Goal: Task Accomplishment & Management: Complete application form

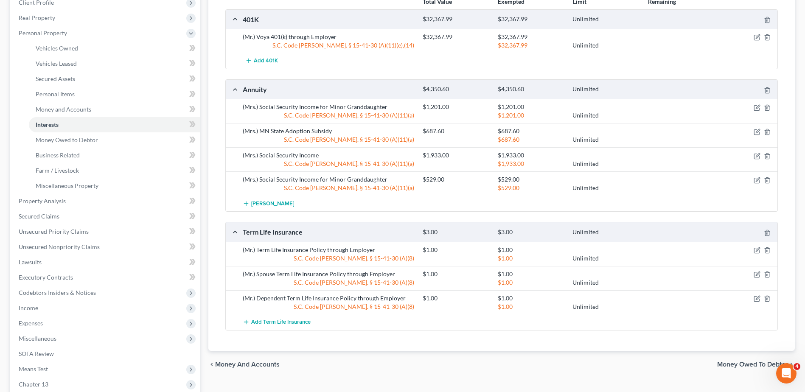
scroll to position [170, 0]
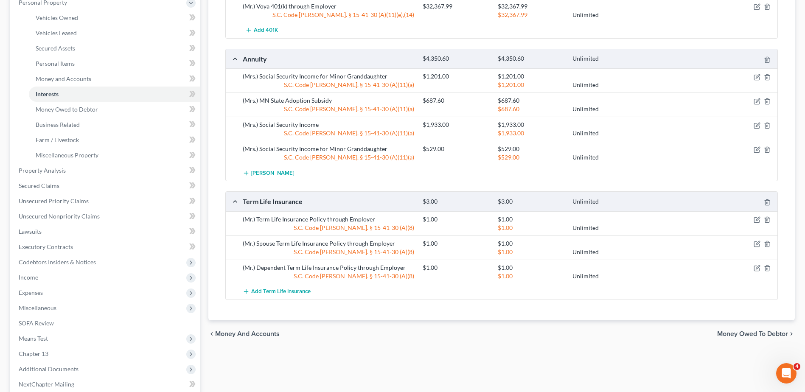
click at [41, 277] on span "Income" at bounding box center [106, 277] width 188 height 15
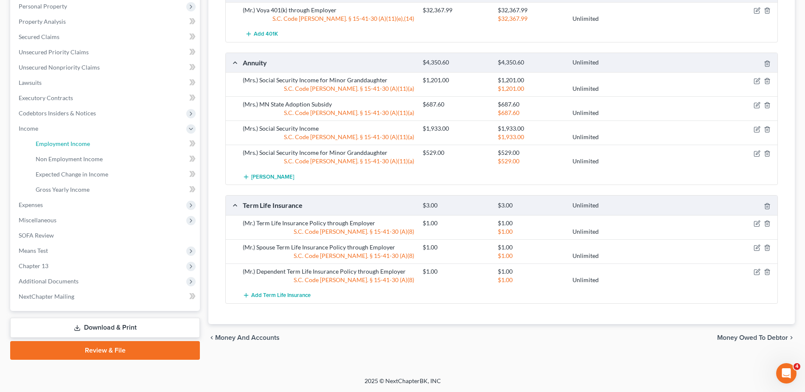
click at [77, 146] on span "Employment Income" at bounding box center [63, 143] width 54 height 7
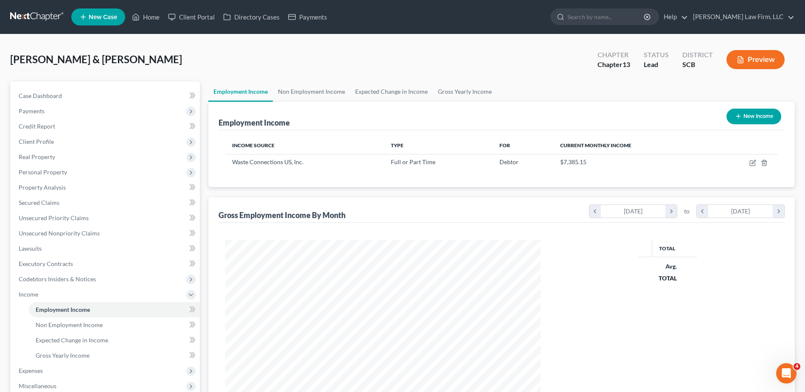
scroll to position [157, 332]
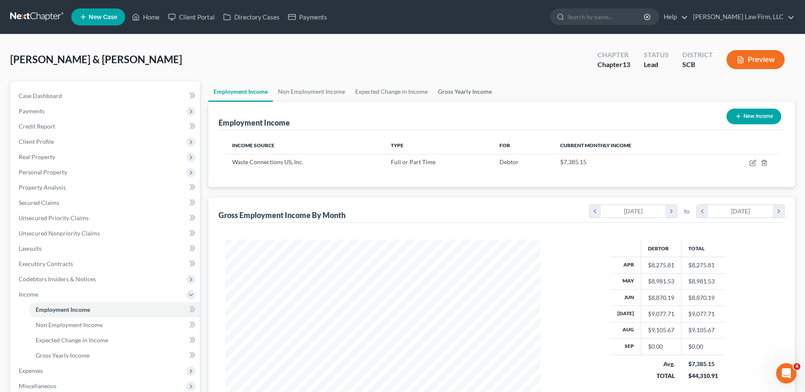
click at [450, 91] on link "Gross Yearly Income" at bounding box center [465, 91] width 64 height 20
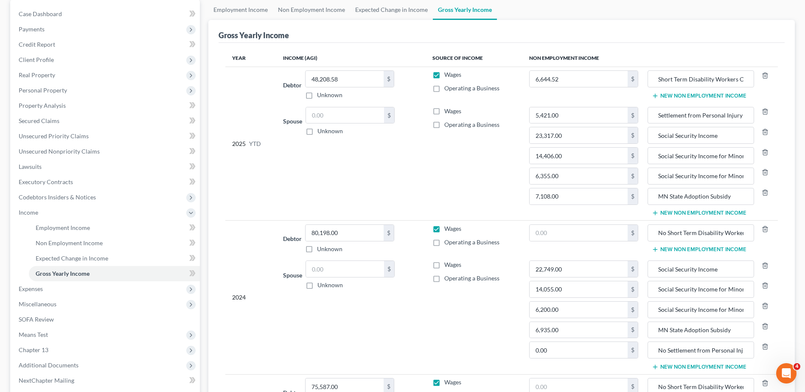
scroll to position [39, 0]
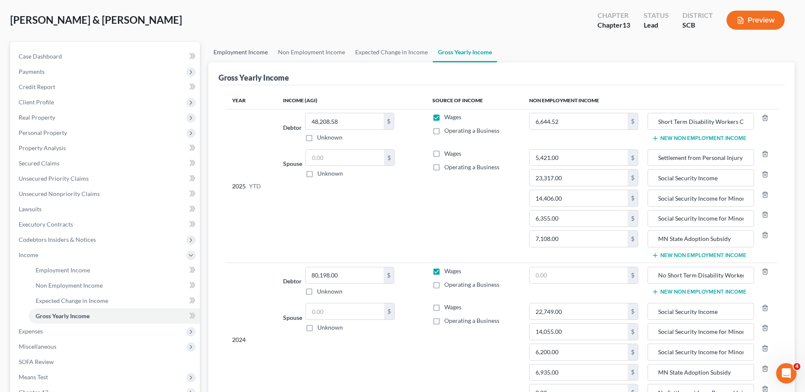
click at [228, 51] on link "Employment Income" at bounding box center [240, 52] width 65 height 20
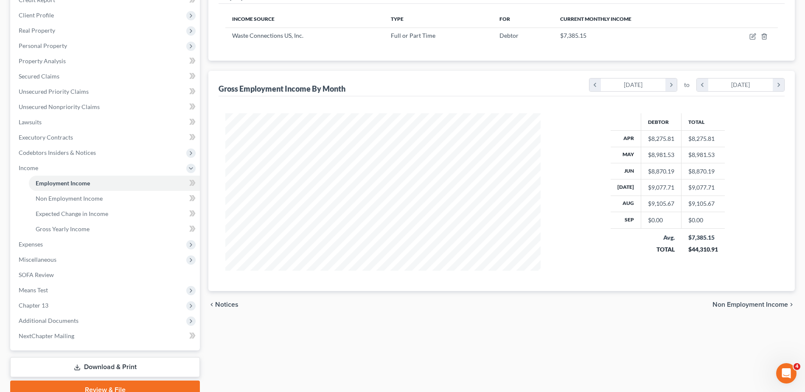
scroll to position [127, 0]
click at [107, 245] on span "Expenses" at bounding box center [106, 243] width 188 height 15
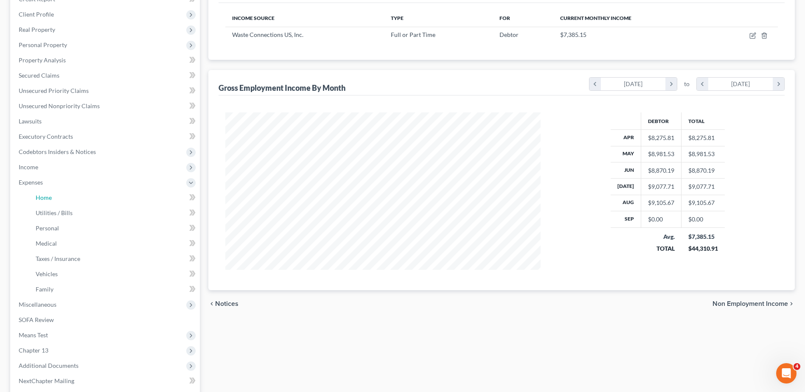
click at [52, 193] on link "Home" at bounding box center [114, 197] width 171 height 15
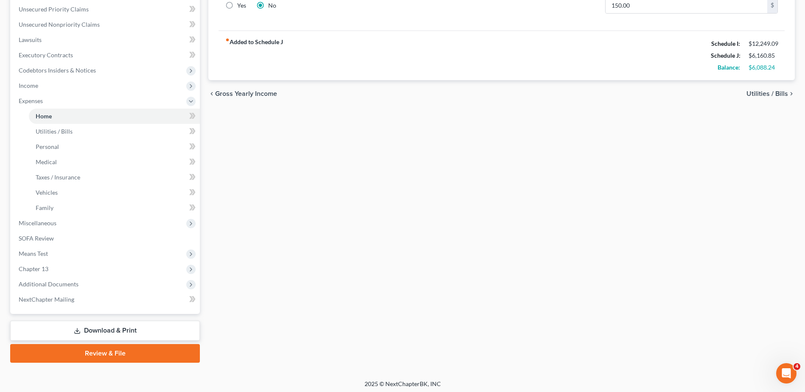
scroll to position [212, 0]
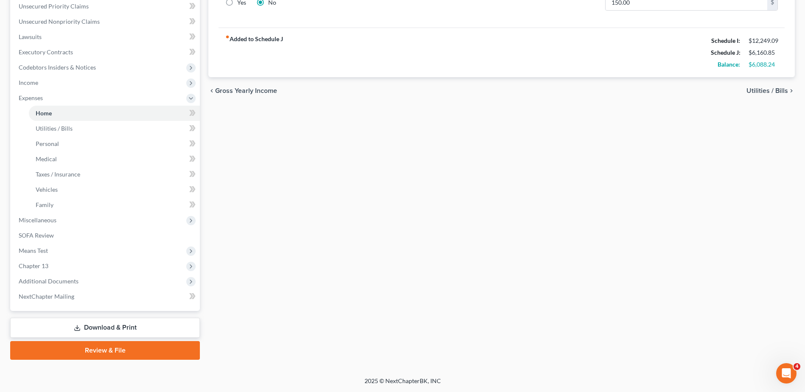
click at [110, 247] on span "Means Test" at bounding box center [106, 250] width 188 height 15
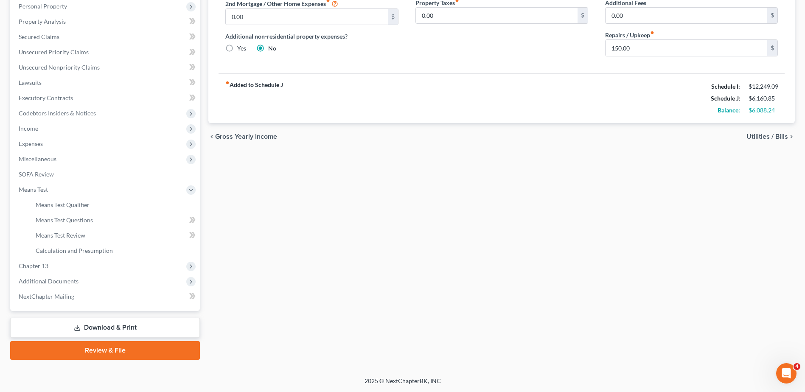
scroll to position [166, 0]
click at [98, 203] on link "Means Test Qualifier" at bounding box center [114, 204] width 171 height 15
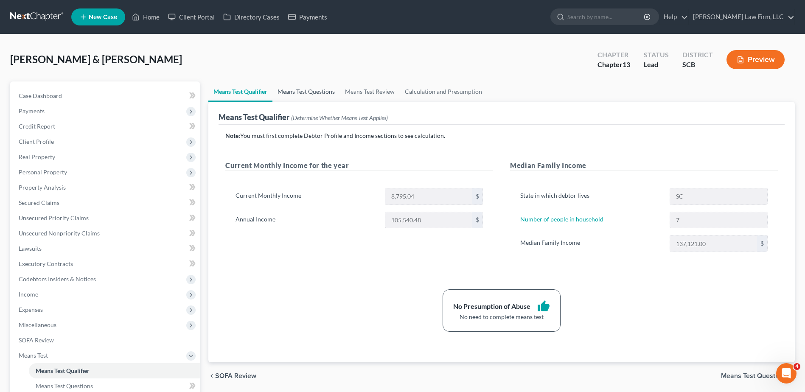
click at [327, 93] on link "Means Test Questions" at bounding box center [306, 91] width 67 height 20
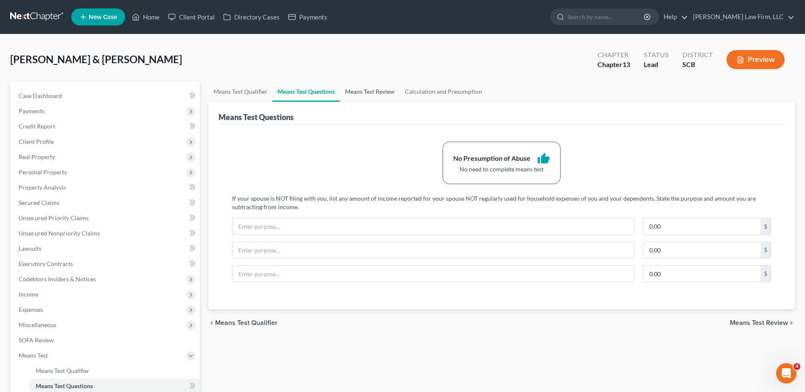
click at [395, 94] on link "Means Test Review" at bounding box center [370, 91] width 60 height 20
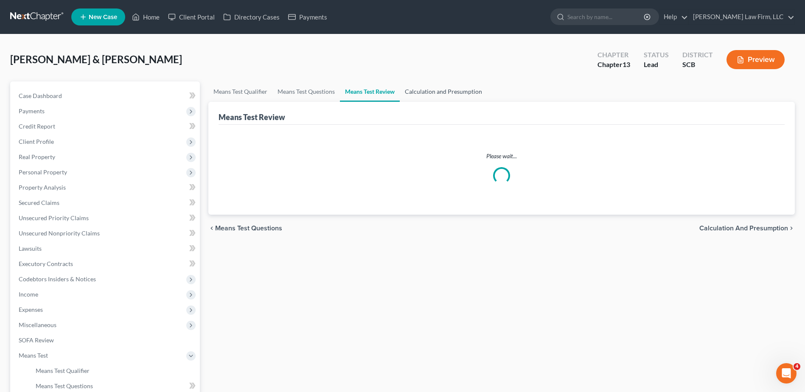
click at [430, 91] on link "Calculation and Presumption" at bounding box center [443, 91] width 87 height 20
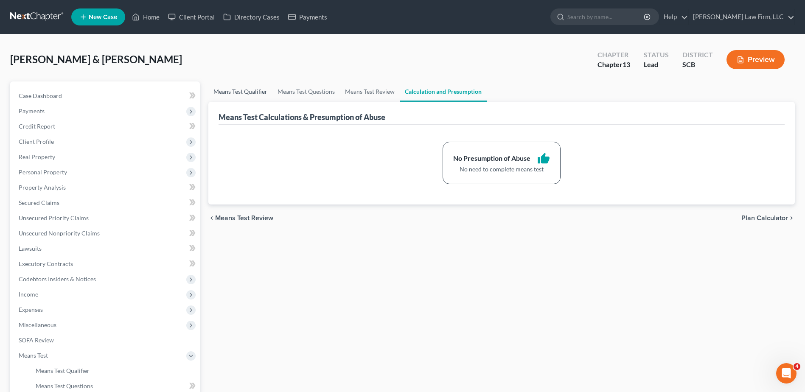
click at [247, 93] on link "Means Test Qualifier" at bounding box center [240, 91] width 64 height 20
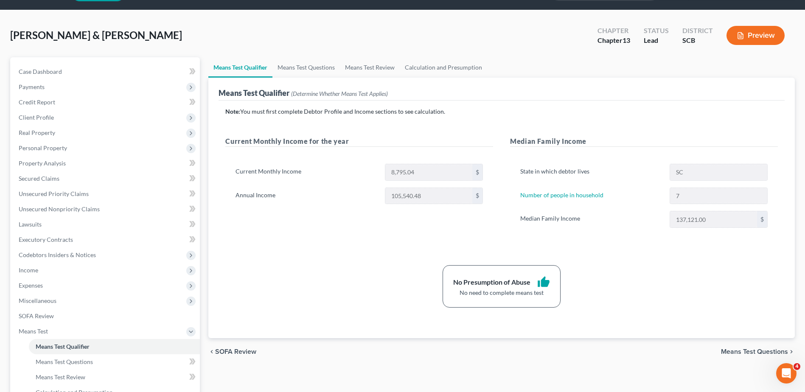
scroll to position [42, 0]
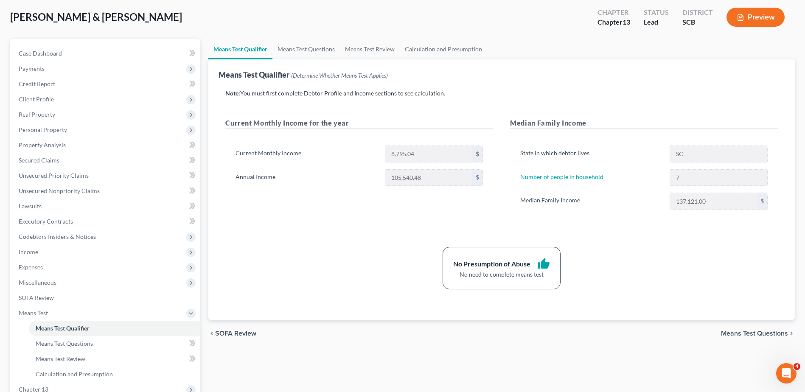
click at [113, 309] on span "Means Test" at bounding box center [106, 313] width 188 height 15
click at [85, 99] on span "Client Profile" at bounding box center [106, 99] width 188 height 15
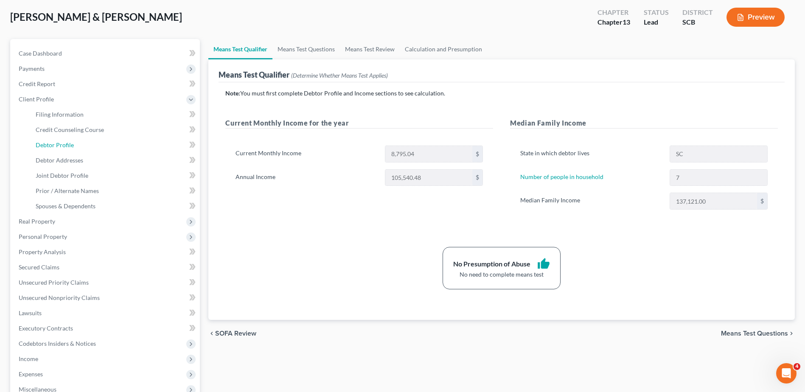
click at [77, 147] on link "Debtor Profile" at bounding box center [114, 145] width 171 height 15
select select "1"
select select "6"
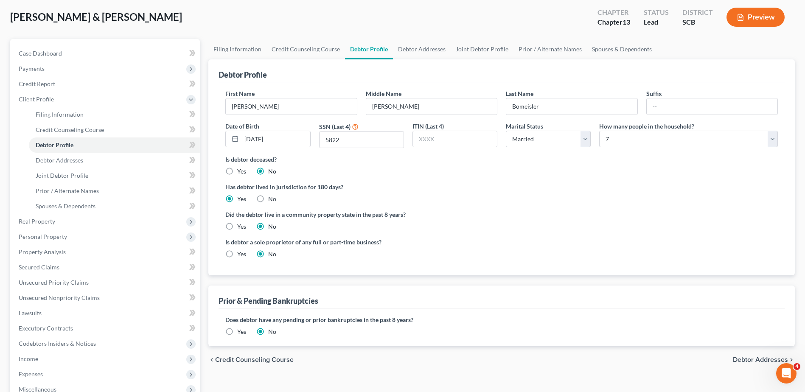
radio input "true"
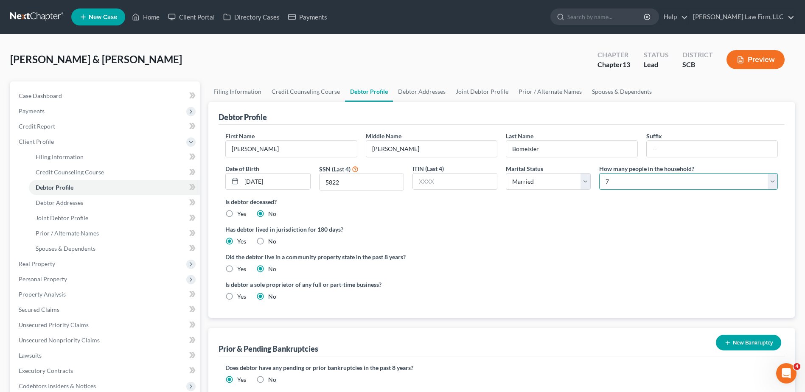
click at [628, 186] on select "Select 1 2 3 4 5 6 7 8 9 10 11 12 13 14 15 16 17 18 19 20" at bounding box center [688, 181] width 179 height 17
select select "5"
click at [599, 173] on select "Select 1 2 3 4 5 6 7 8 9 10 11 12 13 14 15 16 17 18 19 20" at bounding box center [688, 181] width 179 height 17
click at [214, 124] on div "Debtor Profile First Name Darrell Middle Name Charles Last Name Bomeisler Suffi…" at bounding box center [501, 210] width 587 height 216
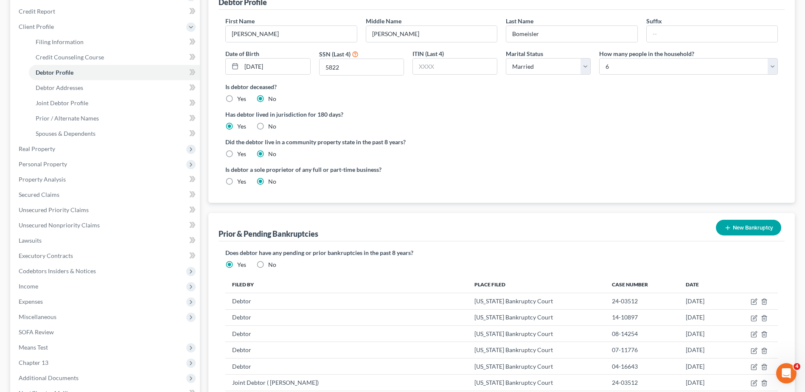
scroll to position [127, 0]
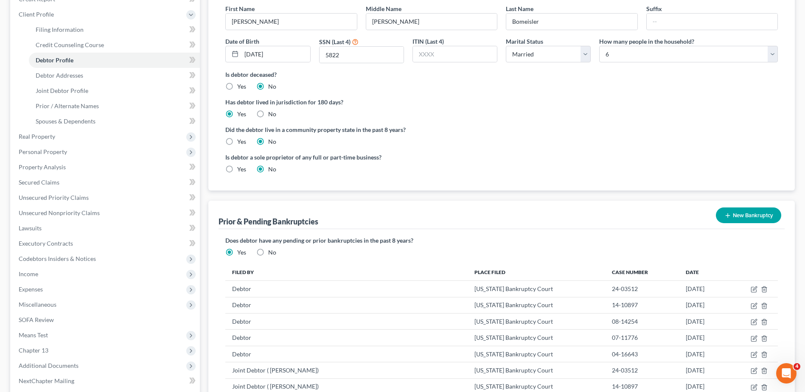
click at [48, 286] on span "Expenses" at bounding box center [106, 289] width 188 height 15
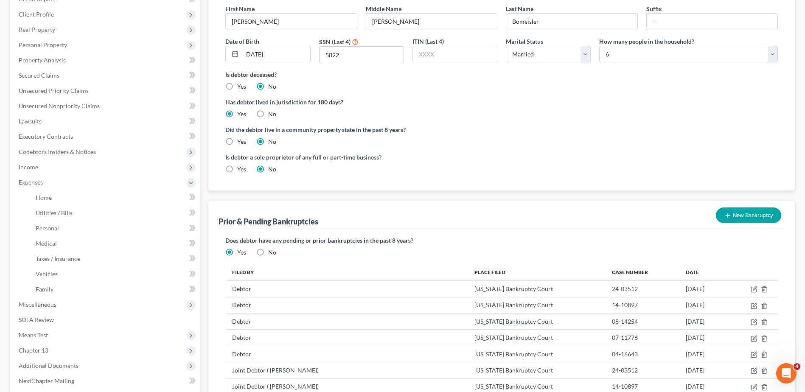
click at [56, 334] on span "Means Test" at bounding box center [106, 335] width 188 height 15
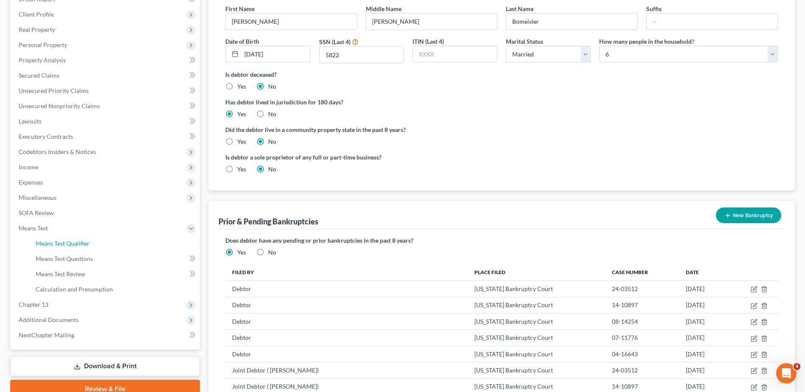
click at [73, 245] on span "Means Test Qualifier" at bounding box center [63, 243] width 54 height 7
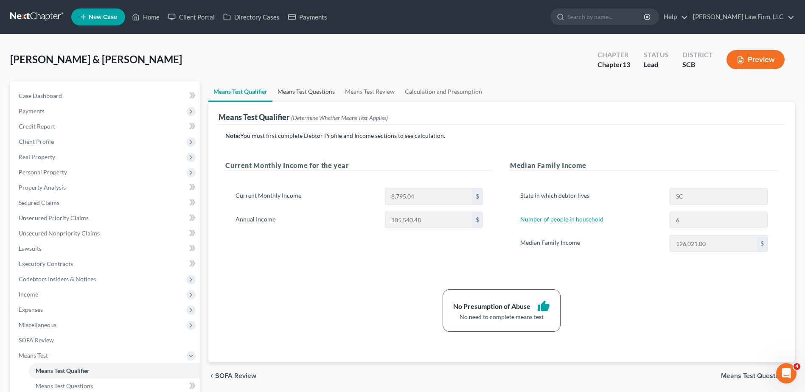
click at [320, 93] on link "Means Test Questions" at bounding box center [306, 91] width 67 height 20
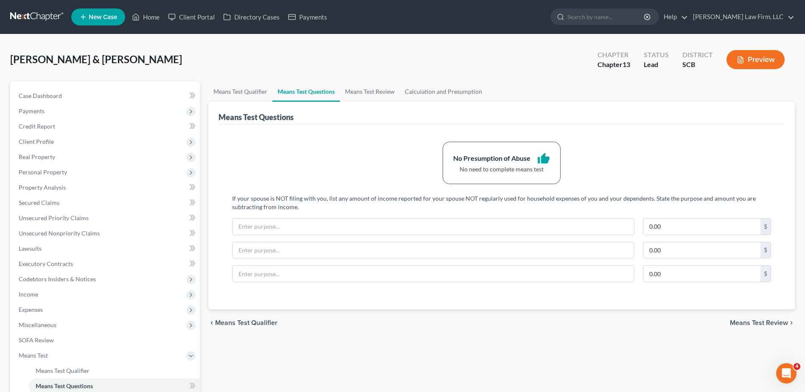
click at [385, 89] on link "Means Test Review" at bounding box center [370, 91] width 60 height 20
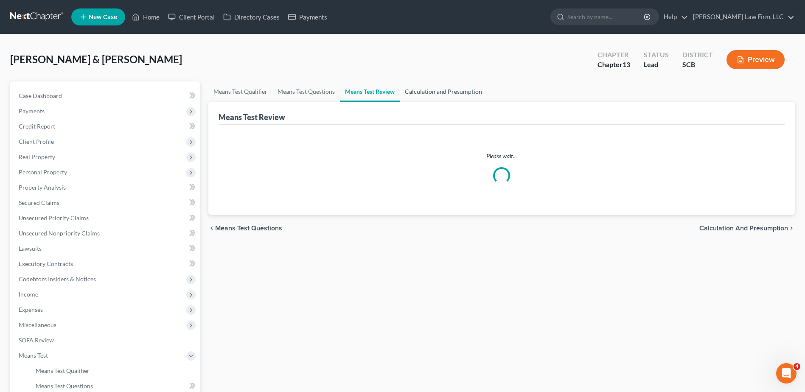
click at [424, 89] on link "Calculation and Presumption" at bounding box center [443, 91] width 87 height 20
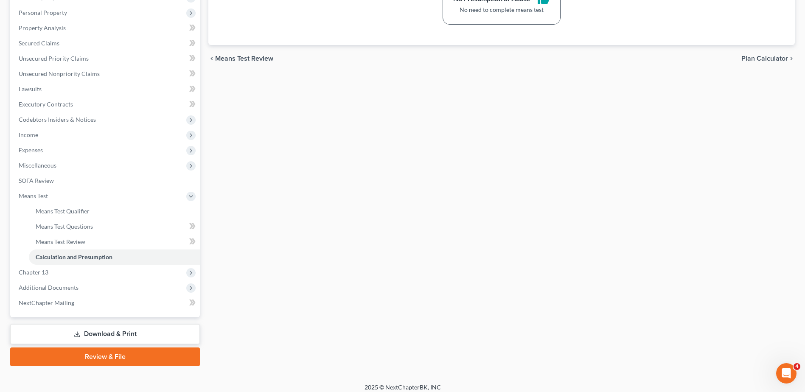
scroll to position [166, 0]
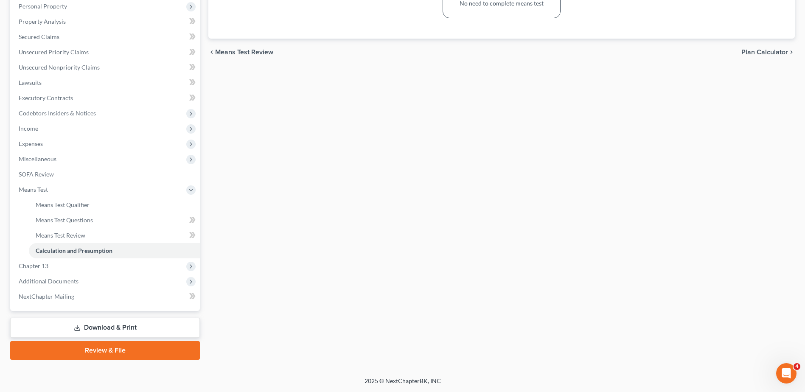
click at [71, 269] on span "Chapter 13" at bounding box center [106, 265] width 188 height 15
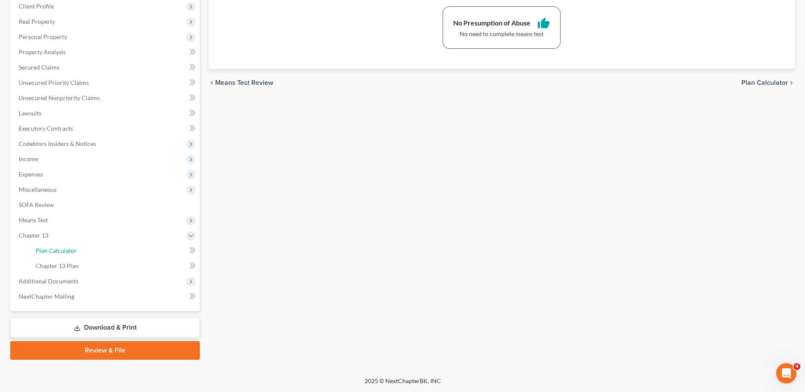
click at [71, 254] on span "Plan Calculator" at bounding box center [56, 250] width 41 height 7
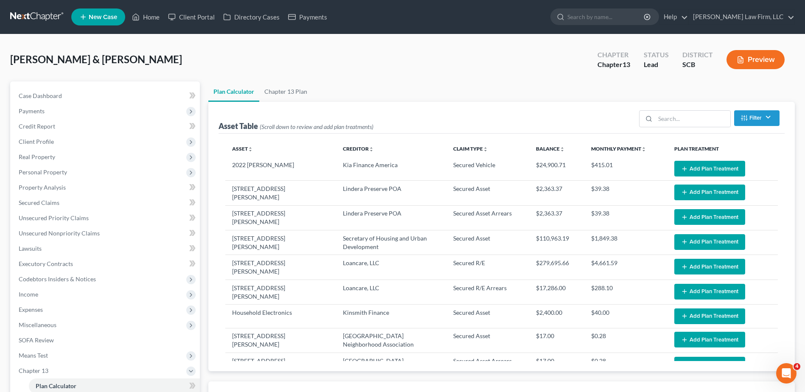
select select "59"
click at [55, 356] on span "Means Test" at bounding box center [106, 355] width 188 height 15
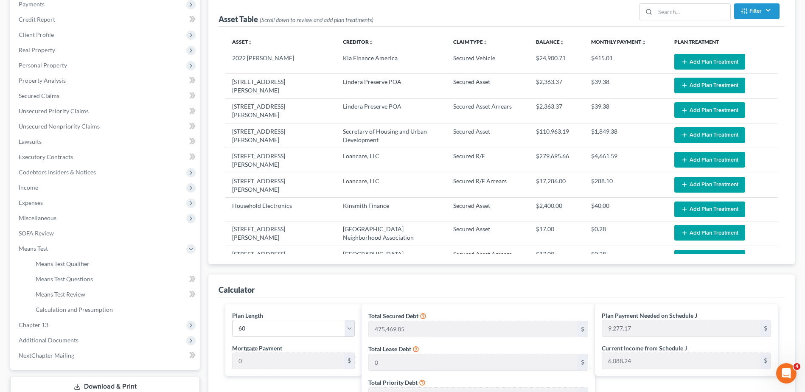
scroll to position [127, 0]
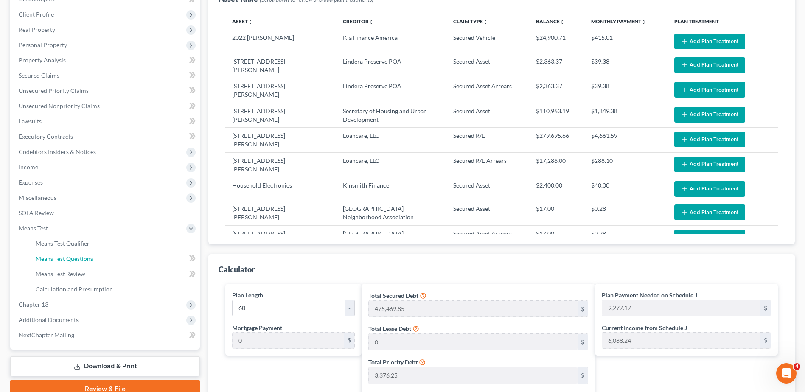
click at [76, 257] on span "Means Test Questions" at bounding box center [64, 258] width 57 height 7
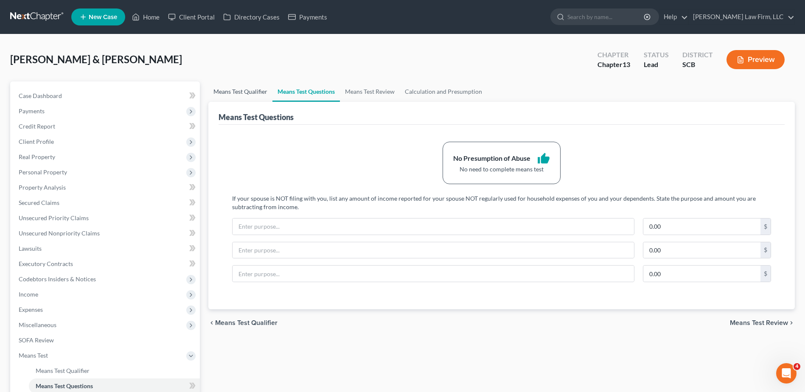
click at [238, 91] on link "Means Test Qualifier" at bounding box center [240, 91] width 64 height 20
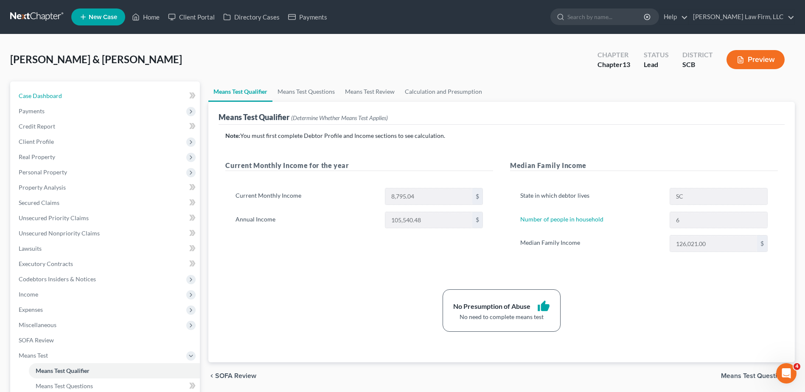
click at [92, 91] on link "Case Dashboard" at bounding box center [106, 95] width 188 height 15
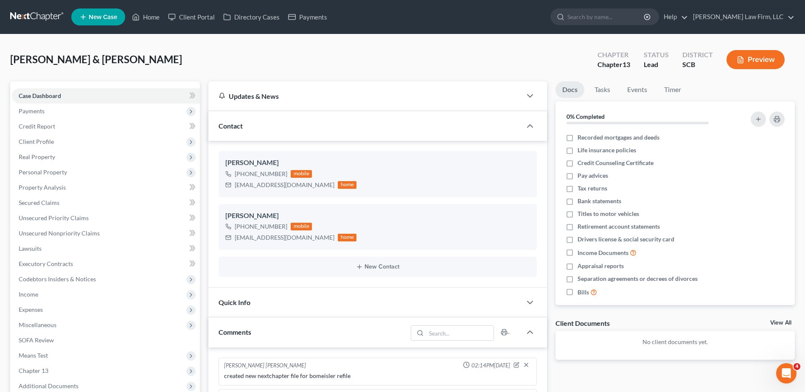
scroll to position [52, 0]
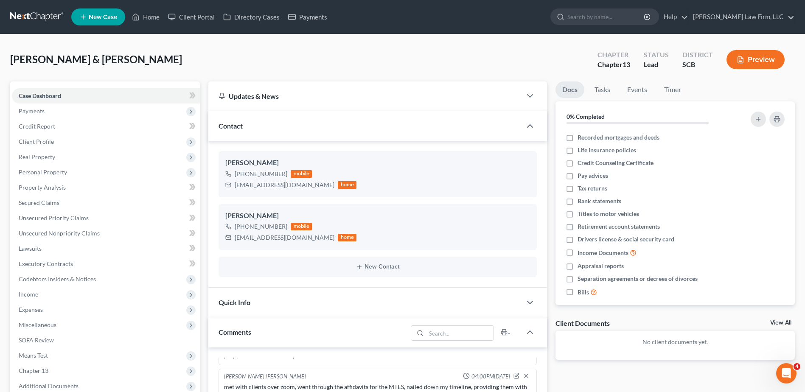
click at [59, 176] on span "Personal Property" at bounding box center [106, 172] width 188 height 15
click at [59, 188] on span "Vehicles Owned" at bounding box center [57, 187] width 42 height 7
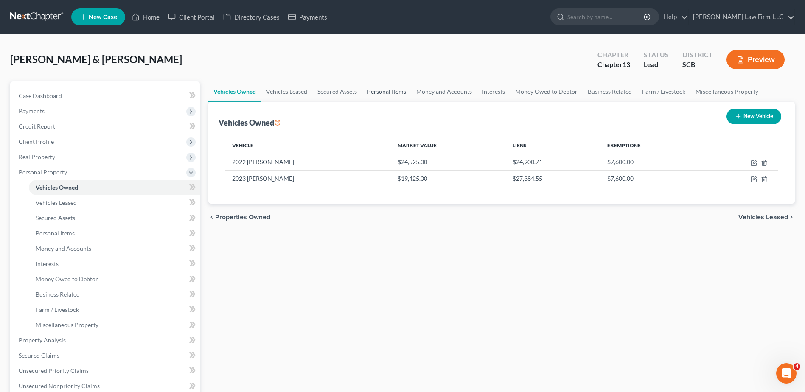
click at [368, 93] on link "Personal Items" at bounding box center [386, 91] width 49 height 20
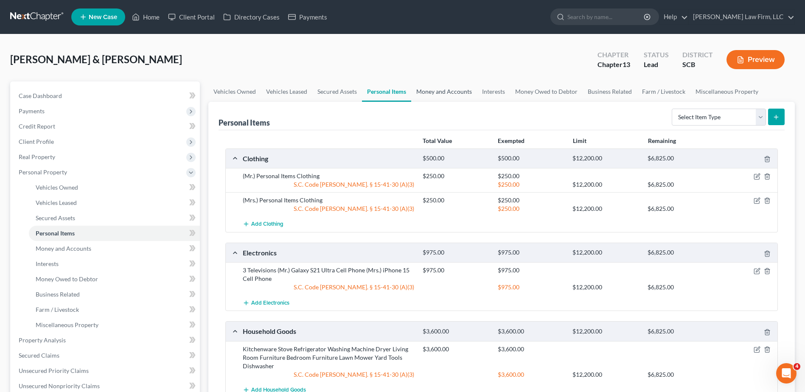
click at [434, 93] on link "Money and Accounts" at bounding box center [444, 91] width 66 height 20
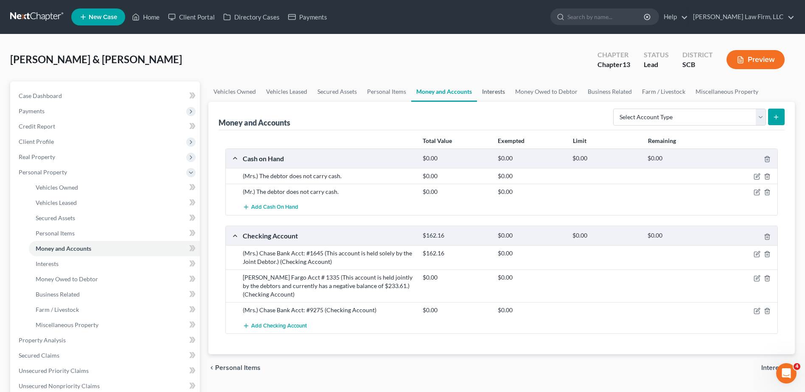
click at [489, 94] on link "Interests" at bounding box center [493, 91] width 33 height 20
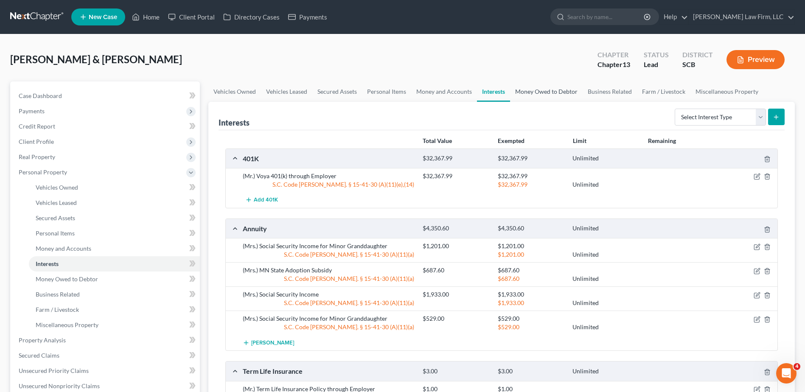
click at [531, 94] on link "Money Owed to Debtor" at bounding box center [546, 91] width 73 height 20
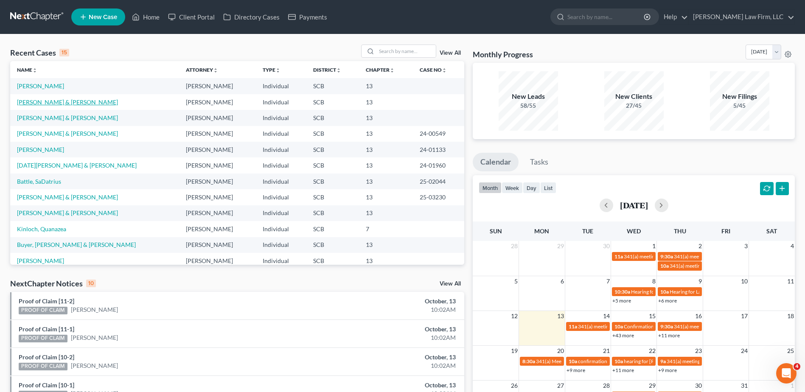
click at [74, 104] on link "[PERSON_NAME] & [PERSON_NAME]" at bounding box center [67, 101] width 101 height 7
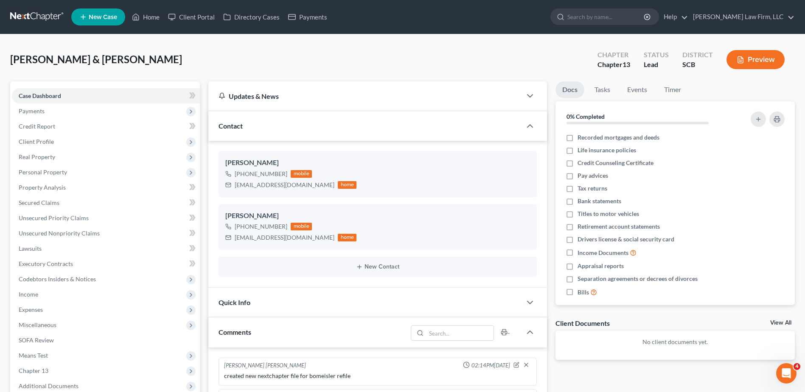
scroll to position [52, 0]
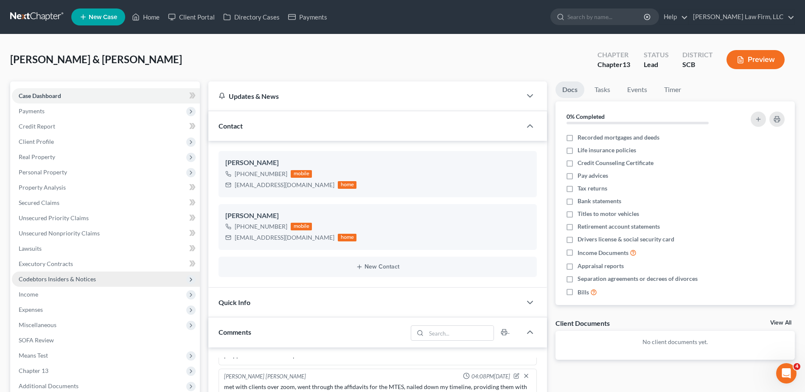
click at [48, 281] on span "Codebtors Insiders & Notices" at bounding box center [57, 278] width 77 height 7
click at [50, 261] on span "Executory Contracts" at bounding box center [46, 263] width 54 height 7
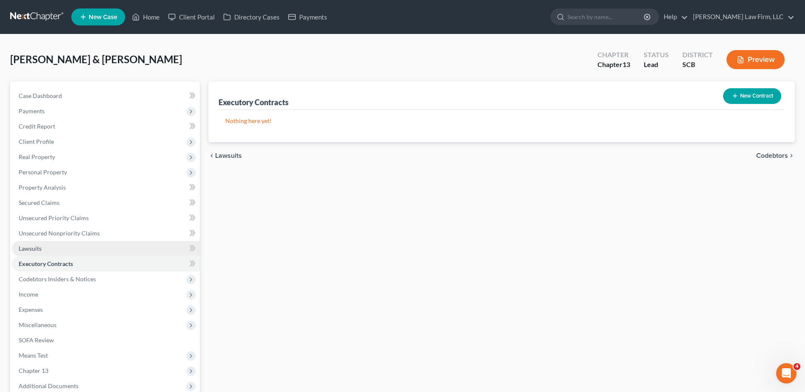
click at [44, 246] on link "Lawsuits" at bounding box center [106, 248] width 188 height 15
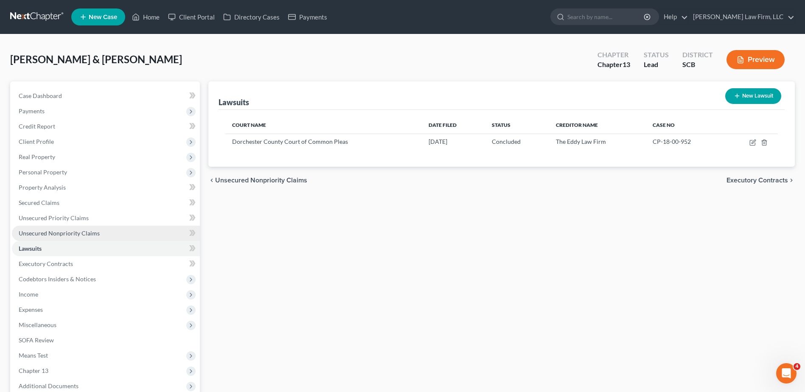
click at [49, 235] on span "Unsecured Nonpriority Claims" at bounding box center [59, 233] width 81 height 7
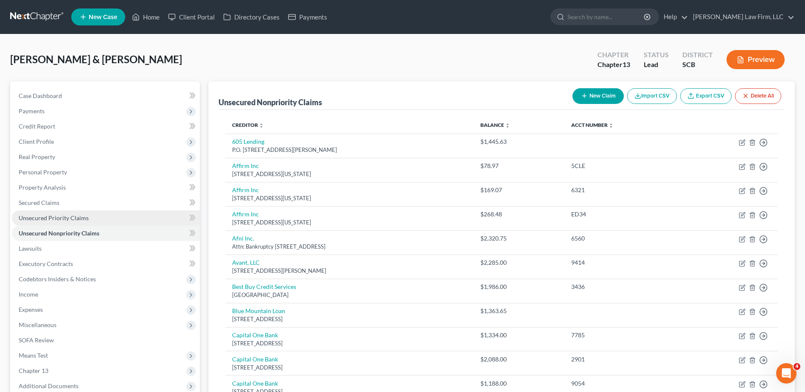
click at [59, 216] on span "Unsecured Priority Claims" at bounding box center [54, 217] width 70 height 7
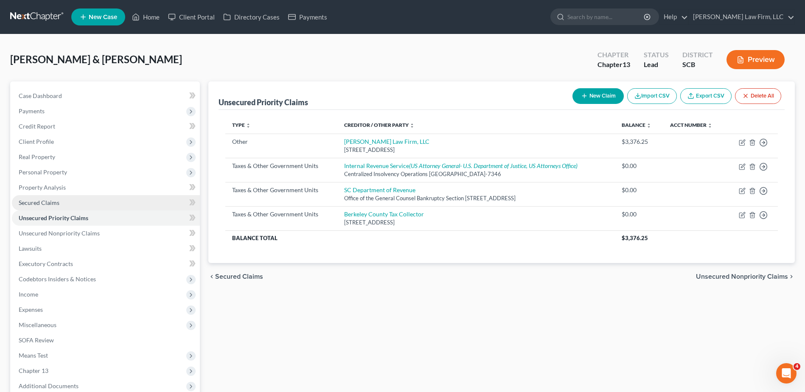
click at [74, 203] on link "Secured Claims" at bounding box center [106, 202] width 188 height 15
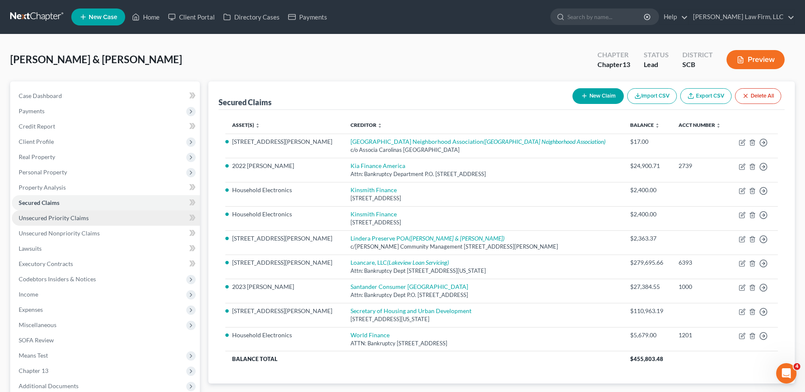
click at [81, 222] on link "Unsecured Priority Claims" at bounding box center [106, 218] width 188 height 15
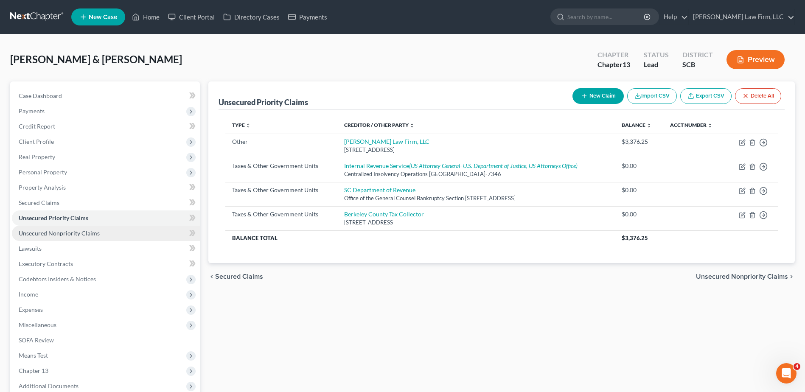
click at [80, 231] on span "Unsecured Nonpriority Claims" at bounding box center [59, 233] width 81 height 7
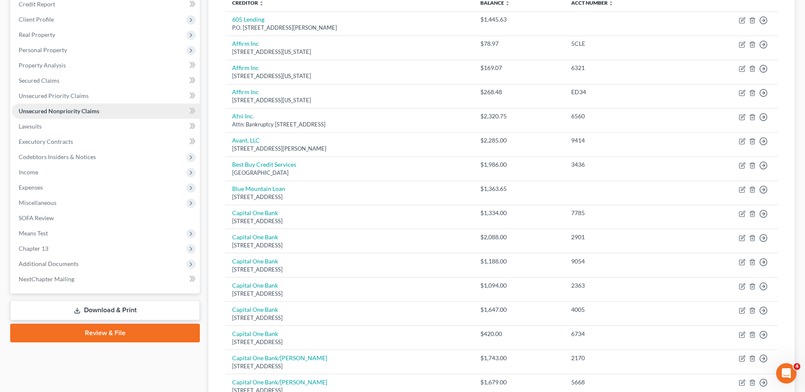
scroll to position [127, 0]
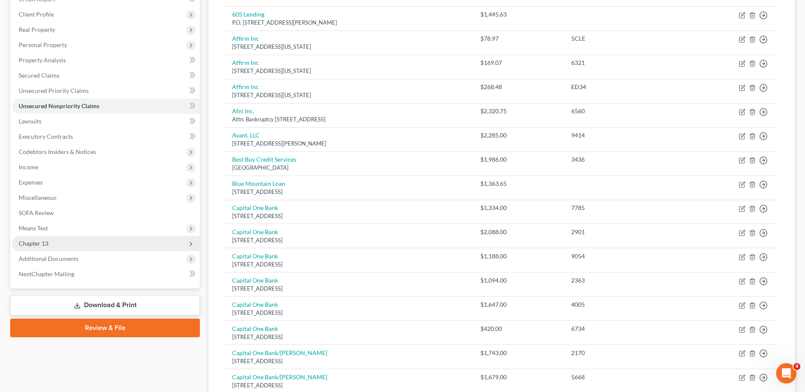
click at [48, 244] on span "Chapter 13" at bounding box center [106, 243] width 188 height 15
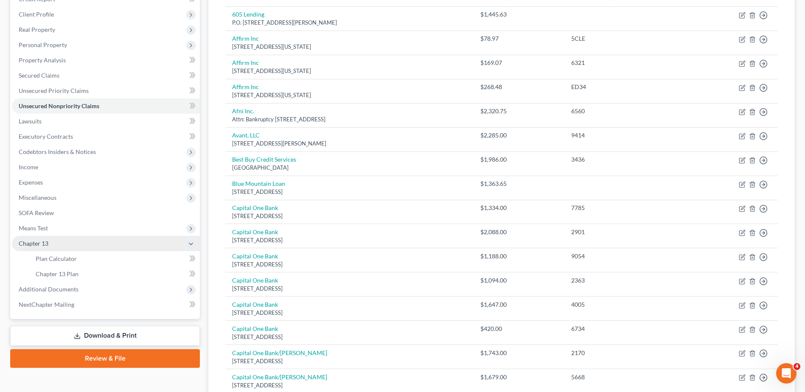
click at [50, 242] on span "Chapter 13" at bounding box center [106, 243] width 188 height 15
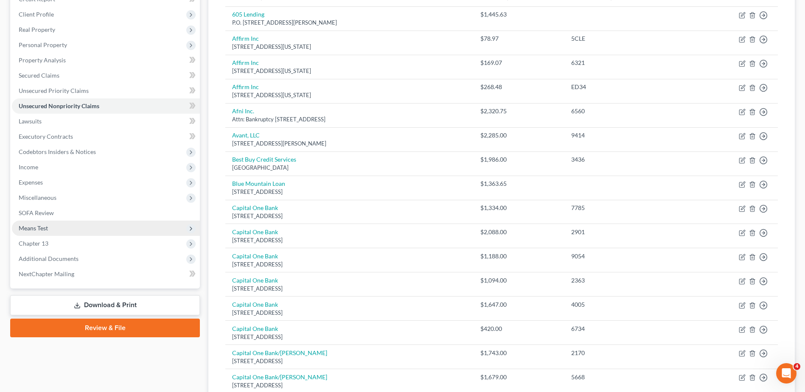
click at [54, 229] on span "Means Test" at bounding box center [106, 228] width 188 height 15
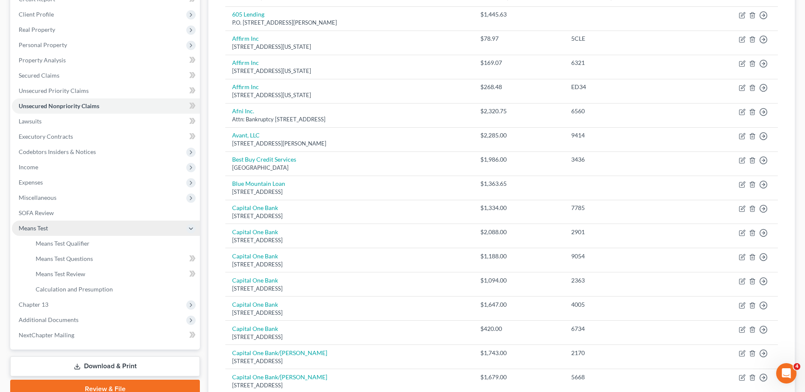
click at [72, 227] on span "Means Test" at bounding box center [106, 228] width 188 height 15
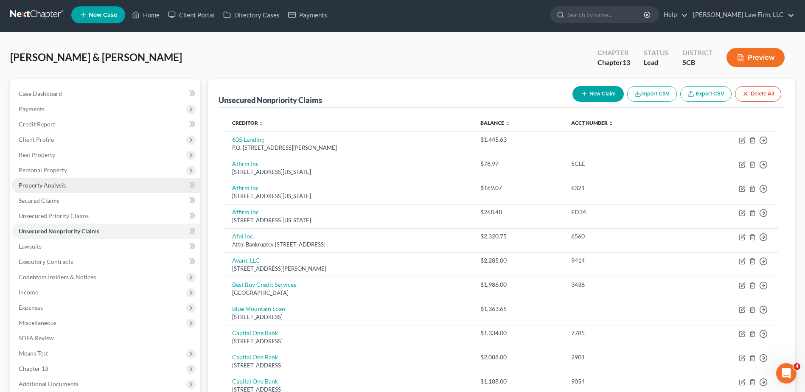
scroll to position [0, 0]
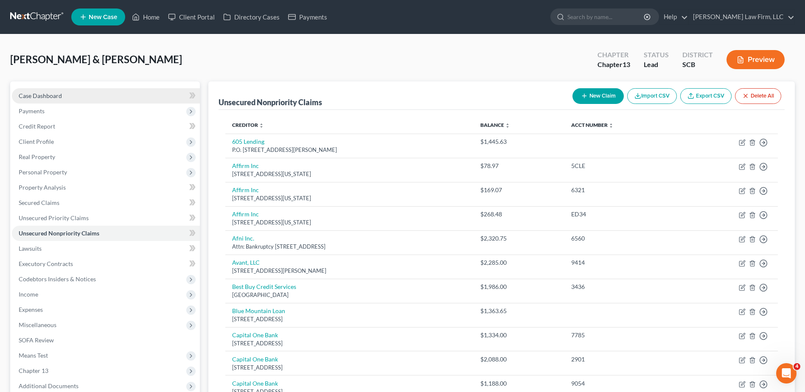
click at [57, 99] on span "Case Dashboard" at bounding box center [40, 95] width 43 height 7
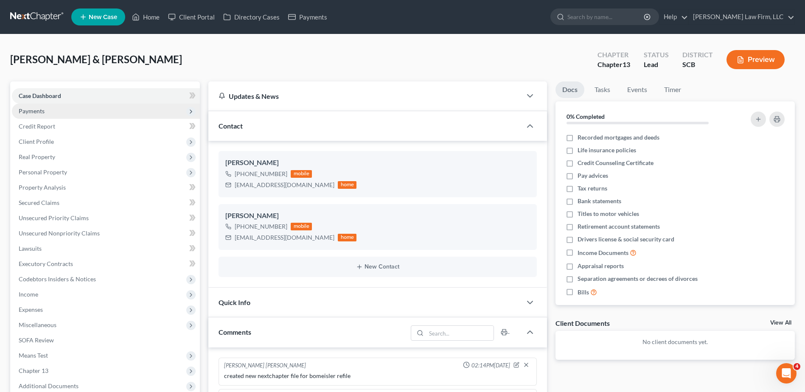
scroll to position [52, 0]
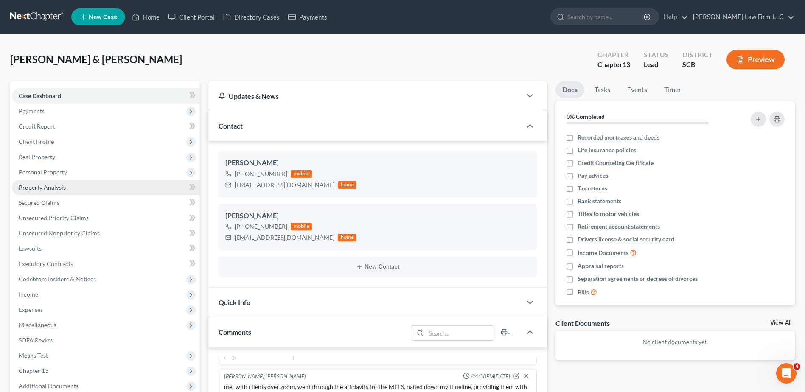
click at [57, 190] on span "Property Analysis" at bounding box center [42, 187] width 47 height 7
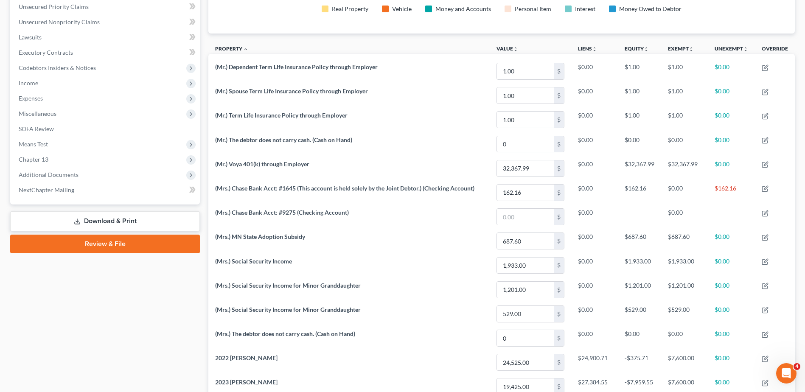
scroll to position [1, 0]
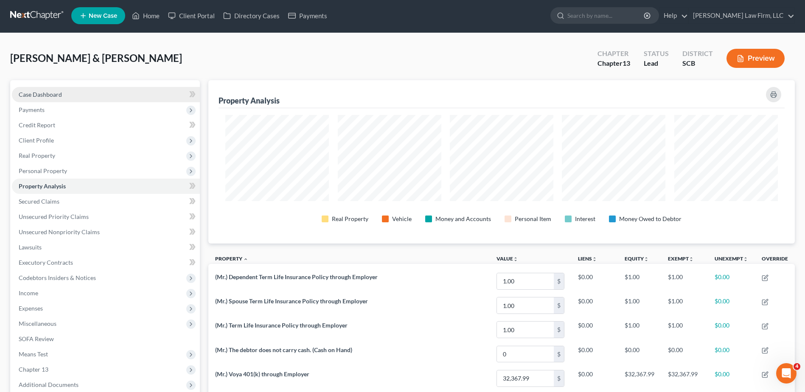
click at [45, 98] on span "Case Dashboard" at bounding box center [40, 94] width 43 height 7
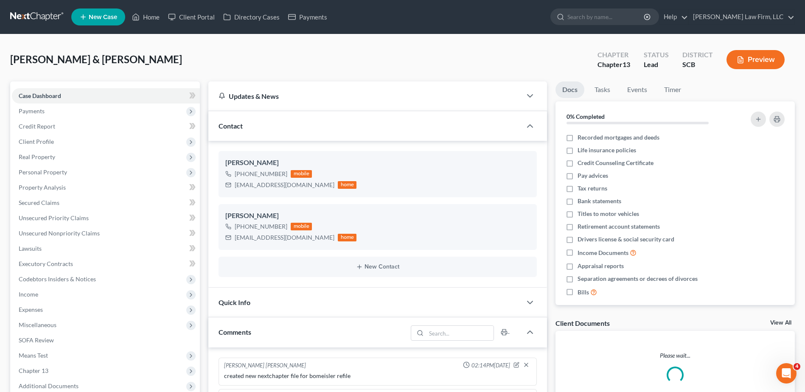
scroll to position [52, 0]
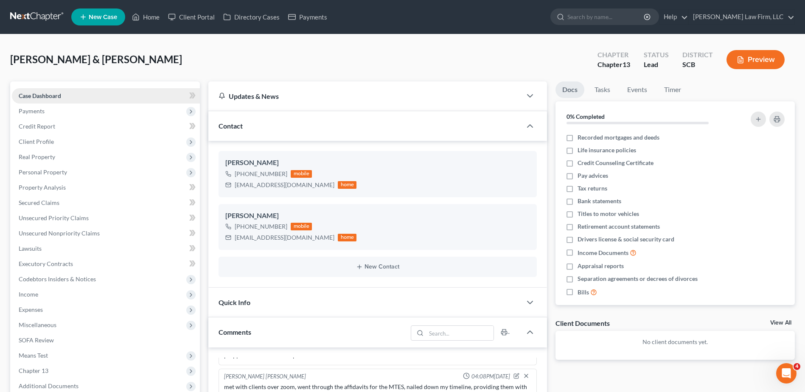
click at [80, 97] on link "Case Dashboard" at bounding box center [106, 95] width 188 height 15
click at [150, 15] on link "Home" at bounding box center [146, 16] width 36 height 15
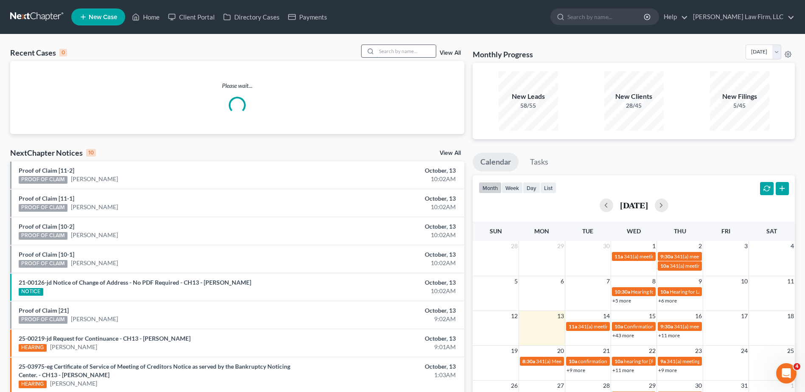
click at [397, 52] on input "search" at bounding box center [406, 51] width 59 height 12
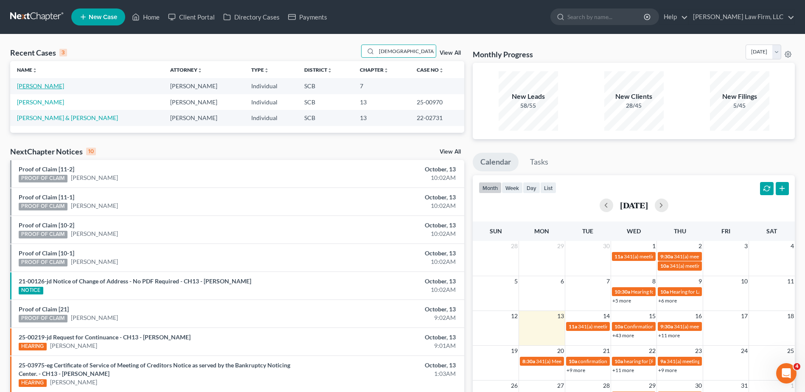
type input "chavis"
click at [39, 85] on link "[PERSON_NAME]" at bounding box center [40, 85] width 47 height 7
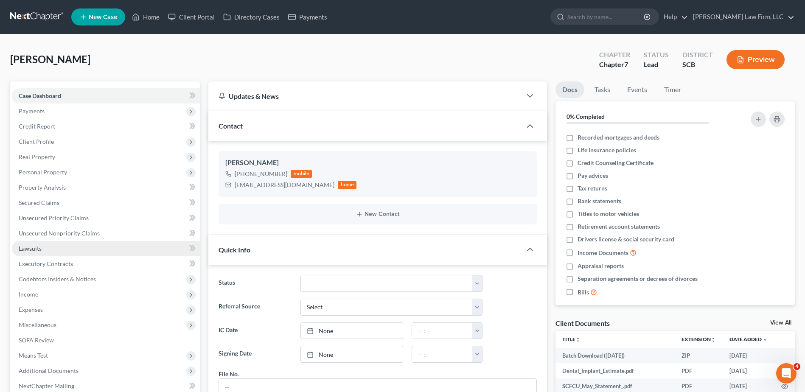
scroll to position [134, 0]
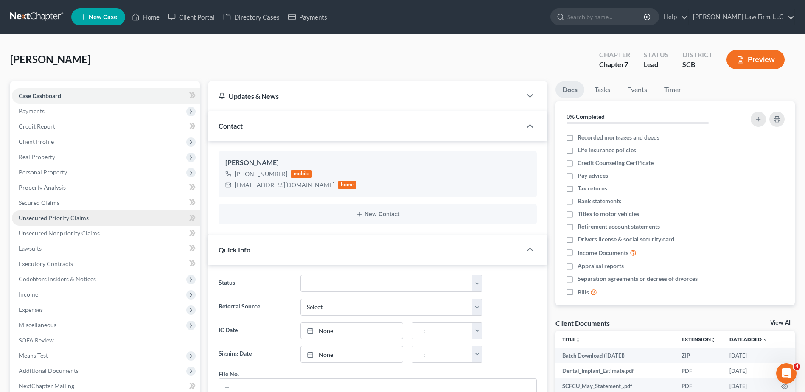
click at [55, 216] on span "Unsecured Priority Claims" at bounding box center [54, 217] width 70 height 7
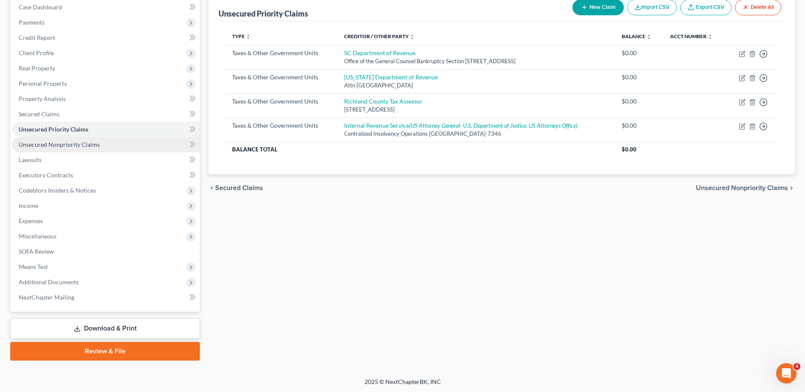
scroll to position [90, 0]
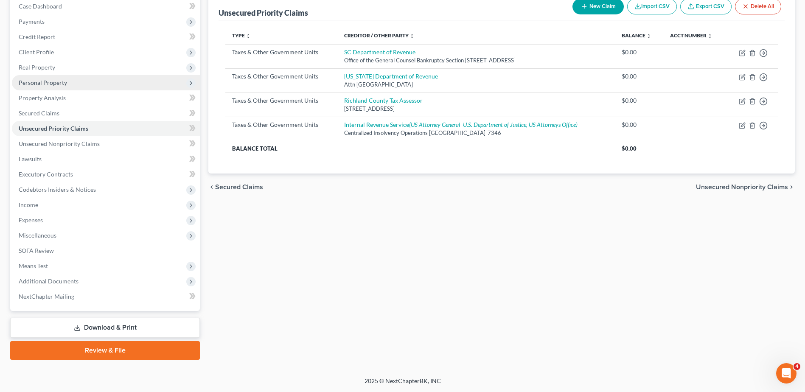
click at [56, 80] on span "Personal Property" at bounding box center [43, 82] width 48 height 7
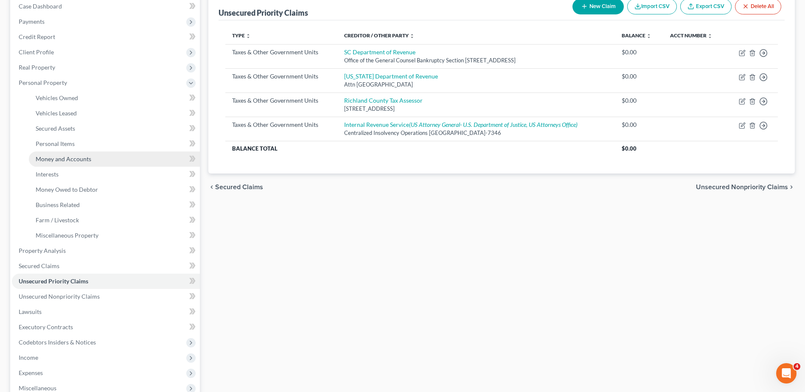
click at [60, 157] on span "Money and Accounts" at bounding box center [64, 158] width 56 height 7
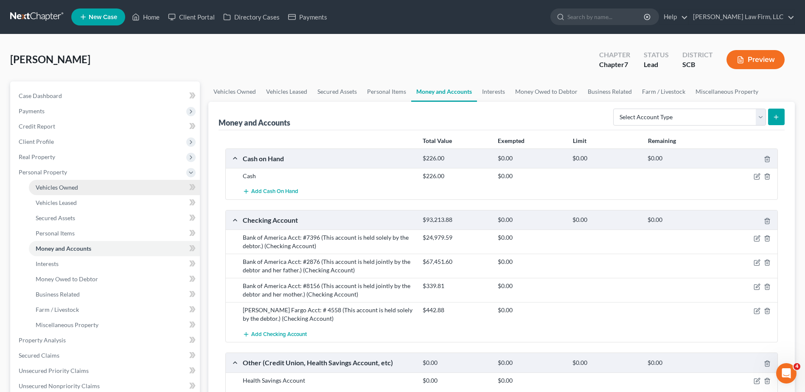
click at [97, 191] on link "Vehicles Owned" at bounding box center [114, 187] width 171 height 15
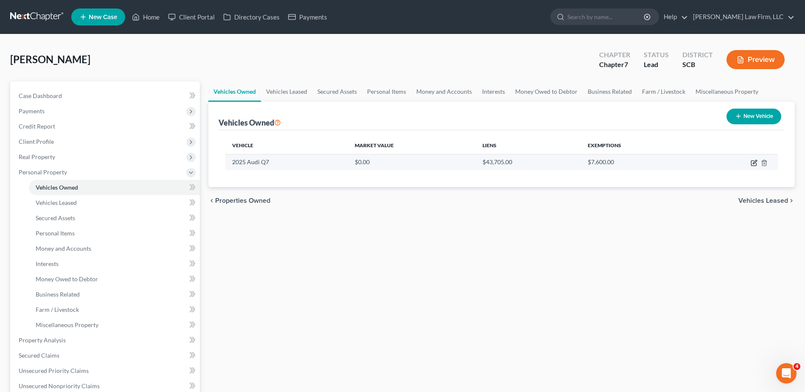
click at [754, 163] on icon "button" at bounding box center [754, 163] width 7 height 7
select select "0"
select select "1"
select select "2"
select select "0"
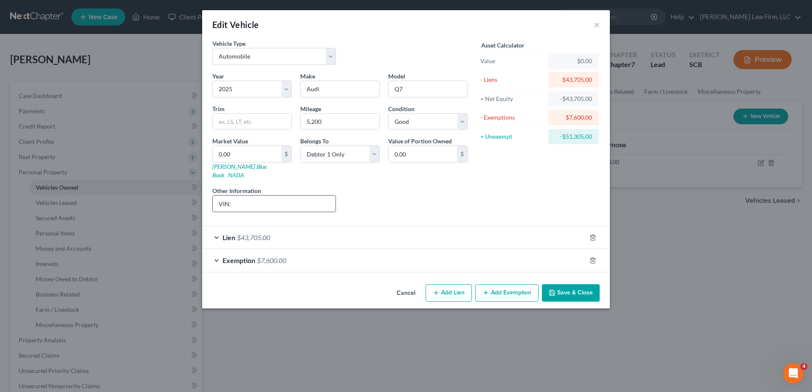
click at [291, 196] on input "VIN:" at bounding box center [274, 204] width 123 height 16
click at [264, 197] on input "VIN:" at bounding box center [274, 204] width 123 height 16
drag, startPoint x: 296, startPoint y: 195, endPoint x: 234, endPoint y: 194, distance: 62.4
click at [234, 196] on input "VIN: WA1ACBF70SD008004" at bounding box center [274, 204] width 123 height 16
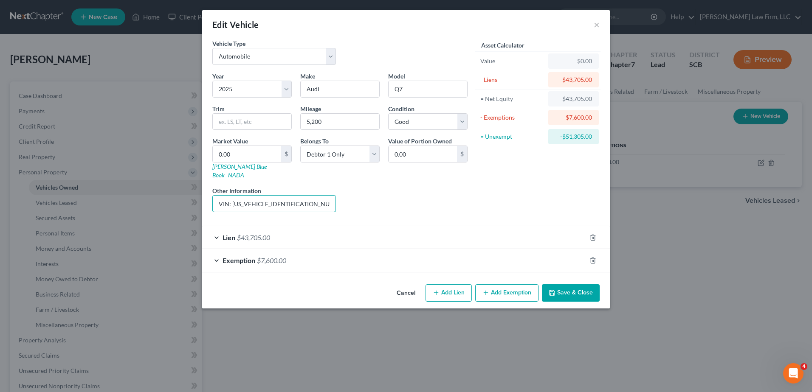
type input "VIN: WA1ACBF70SD008004"
click at [411, 194] on div "Liens Select" at bounding box center [406, 199] width 132 height 26
click at [272, 153] on input "0.00" at bounding box center [247, 154] width 68 height 16
type input "5"
type input "5.00"
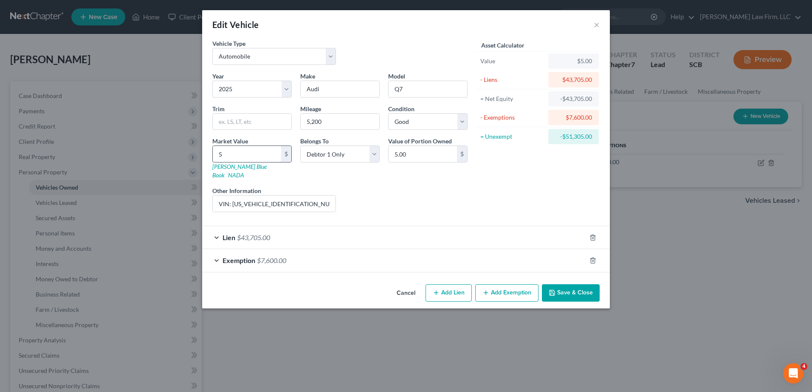
type input "56"
type input "56.00"
type input "566"
type input "566.00"
type input "5662"
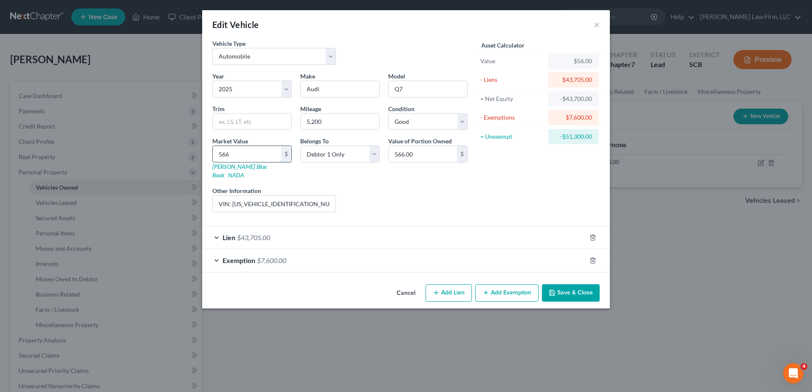
type input "5,662.00"
type input "5,6625"
type input "56,625.00"
click at [514, 166] on div "Asset Calculator Value $56,625.00 - Liens $43,705.00 = Net Equity $12,920.00 - …" at bounding box center [538, 129] width 132 height 180
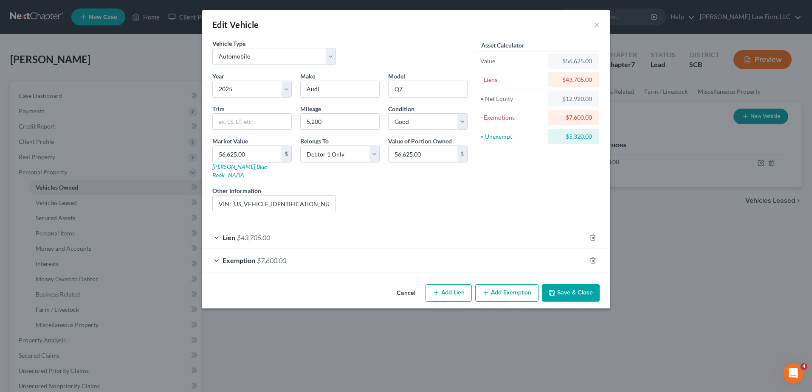
click at [569, 285] on button "Save & Close" at bounding box center [571, 293] width 58 height 18
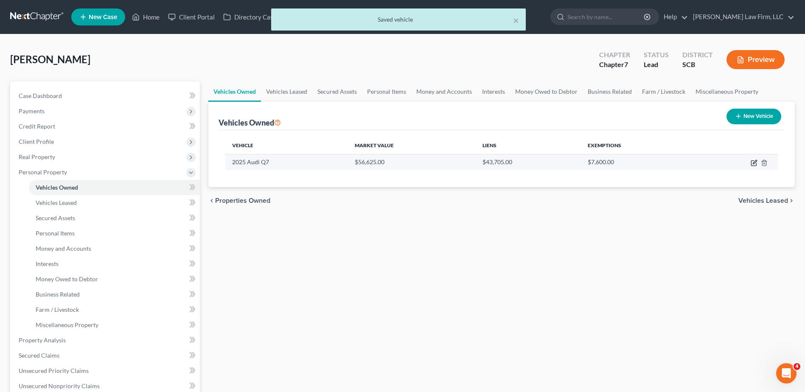
click at [756, 165] on icon "button" at bounding box center [754, 163] width 7 height 7
select select "0"
select select "1"
select select "2"
select select "0"
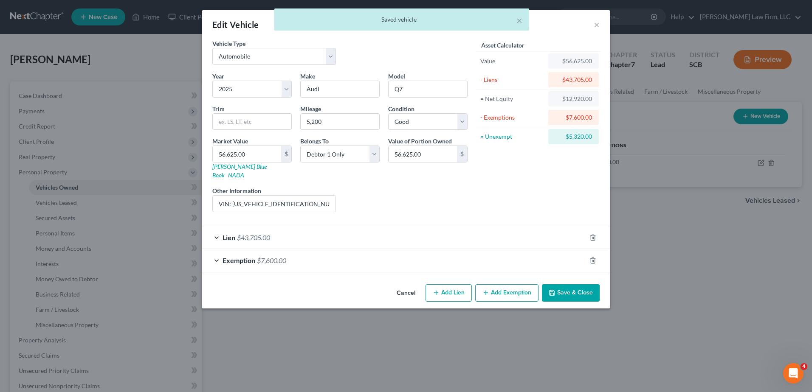
click at [564, 287] on button "Save & Close" at bounding box center [571, 293] width 58 height 18
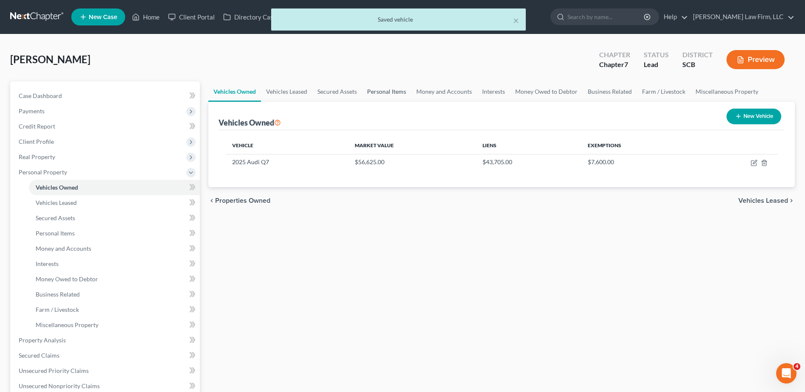
click at [385, 89] on link "Personal Items" at bounding box center [386, 91] width 49 height 20
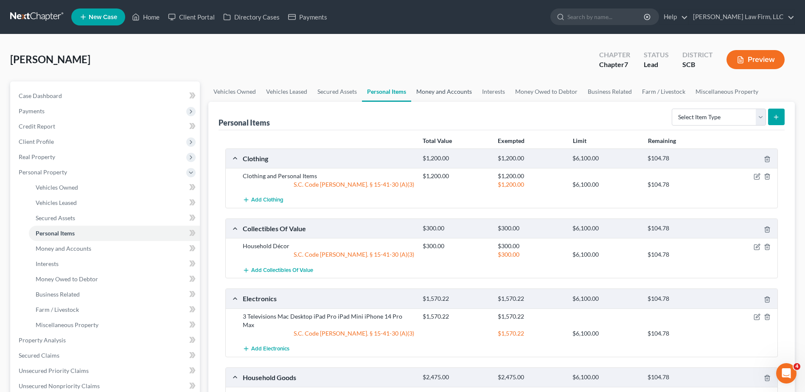
click at [448, 93] on link "Money and Accounts" at bounding box center [444, 91] width 66 height 20
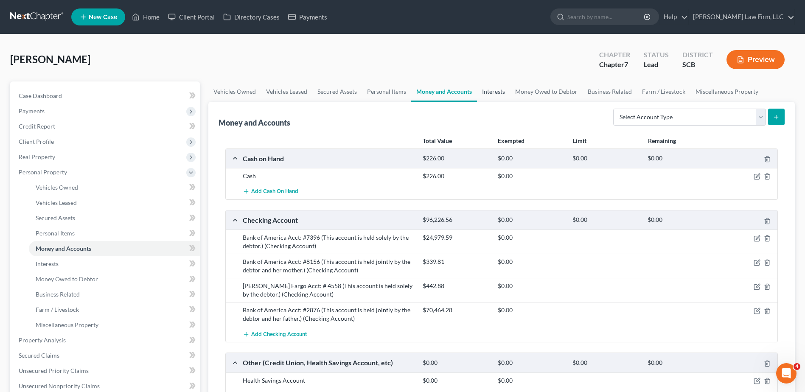
click at [503, 90] on link "Interests" at bounding box center [493, 91] width 33 height 20
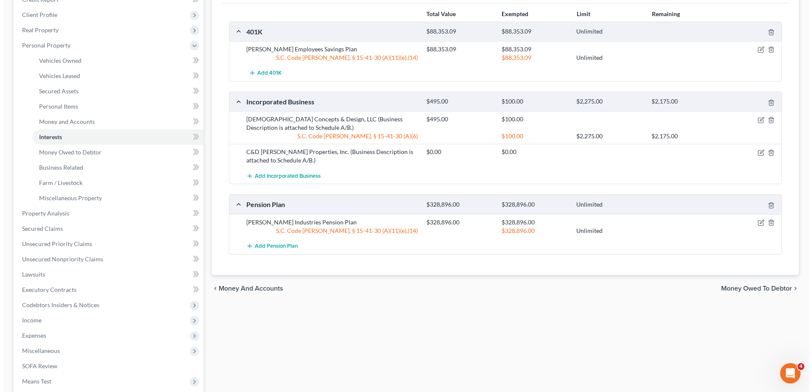
scroll to position [127, 0]
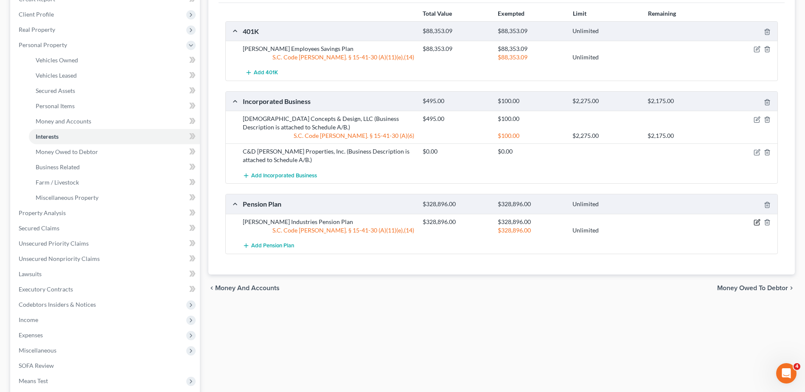
click at [758, 223] on icon "button" at bounding box center [757, 222] width 7 height 7
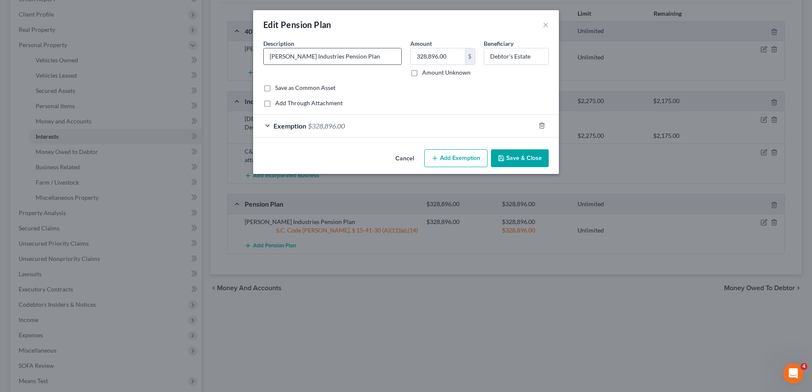
click at [358, 57] on input "Koch Industries Pension Plan" at bounding box center [333, 56] width 138 height 16
type input "Koch Industries Pension Plan (The debtor receives this amount on a monthly basi…"
click at [452, 60] on input "328,896.00" at bounding box center [437, 56] width 54 height 16
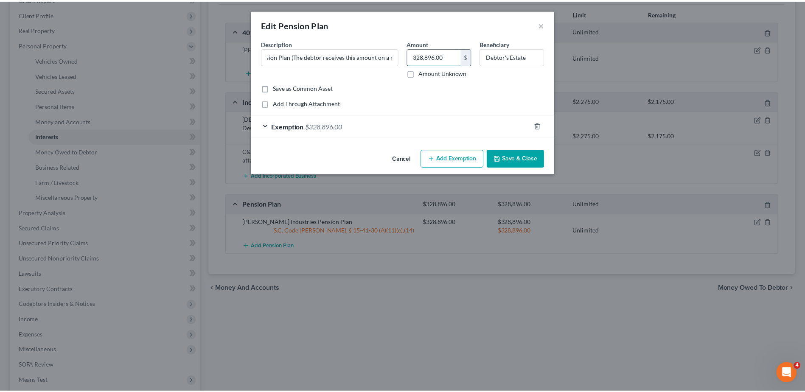
scroll to position [0, 0]
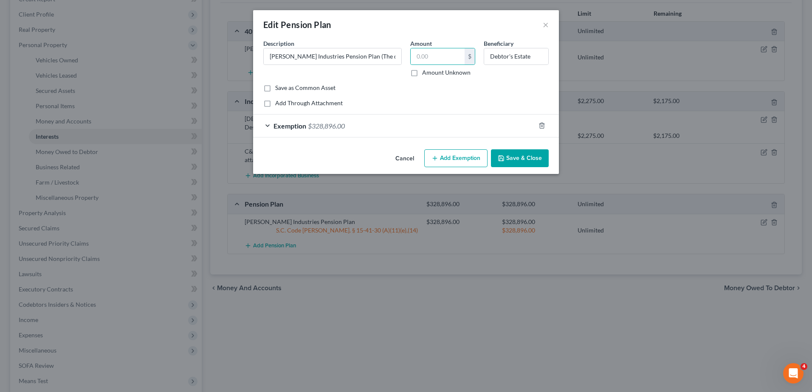
click at [514, 157] on button "Save & Close" at bounding box center [520, 158] width 58 height 18
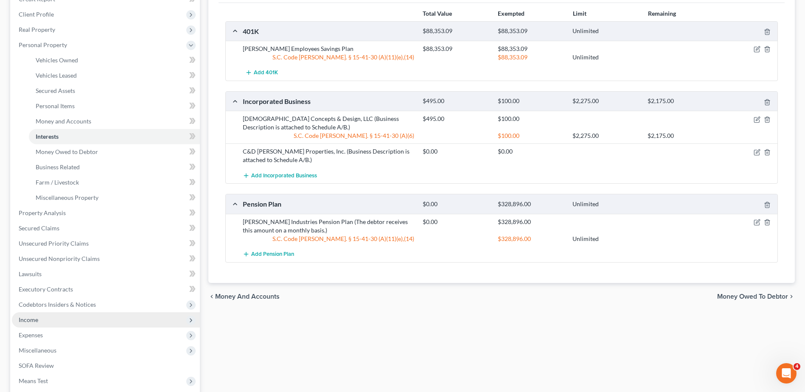
click at [53, 320] on span "Income" at bounding box center [106, 319] width 188 height 15
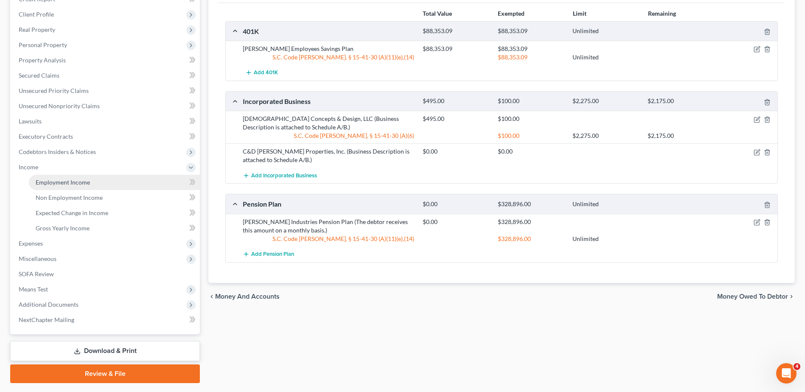
click at [72, 186] on link "Employment Income" at bounding box center [114, 182] width 171 height 15
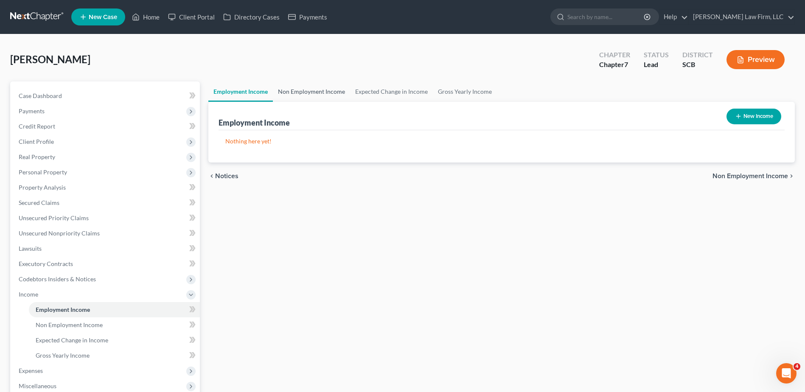
click at [321, 93] on link "Non Employment Income" at bounding box center [311, 91] width 77 height 20
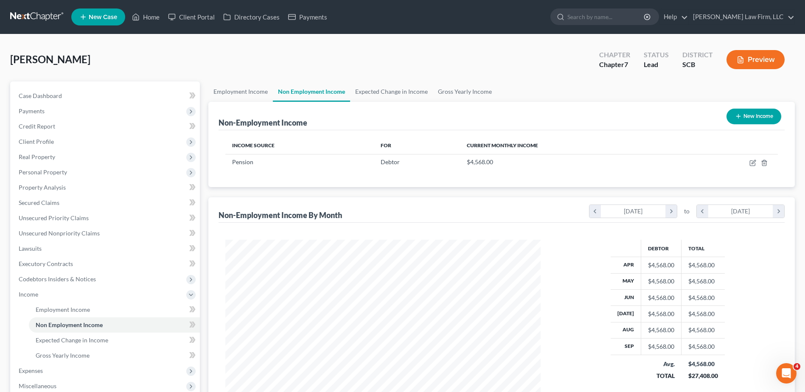
scroll to position [157, 332]
click at [93, 247] on link "Lawsuits" at bounding box center [106, 248] width 188 height 15
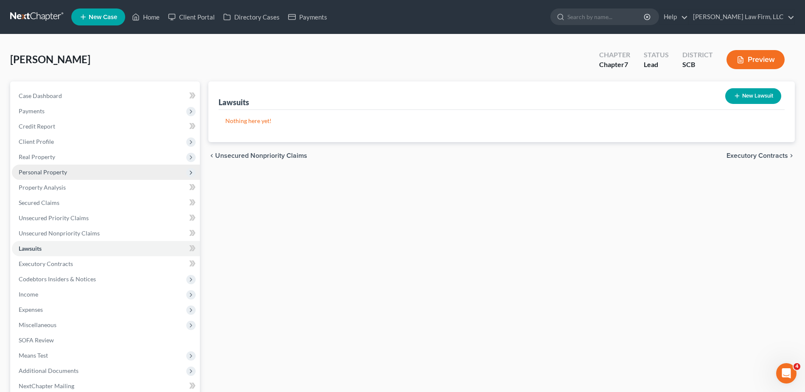
click at [56, 174] on span "Personal Property" at bounding box center [43, 172] width 48 height 7
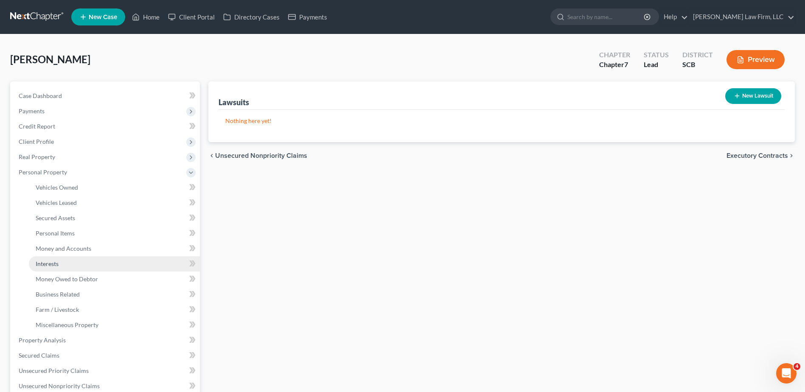
click at [63, 260] on link "Interests" at bounding box center [114, 263] width 171 height 15
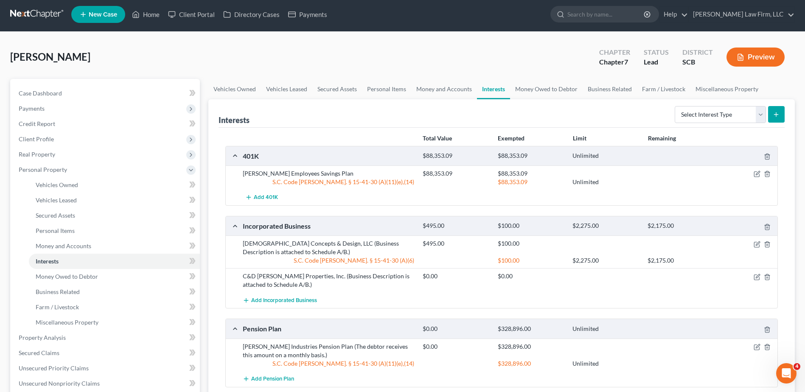
scroll to position [242, 0]
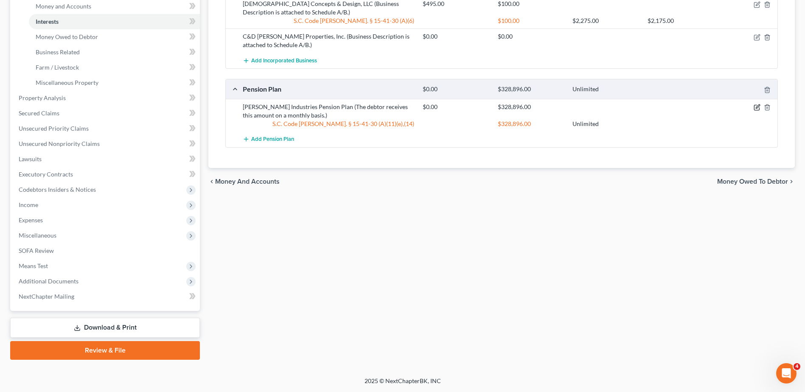
click at [756, 107] on icon "button" at bounding box center [757, 107] width 7 height 7
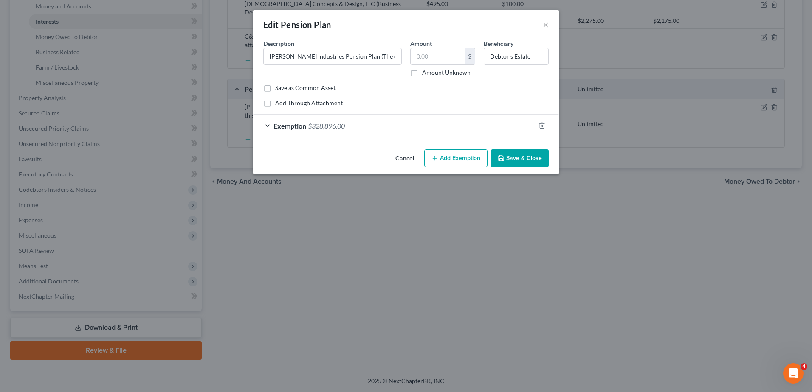
click at [408, 132] on div "Exemption $328,896.00" at bounding box center [394, 126] width 282 height 22
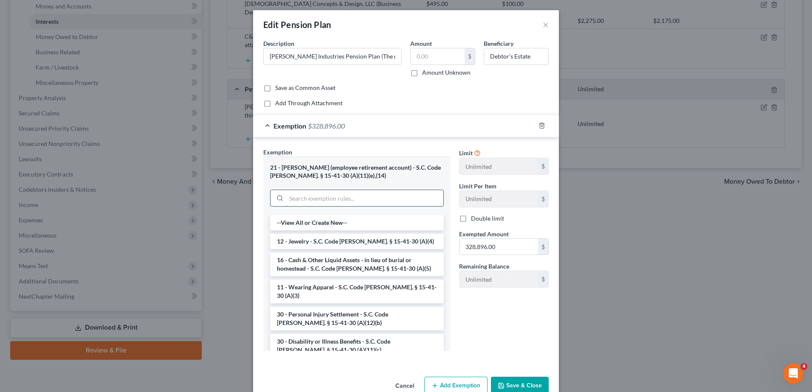
click at [375, 193] on input "search" at bounding box center [364, 198] width 157 height 16
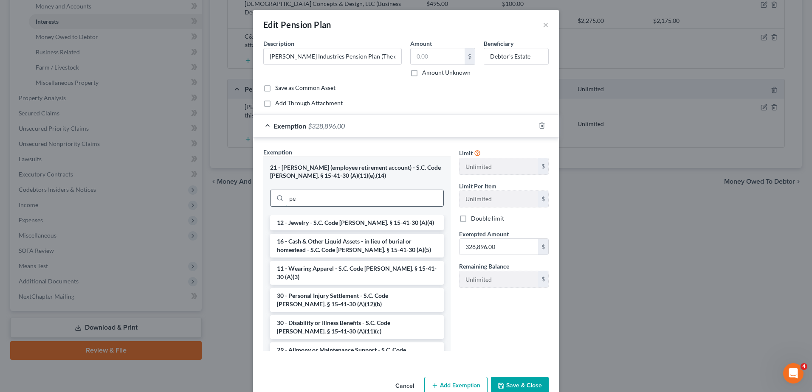
type input "p"
type input "a"
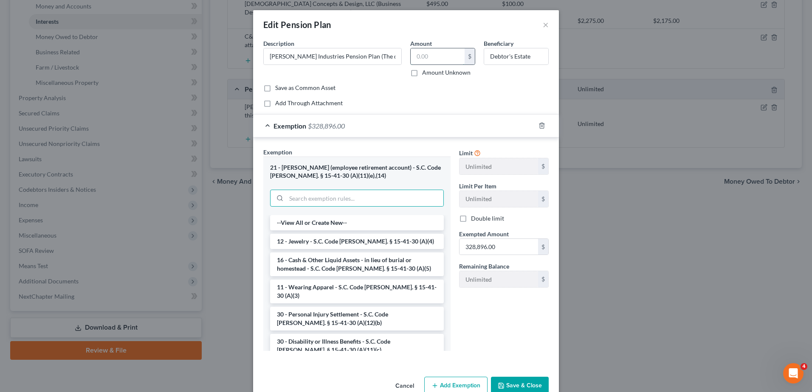
click at [451, 56] on input "text" at bounding box center [437, 56] width 54 height 16
type input "4,568.00"
click at [424, 122] on div "Exemption $328,896.00" at bounding box center [394, 126] width 282 height 22
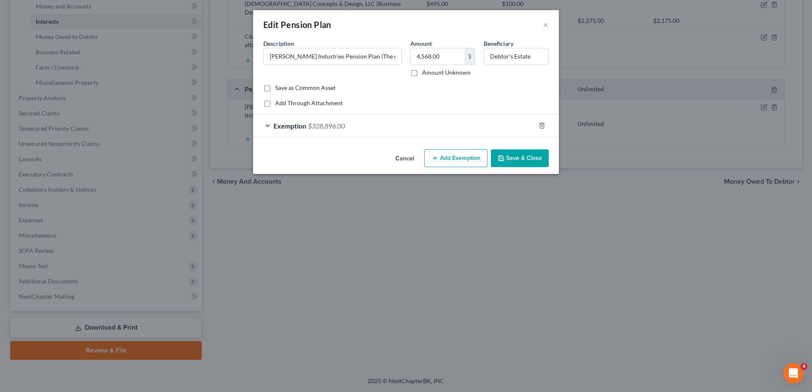
click at [457, 121] on div "Exemption $328,896.00" at bounding box center [394, 126] width 282 height 22
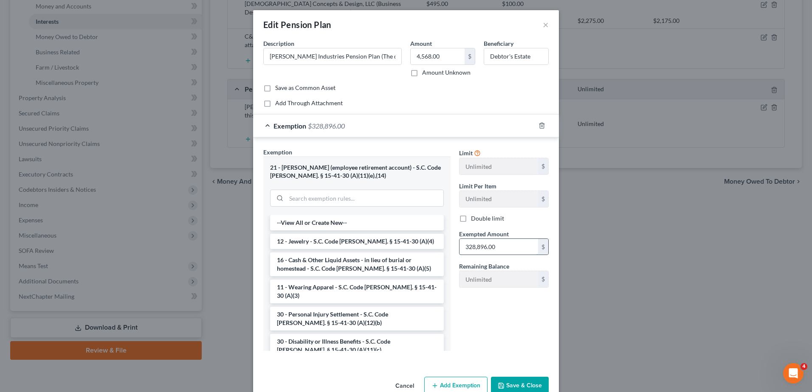
click at [489, 248] on input "328,896.00" at bounding box center [498, 247] width 79 height 16
type input "4,568.00"
click at [515, 379] on button "Save & Close" at bounding box center [520, 386] width 58 height 18
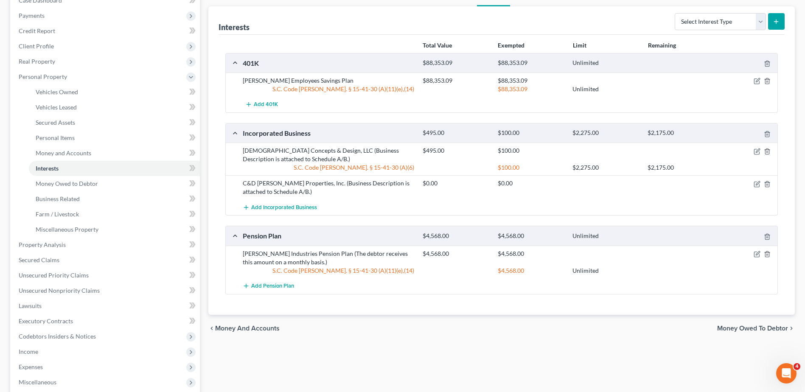
scroll to position [73, 0]
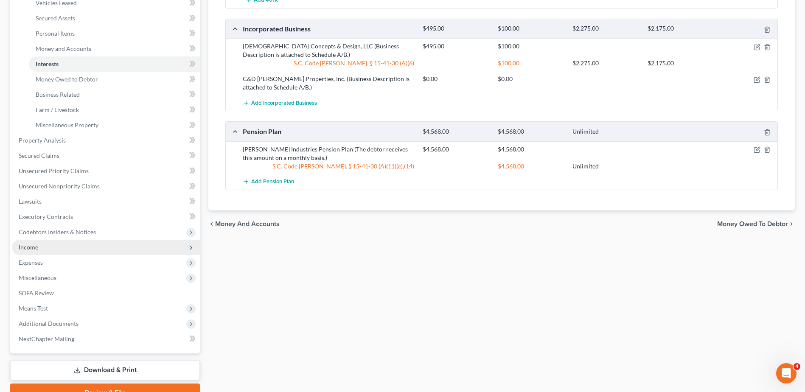
click at [65, 250] on span "Income" at bounding box center [106, 247] width 188 height 15
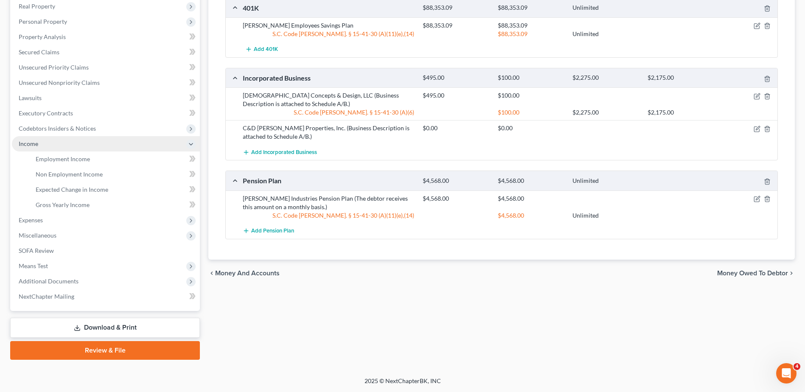
scroll to position [151, 0]
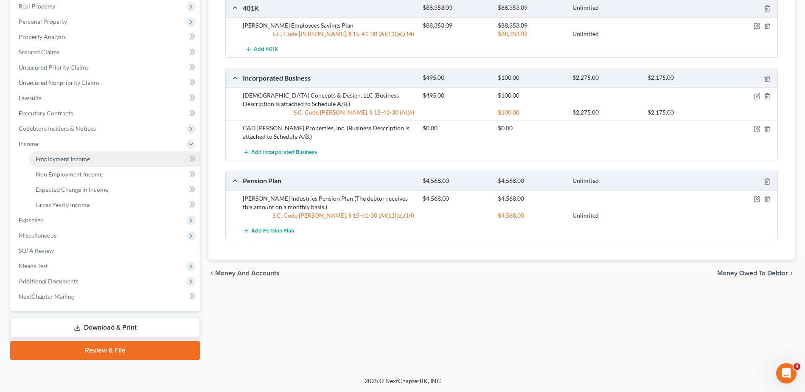
click at [71, 162] on span "Employment Income" at bounding box center [63, 158] width 54 height 7
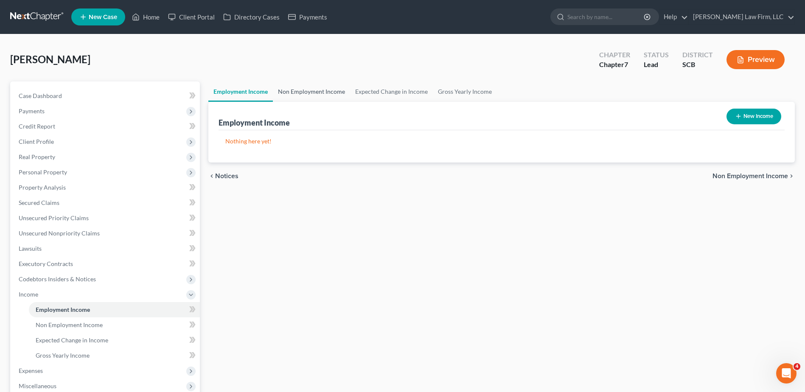
click at [319, 98] on link "Non Employment Income" at bounding box center [311, 91] width 77 height 20
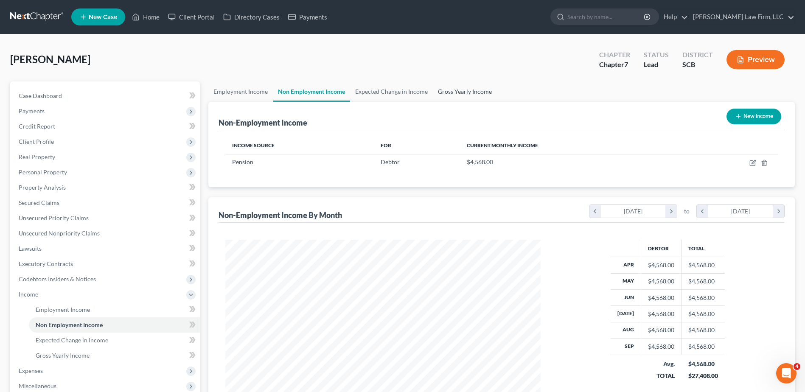
scroll to position [157, 332]
click at [465, 90] on link "Gross Yearly Income" at bounding box center [465, 91] width 64 height 20
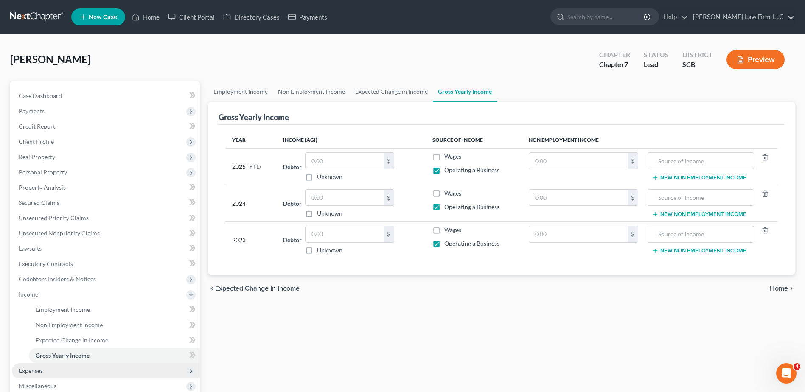
click at [37, 371] on span "Expenses" at bounding box center [31, 370] width 24 height 7
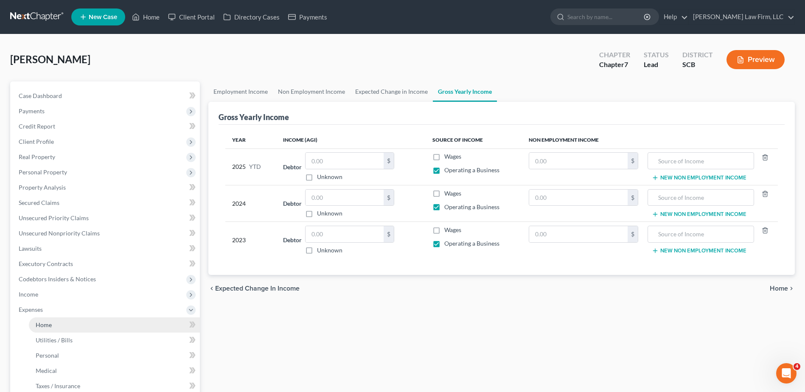
click at [46, 330] on link "Home" at bounding box center [114, 324] width 171 height 15
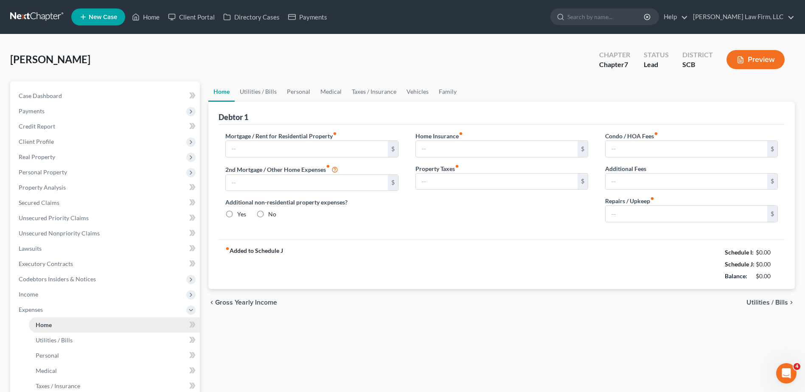
type input "1,873.47"
type input "0.00"
radio input "true"
type input "0.00"
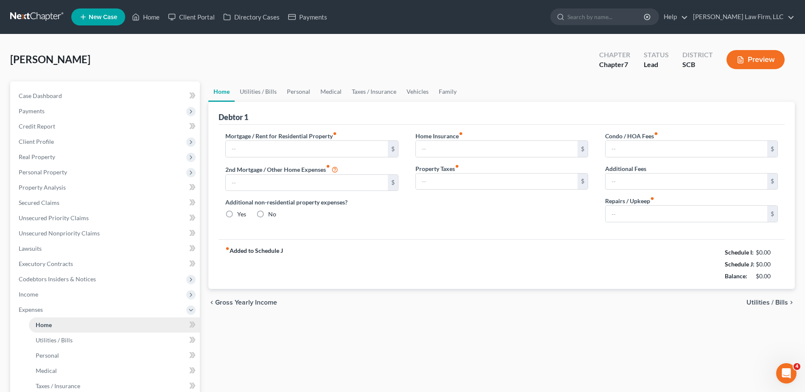
type input "0.00"
click at [263, 88] on link "Utilities / Bills" at bounding box center [258, 91] width 47 height 20
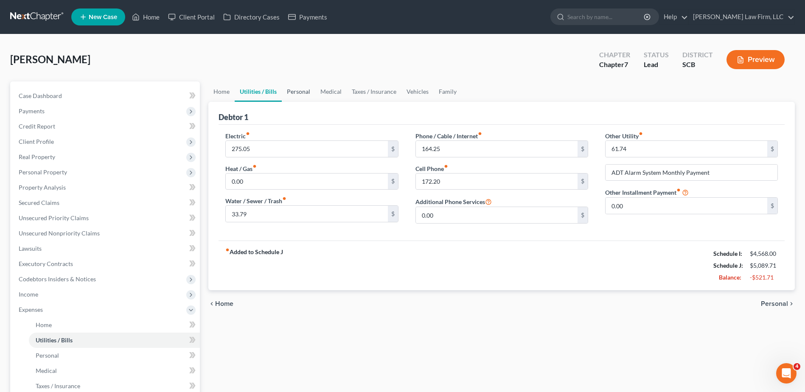
click at [294, 88] on link "Personal" at bounding box center [299, 91] width 34 height 20
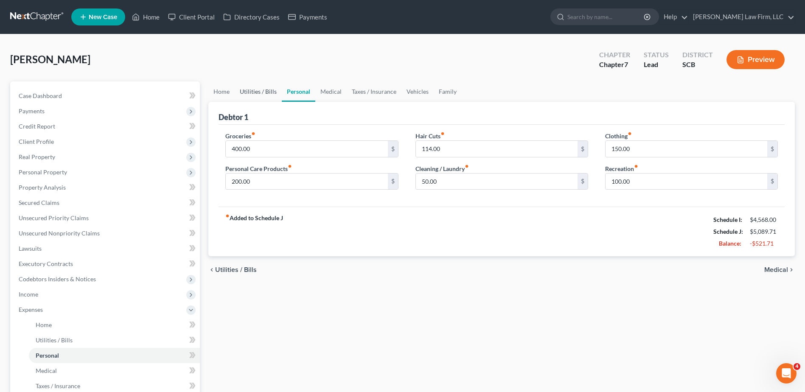
click at [264, 90] on link "Utilities / Bills" at bounding box center [258, 91] width 47 height 20
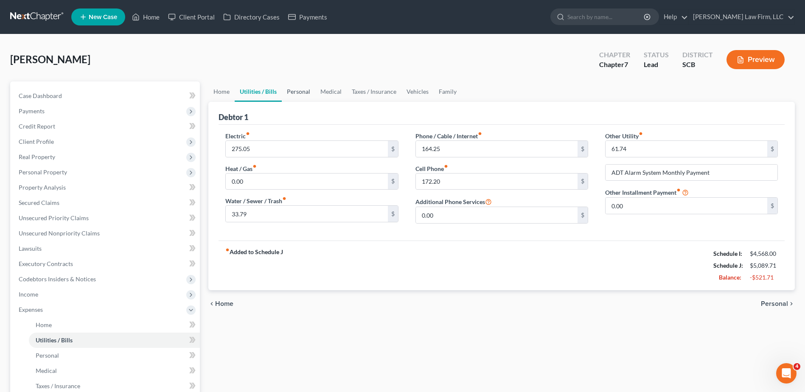
click at [295, 89] on link "Personal" at bounding box center [299, 91] width 34 height 20
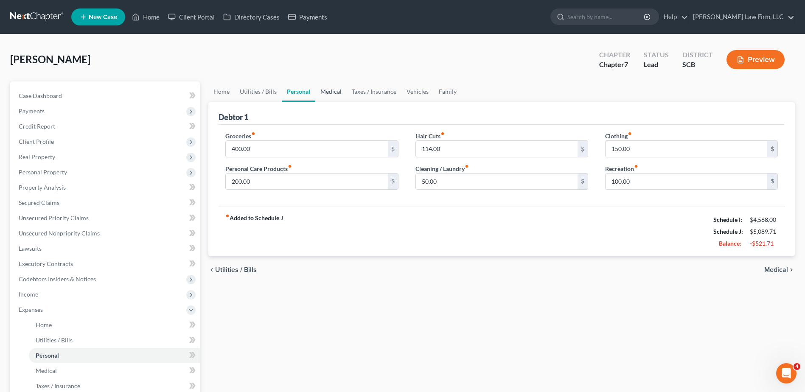
click at [329, 90] on link "Medical" at bounding box center [330, 91] width 31 height 20
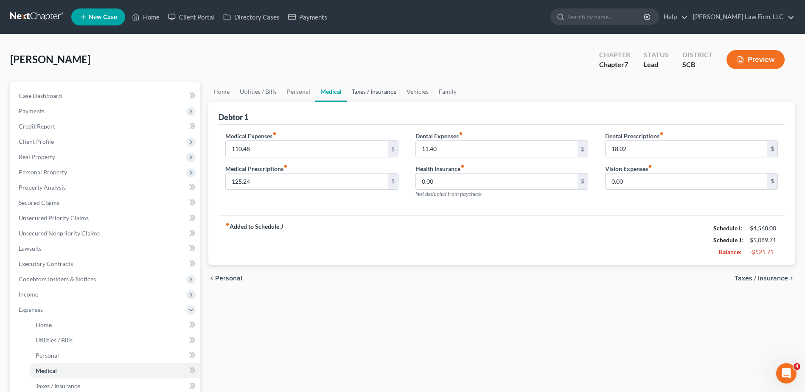
click at [362, 90] on link "Taxes / Insurance" at bounding box center [374, 91] width 55 height 20
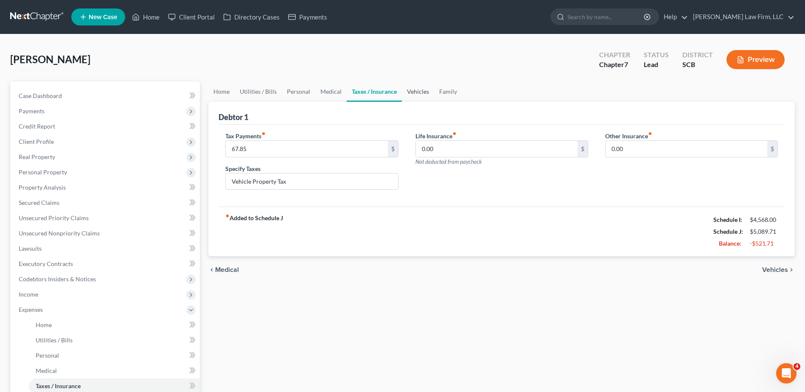
click at [423, 93] on link "Vehicles" at bounding box center [418, 91] width 32 height 20
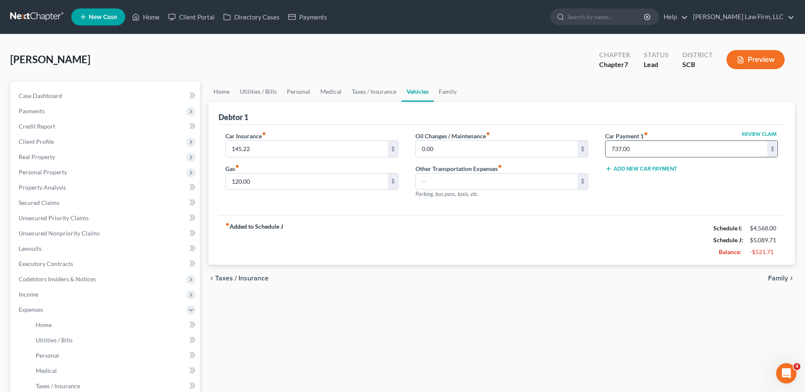
click at [638, 148] on input "737.00" at bounding box center [687, 149] width 162 height 16
click at [446, 95] on link "Family" at bounding box center [448, 91] width 28 height 20
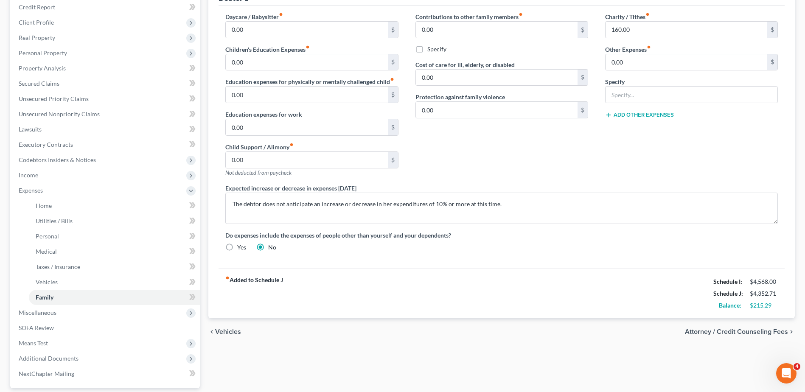
scroll to position [27, 0]
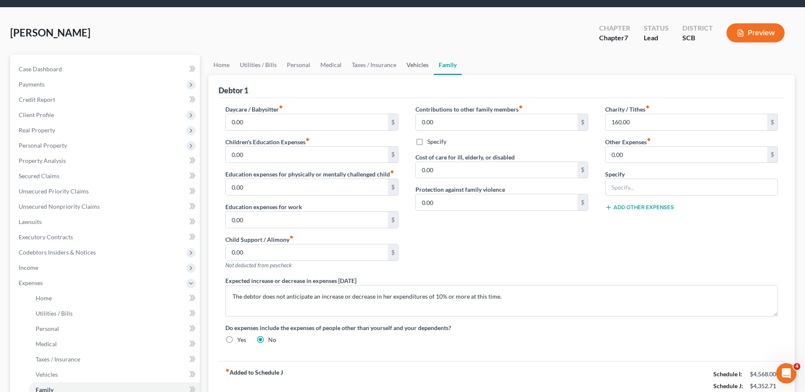
click at [416, 66] on link "Vehicles" at bounding box center [418, 65] width 32 height 20
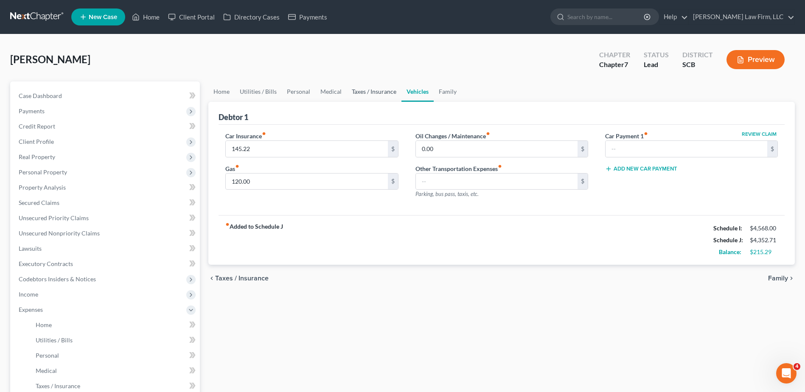
click at [362, 92] on link "Taxes / Insurance" at bounding box center [374, 91] width 55 height 20
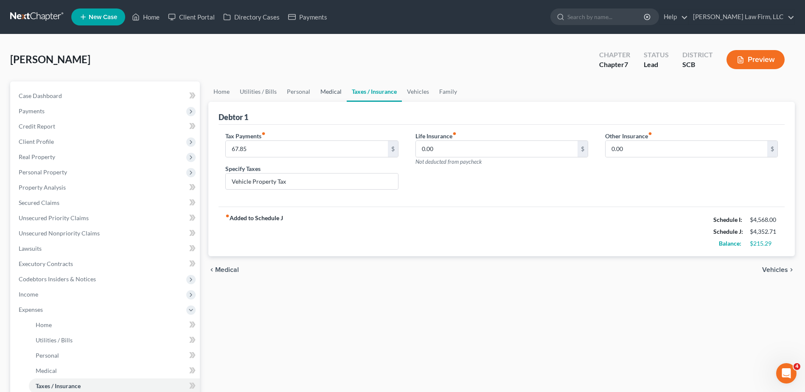
click at [328, 95] on link "Medical" at bounding box center [330, 91] width 31 height 20
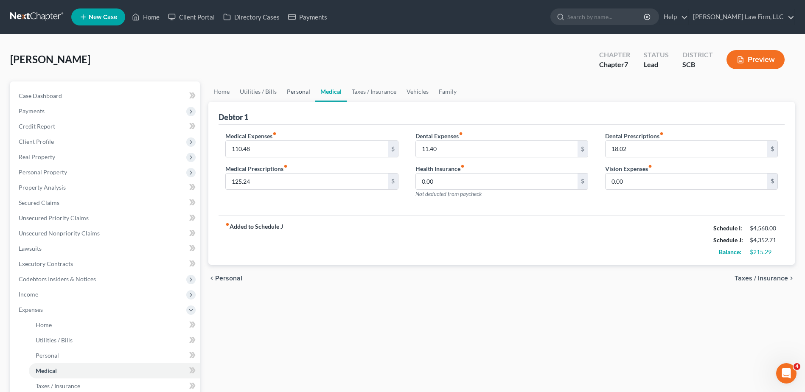
click at [290, 95] on link "Personal" at bounding box center [299, 91] width 34 height 20
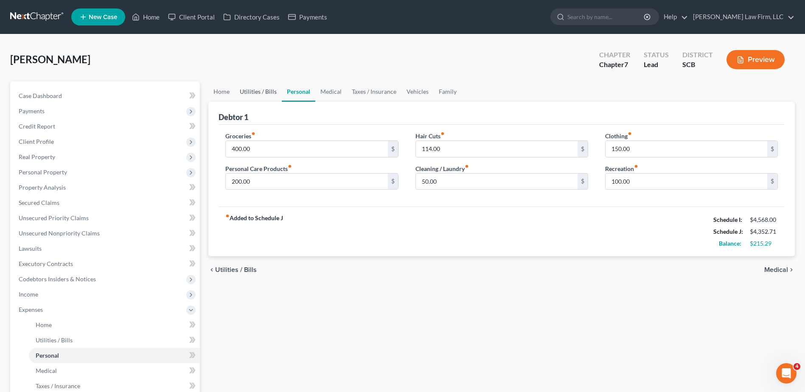
click at [258, 95] on link "Utilities / Bills" at bounding box center [258, 91] width 47 height 20
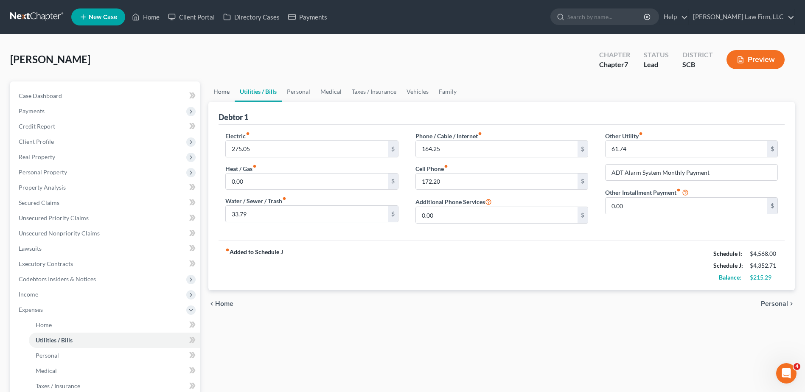
click at [219, 95] on link "Home" at bounding box center [221, 91] width 26 height 20
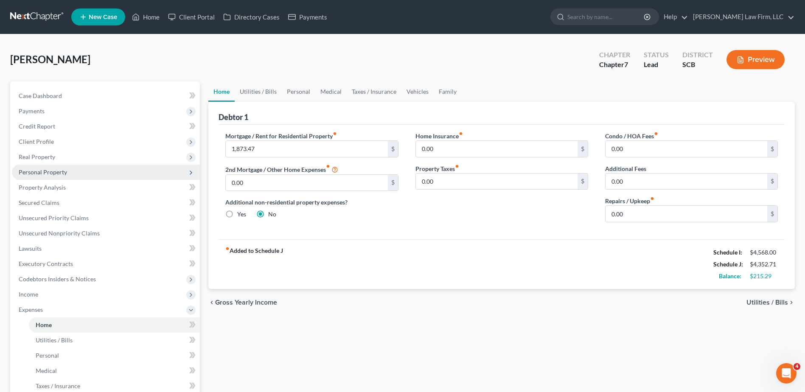
click at [45, 173] on span "Personal Property" at bounding box center [43, 172] width 48 height 7
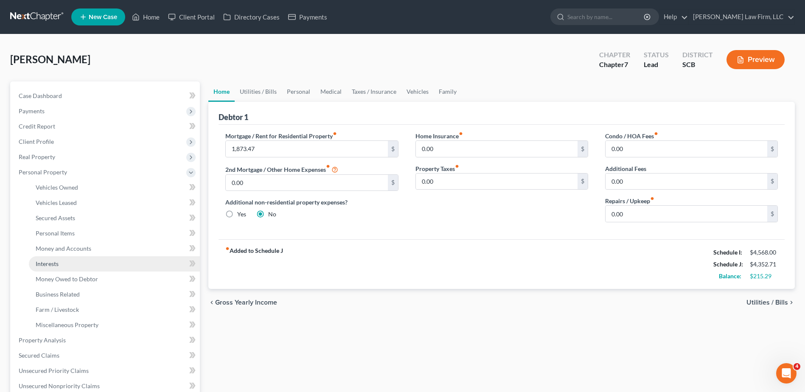
click at [60, 262] on link "Interests" at bounding box center [114, 263] width 171 height 15
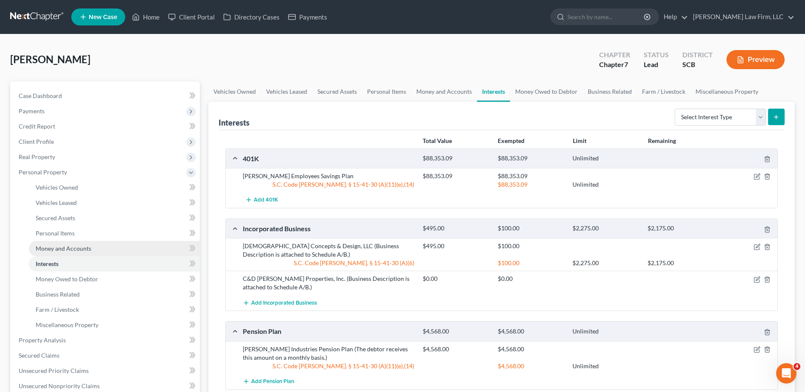
click at [70, 247] on span "Money and Accounts" at bounding box center [64, 248] width 56 height 7
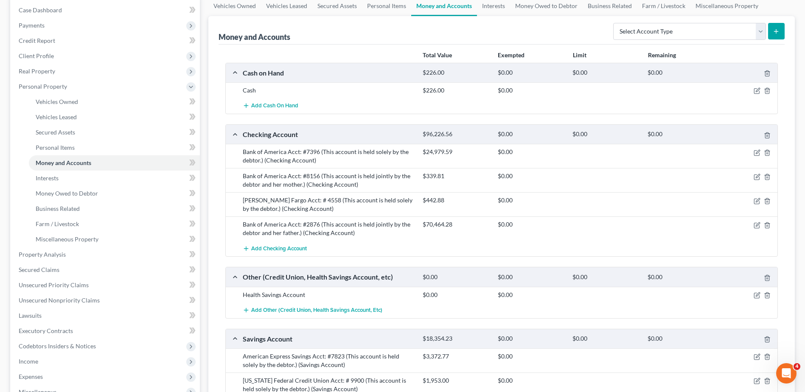
scroll to position [85, 0]
click at [755, 153] on icon "button" at bounding box center [757, 153] width 7 height 7
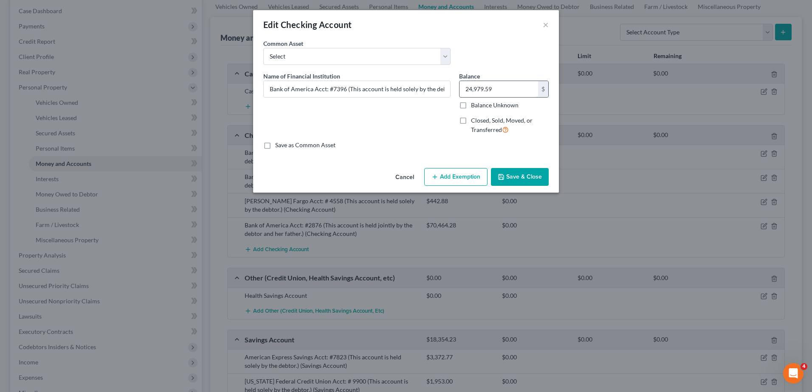
click at [505, 84] on input "24,979.59" at bounding box center [498, 89] width 79 height 16
type input "18,009.21"
click at [536, 180] on button "Save & Close" at bounding box center [520, 177] width 58 height 18
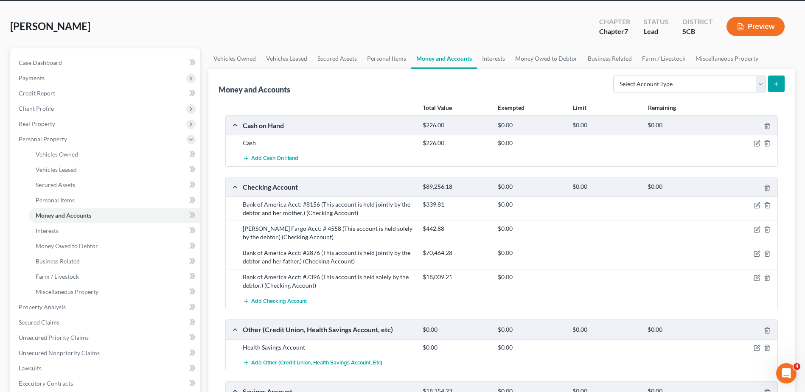
scroll to position [30, 0]
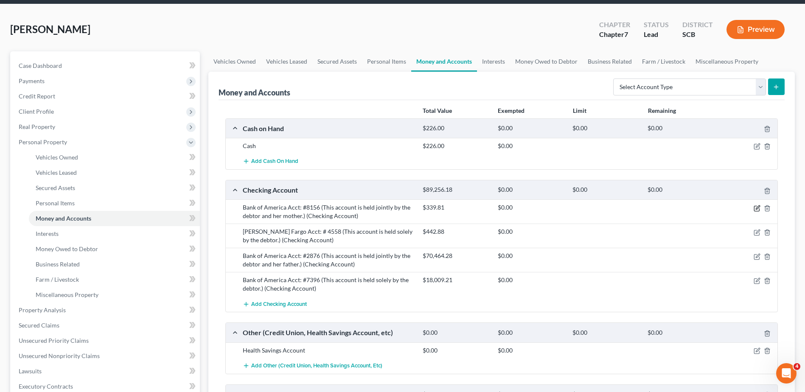
click at [755, 208] on icon "button" at bounding box center [757, 208] width 7 height 7
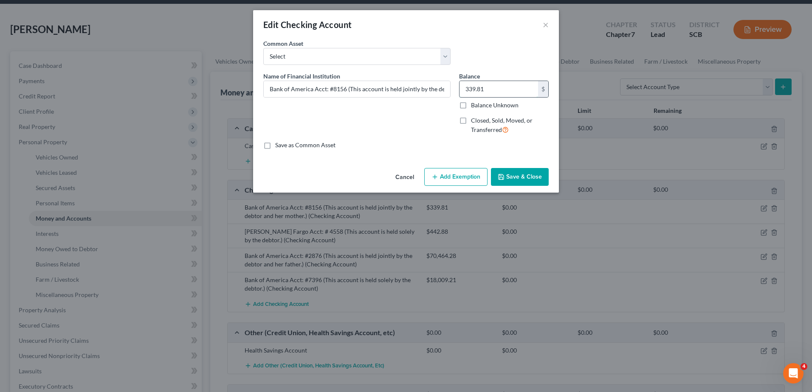
click at [480, 90] on input "339.81" at bounding box center [498, 89] width 79 height 16
type input "719.46"
click at [512, 180] on button "Save & Close" at bounding box center [520, 177] width 58 height 18
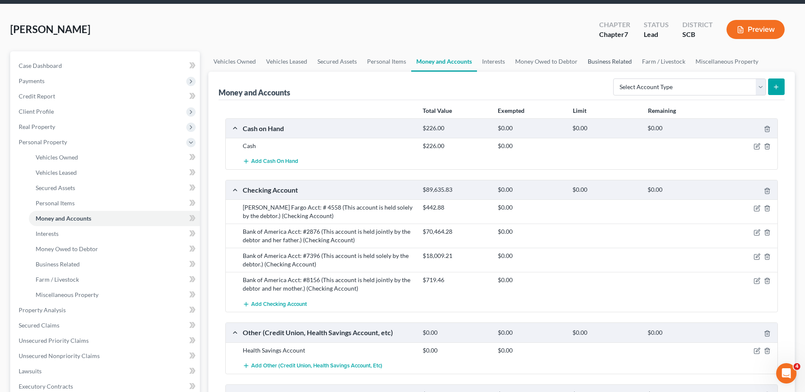
click at [618, 61] on link "Business Related" at bounding box center [610, 61] width 54 height 20
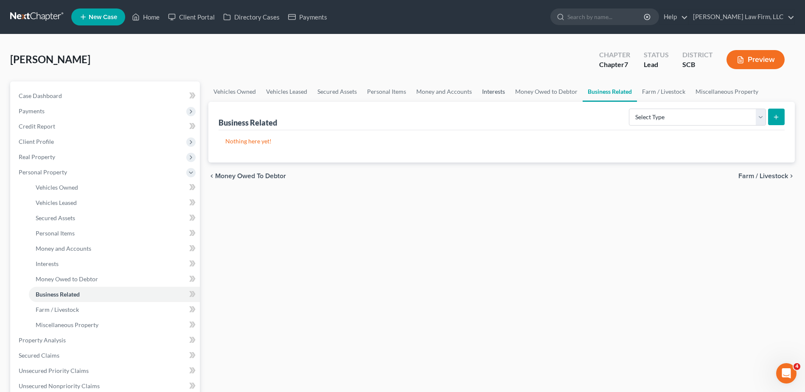
click at [493, 89] on link "Interests" at bounding box center [493, 91] width 33 height 20
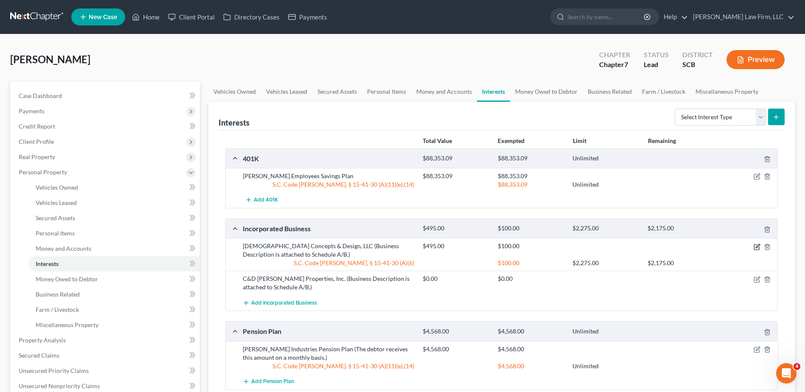
click at [755, 246] on icon "button" at bounding box center [757, 247] width 7 height 7
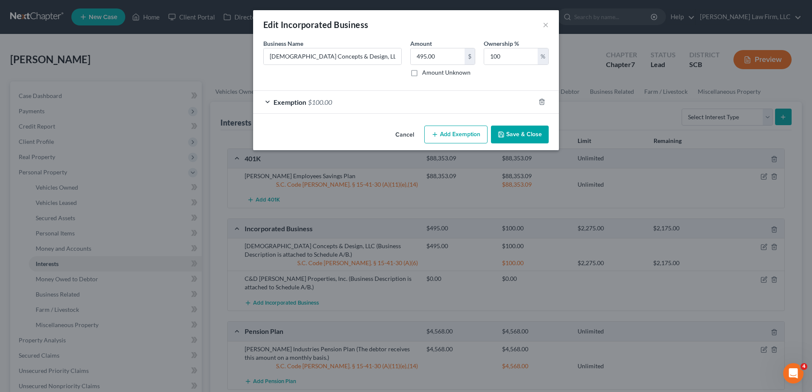
click at [448, 102] on div "Exemption $100.00" at bounding box center [394, 102] width 282 height 22
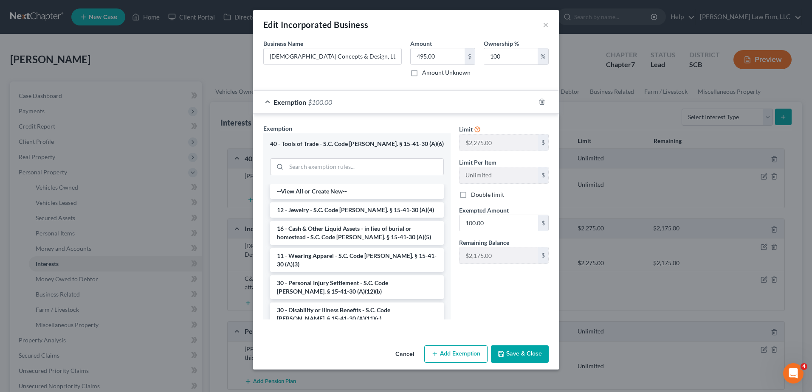
click at [448, 102] on div "Exemption $100.00" at bounding box center [394, 102] width 282 height 22
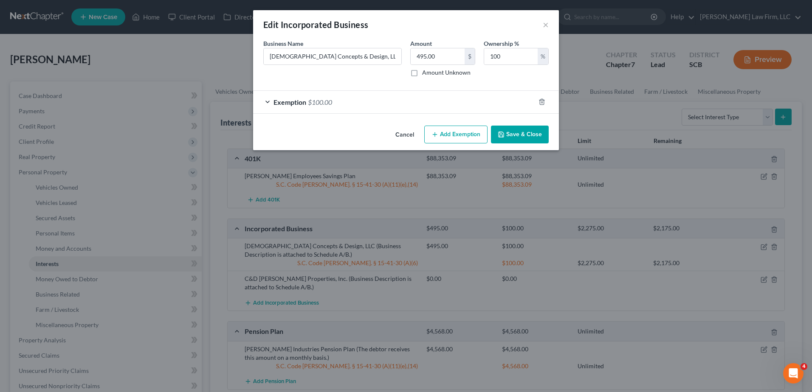
click at [505, 131] on button "Save & Close" at bounding box center [520, 135] width 58 height 18
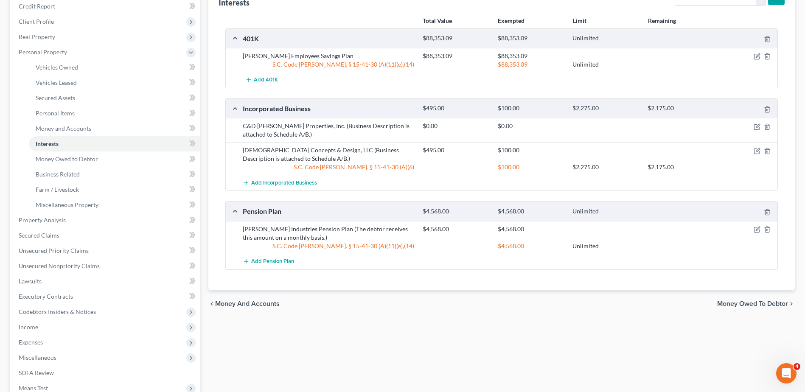
scroll to position [42, 0]
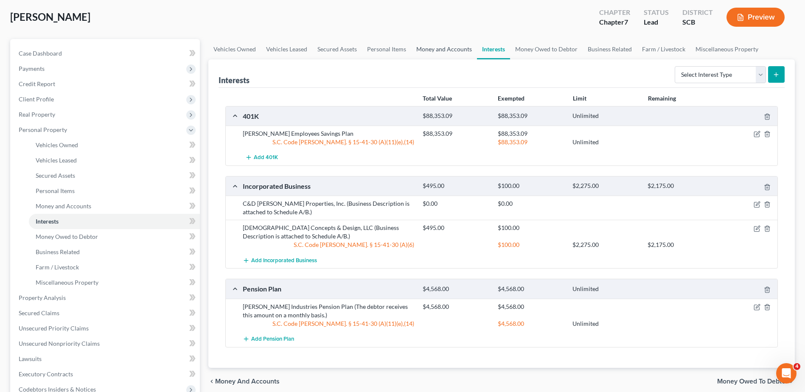
click at [433, 48] on link "Money and Accounts" at bounding box center [444, 49] width 66 height 20
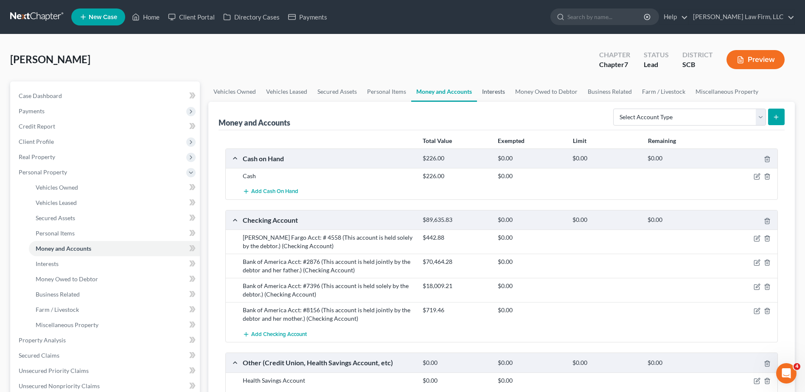
click at [500, 92] on link "Interests" at bounding box center [493, 91] width 33 height 20
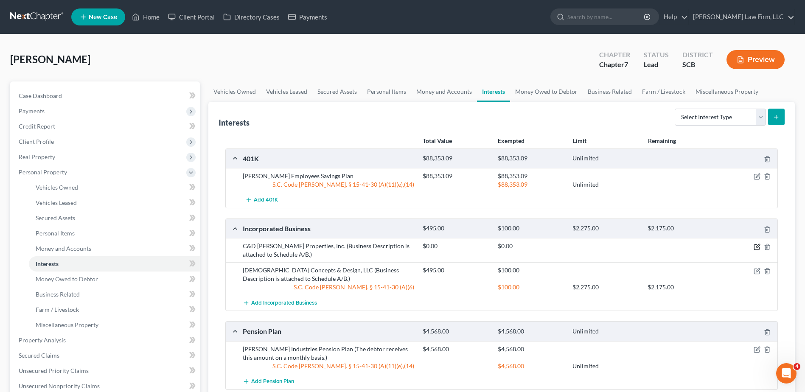
click at [754, 248] on icon "button" at bounding box center [757, 247] width 7 height 7
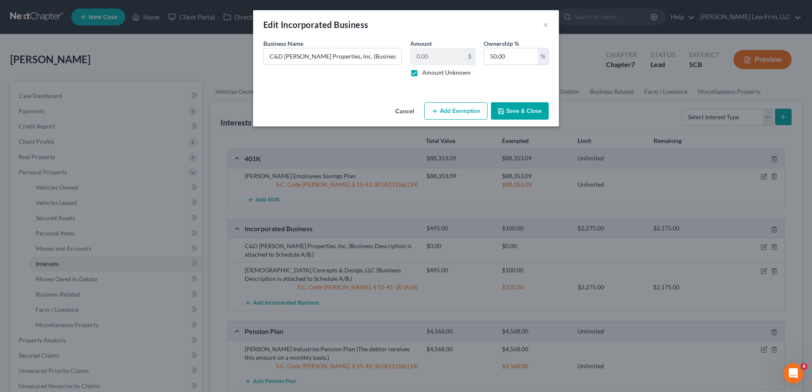
click at [422, 74] on label "Amount Unknown" at bounding box center [446, 72] width 48 height 8
click at [425, 74] on input "Amount Unknown" at bounding box center [428, 71] width 6 height 6
checkbox input "false"
click at [431, 60] on input "0.00" at bounding box center [437, 56] width 54 height 16
type input "1,982.78"
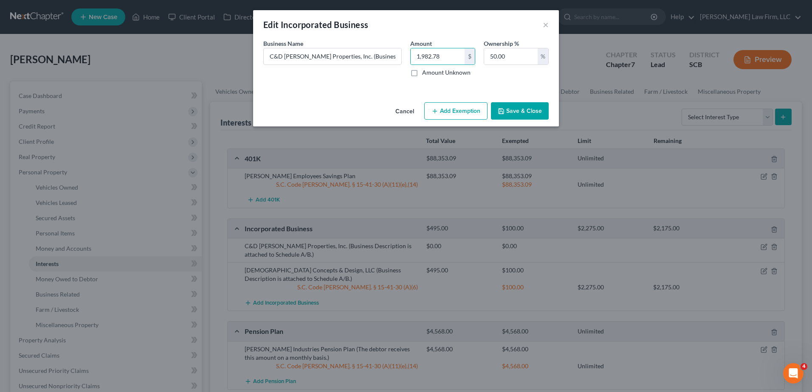
click at [514, 107] on button "Save & Close" at bounding box center [520, 111] width 58 height 18
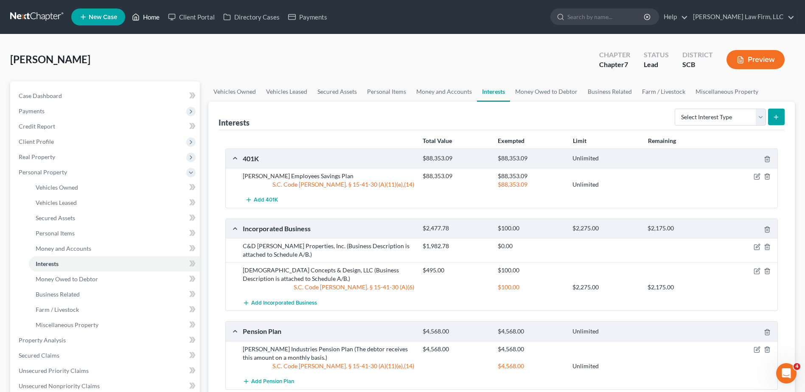
click at [158, 20] on link "Home" at bounding box center [146, 16] width 36 height 15
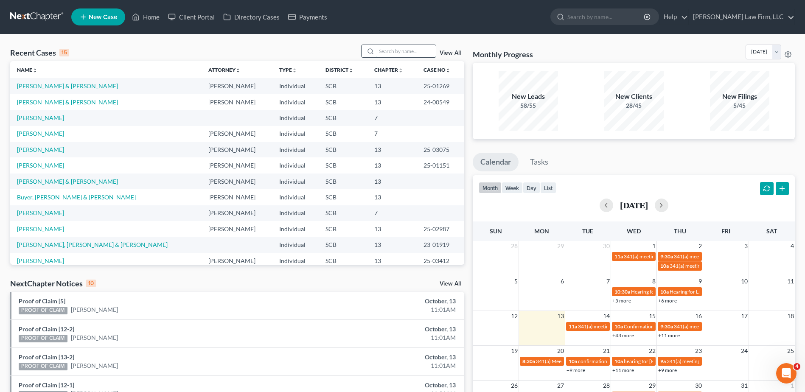
click at [404, 55] on input "search" at bounding box center [406, 51] width 59 height 12
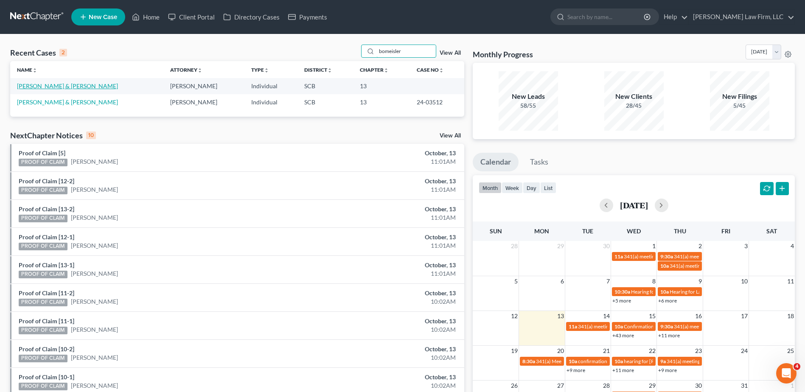
type input "bomeisler"
click at [76, 85] on link "[PERSON_NAME] & [PERSON_NAME]" at bounding box center [67, 85] width 101 height 7
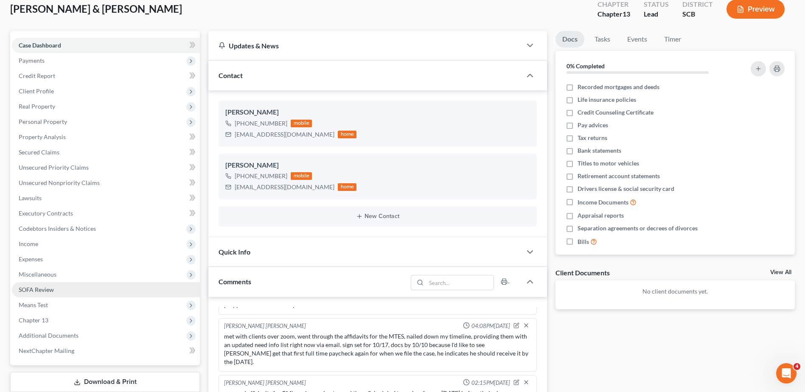
scroll to position [127, 0]
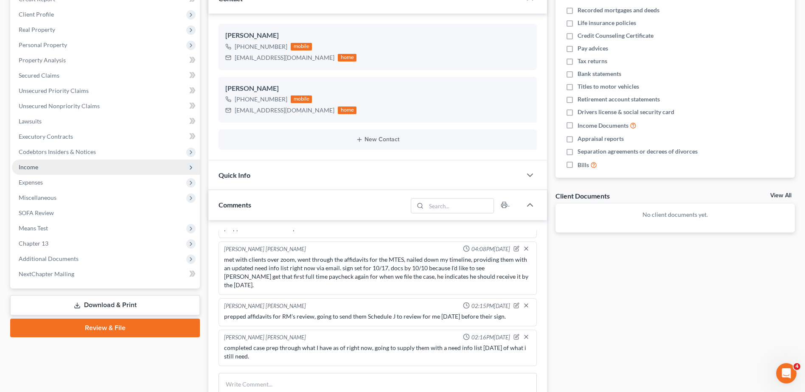
click at [45, 169] on span "Income" at bounding box center [106, 167] width 188 height 15
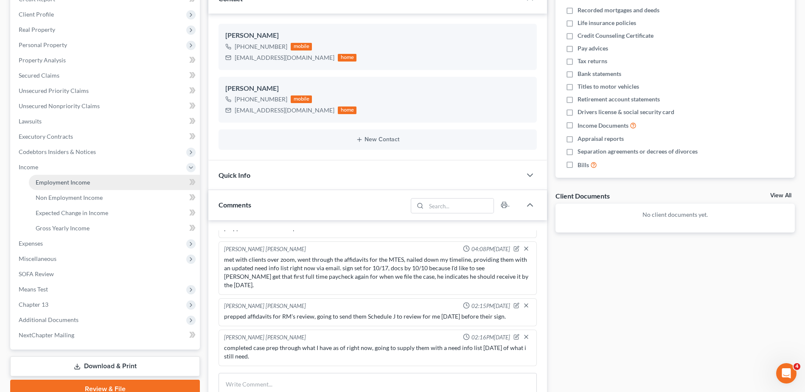
click at [50, 188] on link "Employment Income" at bounding box center [114, 182] width 171 height 15
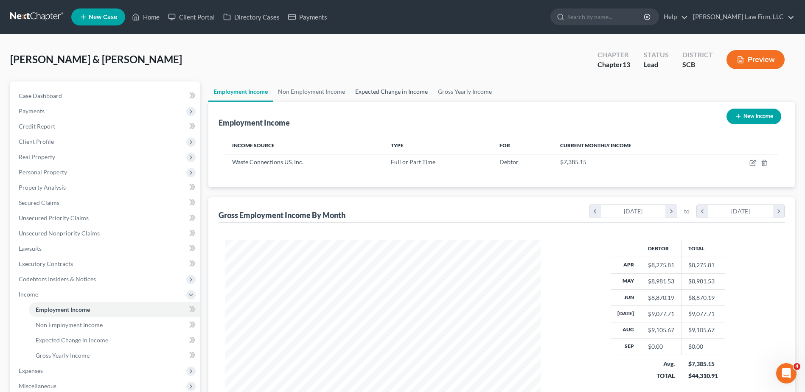
scroll to position [157, 332]
click at [489, 92] on link "Gross Yearly Income" at bounding box center [465, 91] width 64 height 20
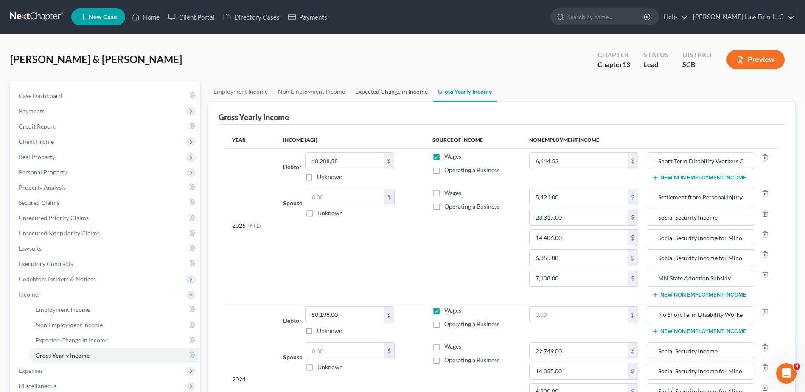
click at [399, 94] on link "Expected Change in Income" at bounding box center [391, 91] width 83 height 20
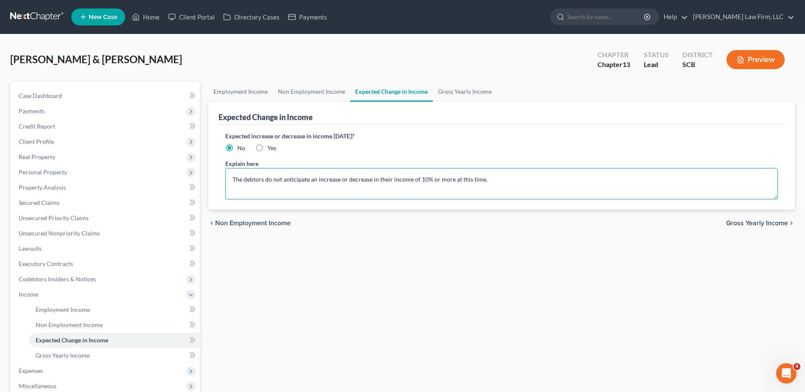
click at [230, 177] on textarea "The debtors do not anticipate an increase or decrease in their income of 10% or…" at bounding box center [501, 183] width 553 height 31
type textarea "Mr. Bomeisler's 401(k) loan has an approximate payoff date of 10/25/2028. The d…"
click at [479, 87] on link "Gross Yearly Income" at bounding box center [465, 91] width 64 height 20
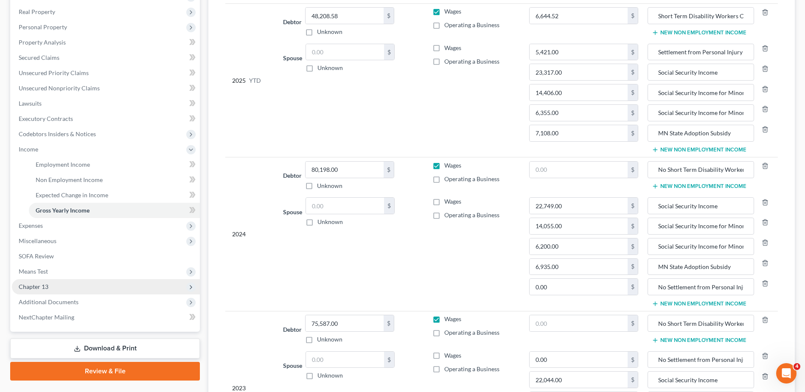
scroll to position [170, 0]
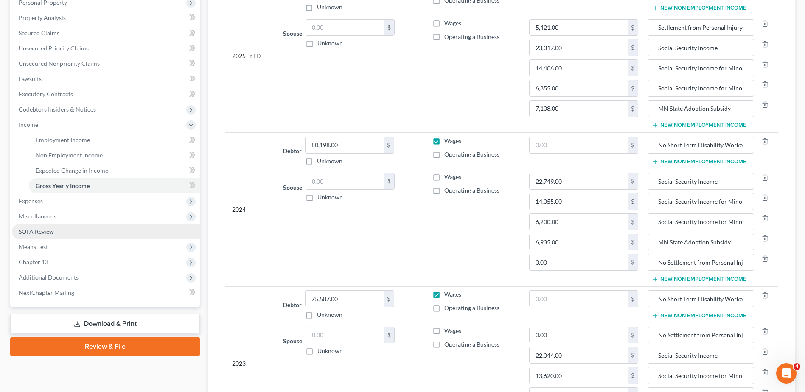
click at [42, 233] on span "SOFA Review" at bounding box center [36, 231] width 35 height 7
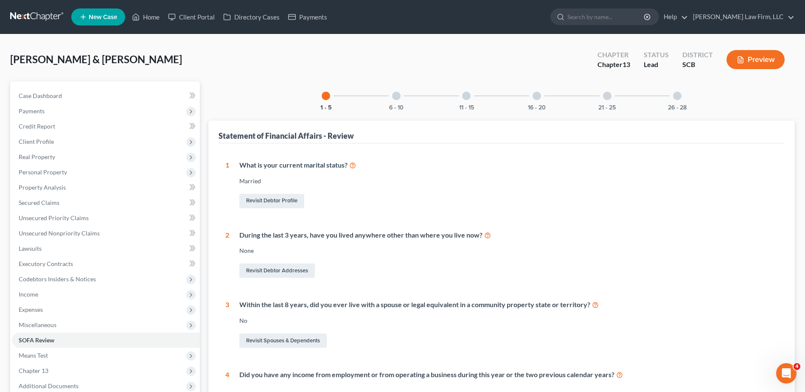
click at [384, 100] on div "6 - 10" at bounding box center [396, 95] width 29 height 29
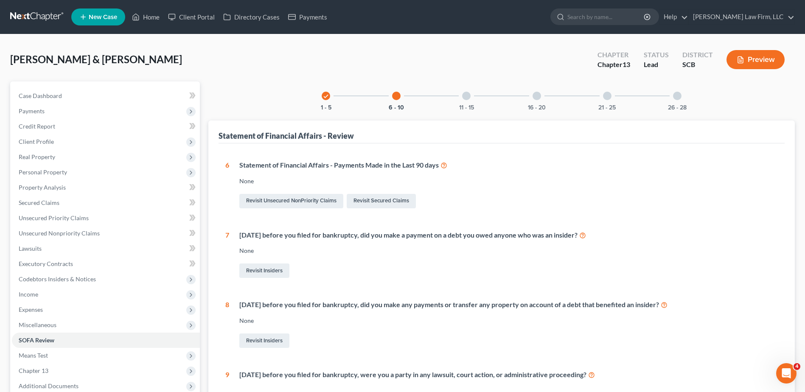
click at [463, 99] on div at bounding box center [466, 96] width 8 height 8
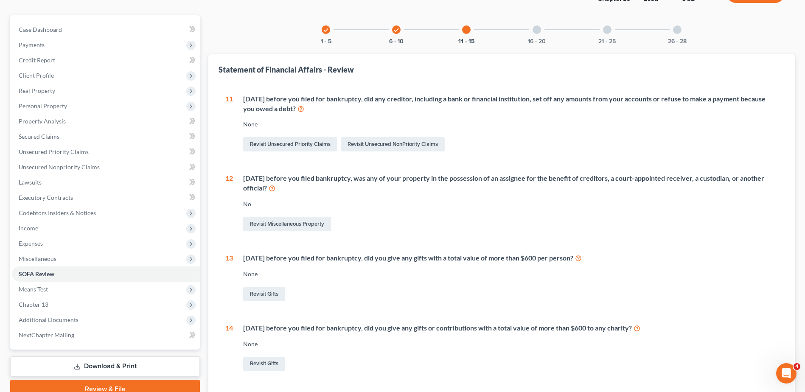
scroll to position [37, 0]
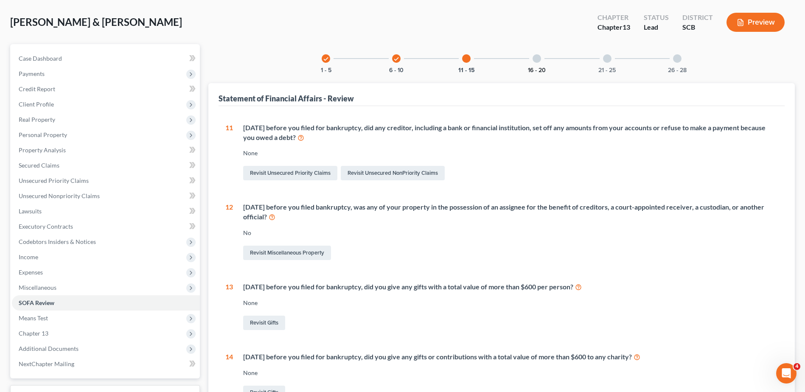
click at [536, 70] on button "16 - 20" at bounding box center [537, 70] width 18 height 6
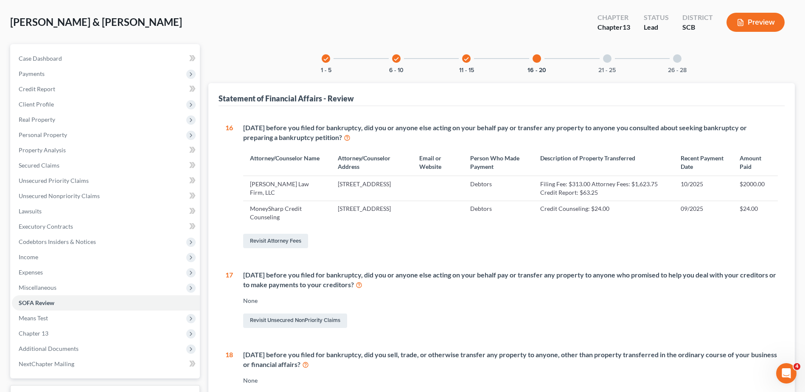
click at [469, 62] on div "check" at bounding box center [466, 58] width 8 height 8
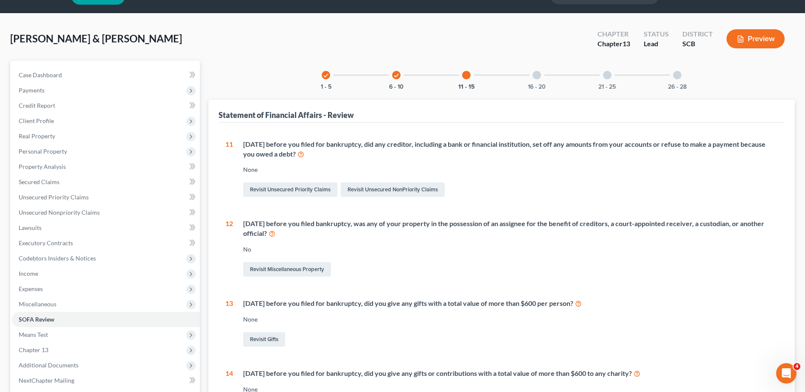
scroll to position [0, 0]
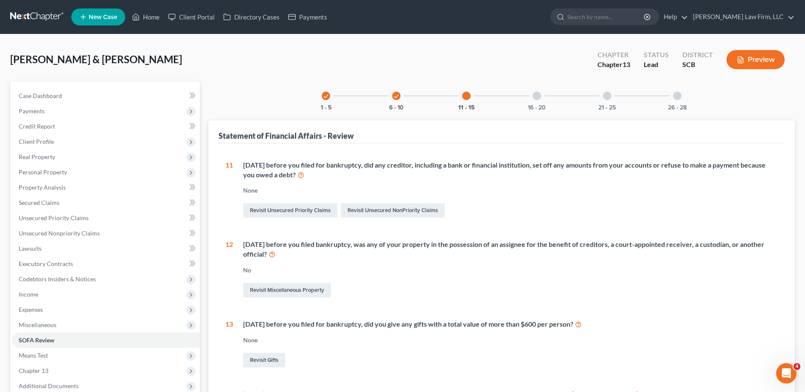
click at [543, 95] on div "16 - 20" at bounding box center [537, 95] width 29 height 29
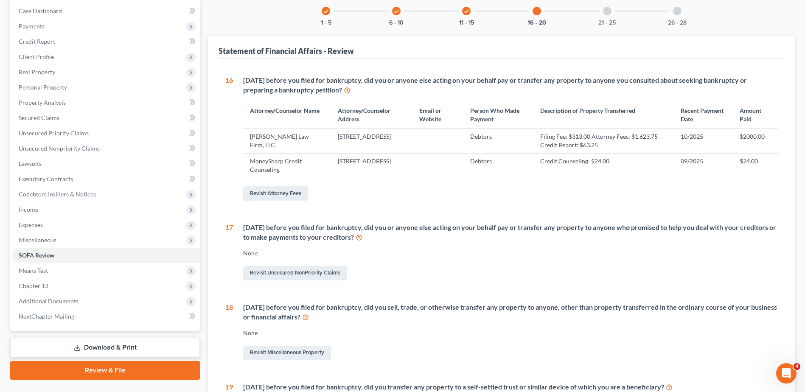
scroll to position [284, 0]
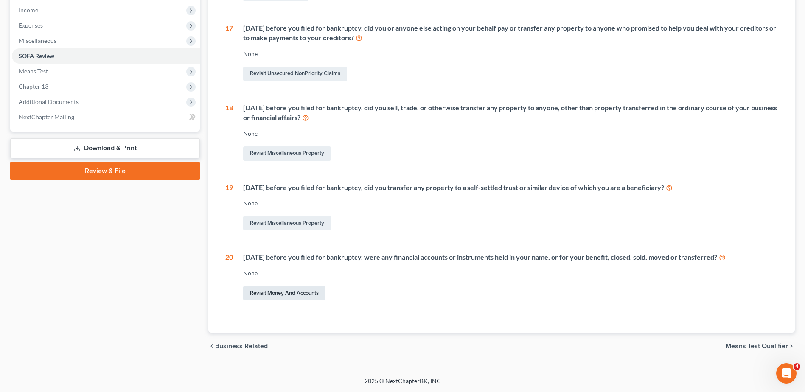
click at [298, 294] on link "Revisit Money and Accounts" at bounding box center [284, 293] width 82 height 14
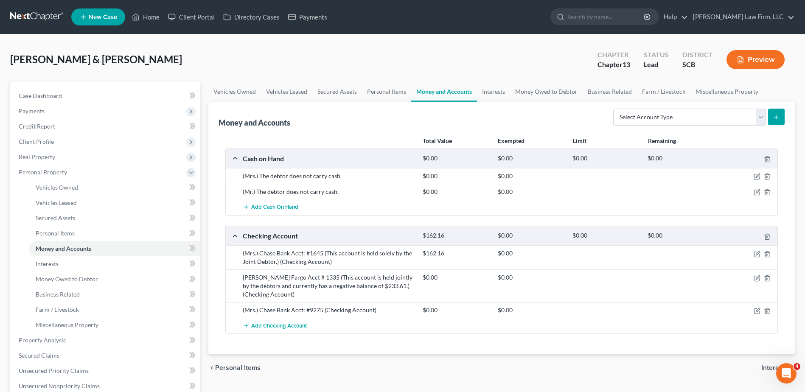
click at [776, 66] on button "Preview" at bounding box center [756, 59] width 58 height 19
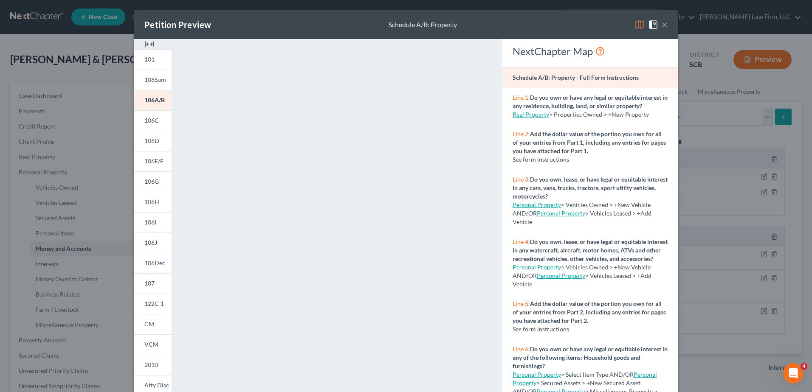
click at [663, 25] on button "×" at bounding box center [664, 25] width 6 height 10
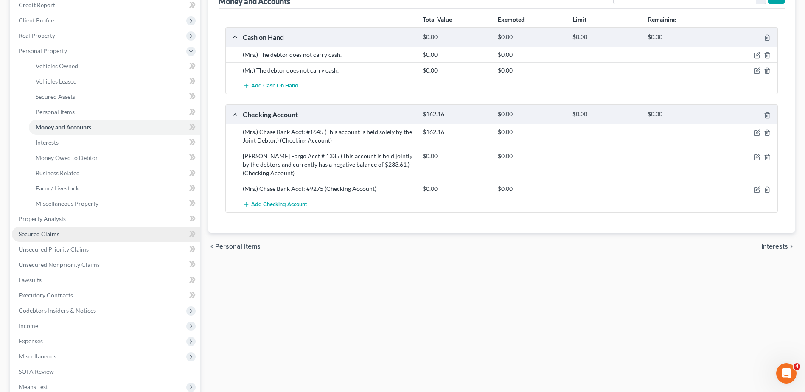
scroll to position [127, 0]
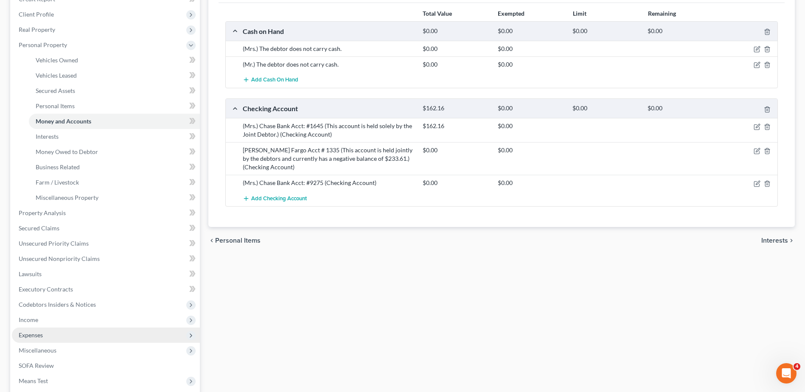
click at [30, 330] on span "Expenses" at bounding box center [106, 335] width 188 height 15
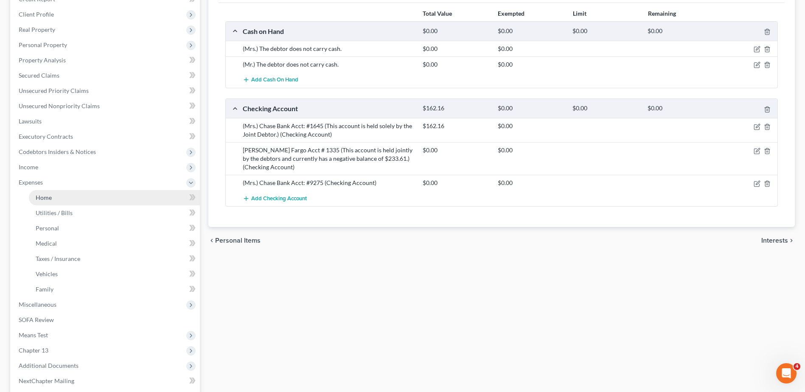
click at [54, 191] on link "Home" at bounding box center [114, 197] width 171 height 15
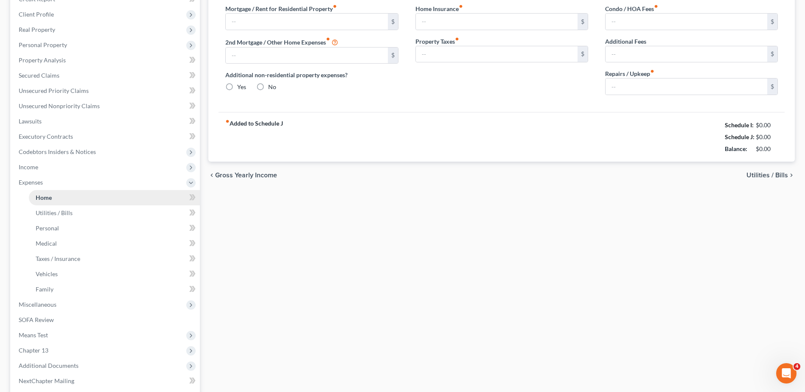
scroll to position [17, 0]
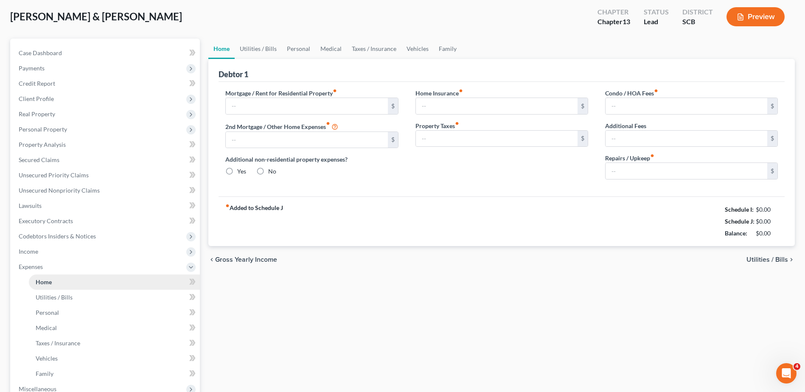
type input "0.00"
radio input "true"
type input "0.00"
type input "17.00"
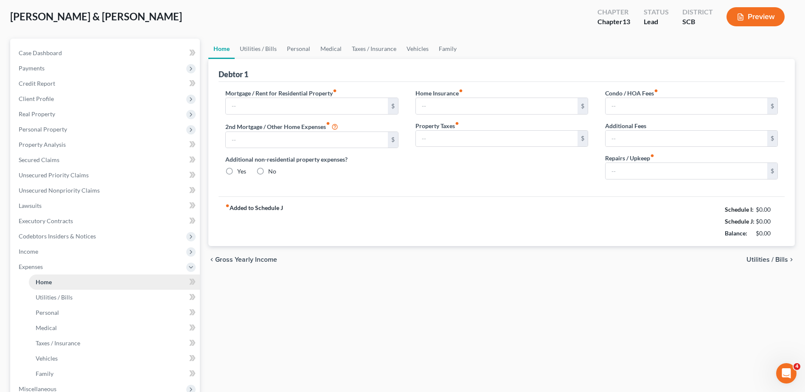
type input "0.00"
type input "150.00"
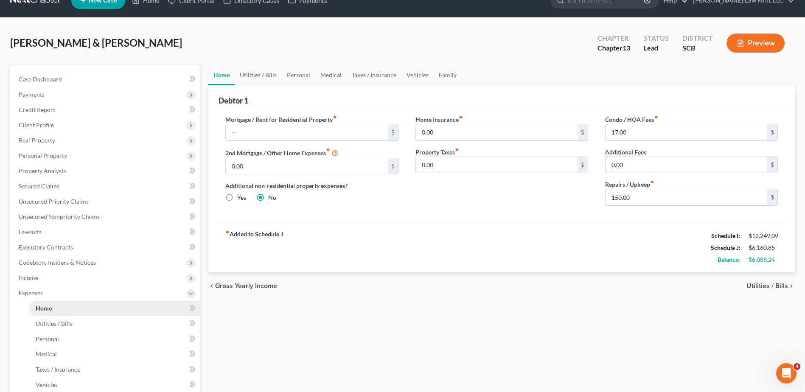
scroll to position [0, 0]
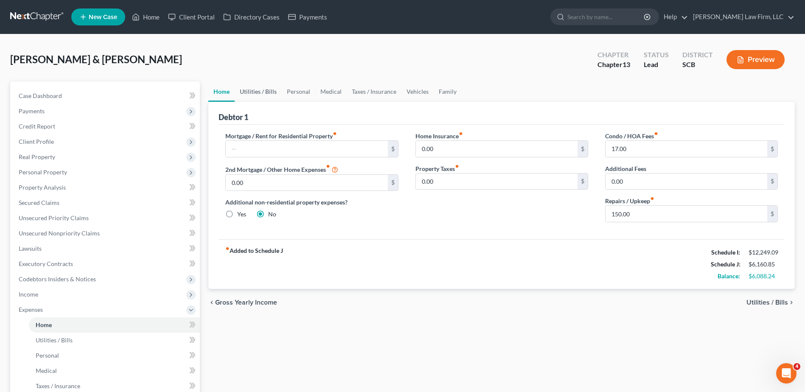
click at [264, 91] on link "Utilities / Bills" at bounding box center [258, 91] width 47 height 20
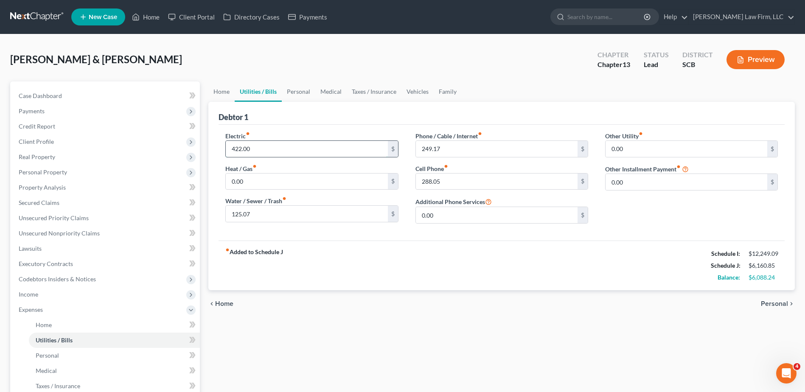
click at [291, 148] on input "422.00" at bounding box center [307, 149] width 162 height 16
click at [297, 119] on div "Debtor 1" at bounding box center [502, 113] width 566 height 23
click at [299, 94] on link "Personal" at bounding box center [299, 91] width 34 height 20
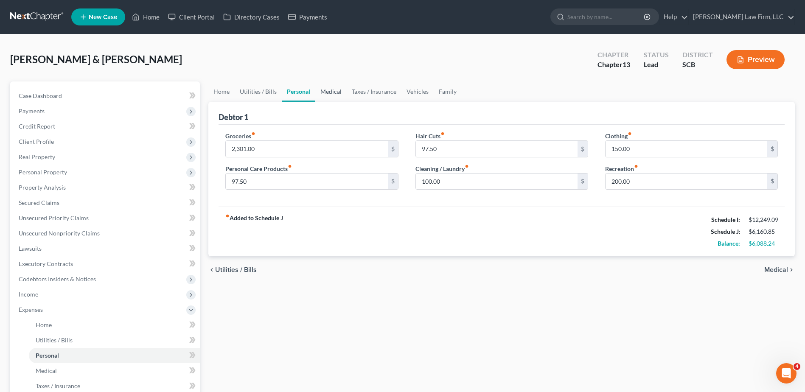
click at [332, 91] on link "Medical" at bounding box center [330, 91] width 31 height 20
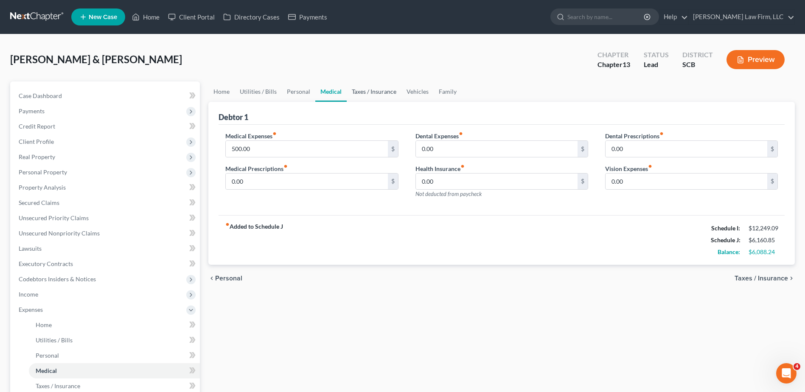
click at [363, 92] on link "Taxes / Insurance" at bounding box center [374, 91] width 55 height 20
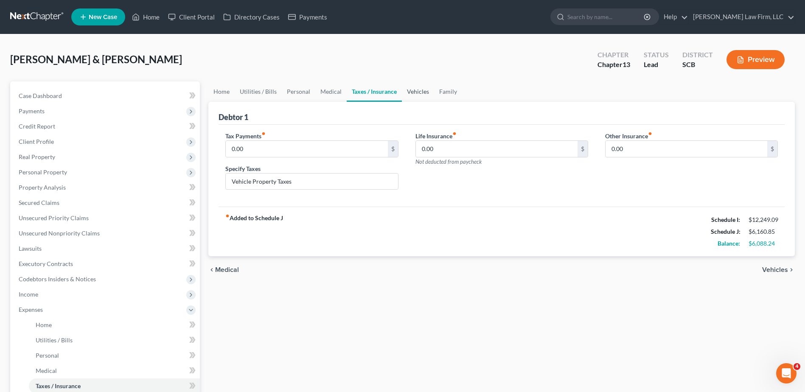
click at [426, 93] on link "Vehicles" at bounding box center [418, 91] width 32 height 20
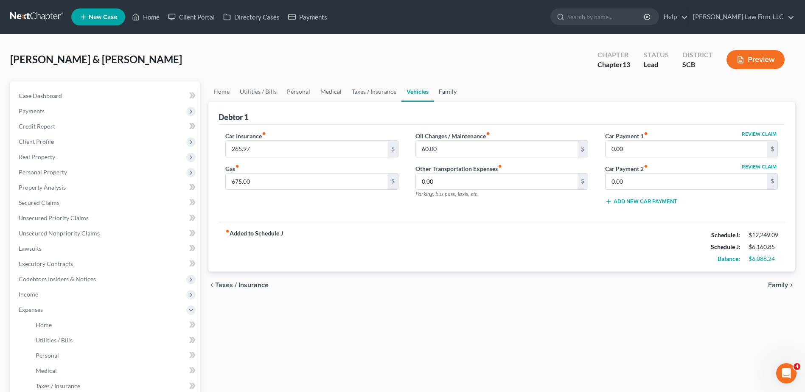
click at [444, 93] on link "Family" at bounding box center [448, 91] width 28 height 20
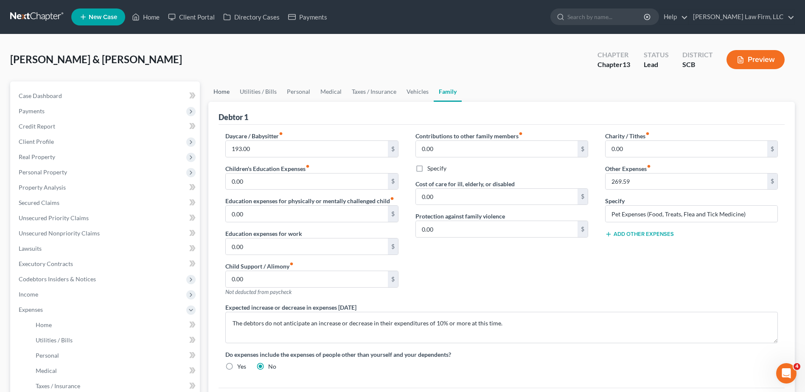
click at [223, 90] on link "Home" at bounding box center [221, 91] width 26 height 20
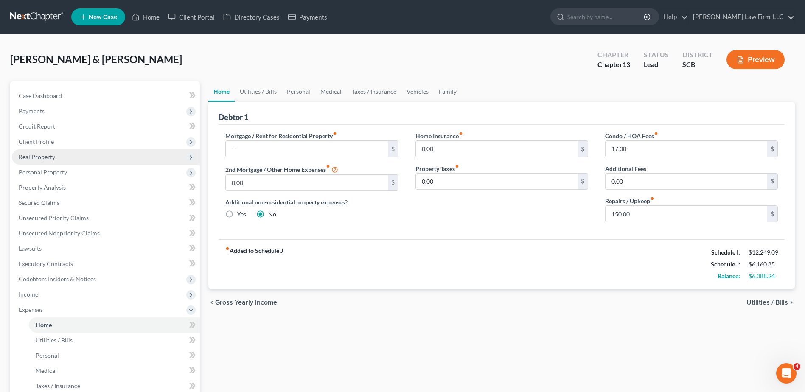
click at [49, 157] on span "Real Property" at bounding box center [37, 156] width 37 height 7
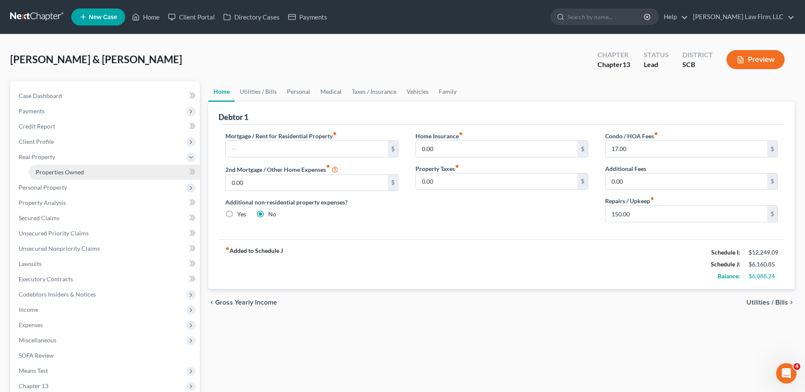
click at [73, 174] on span "Properties Owned" at bounding box center [60, 172] width 48 height 7
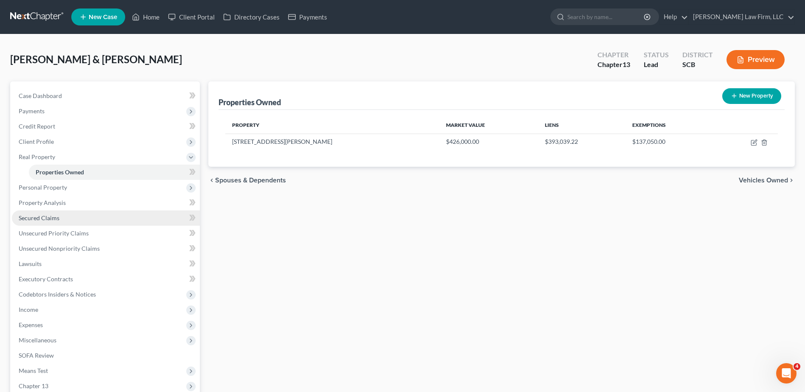
click at [45, 218] on span "Secured Claims" at bounding box center [39, 217] width 41 height 7
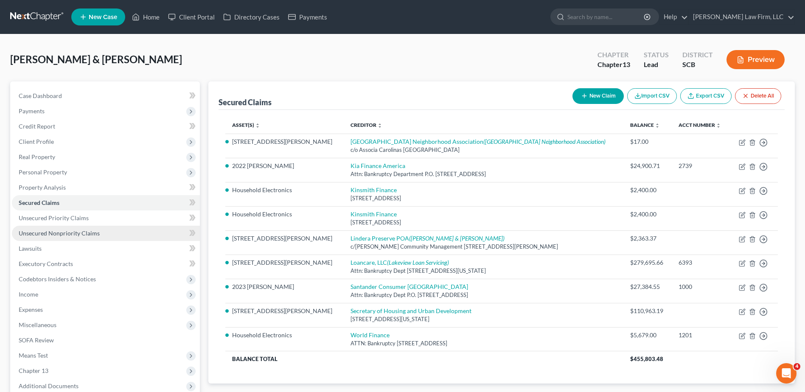
click at [97, 237] on link "Unsecured Nonpriority Claims" at bounding box center [106, 233] width 188 height 15
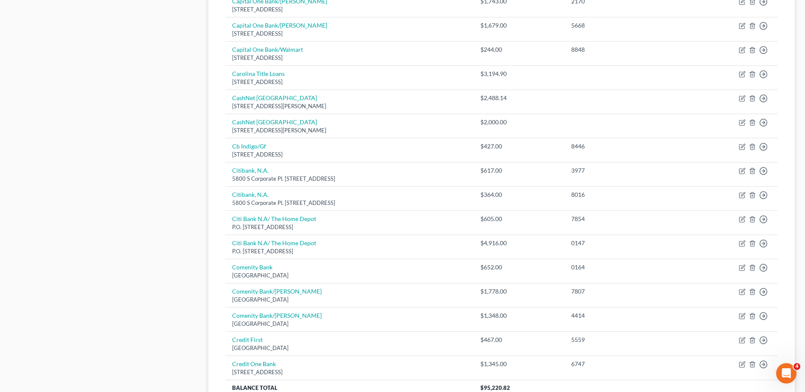
scroll to position [588, 0]
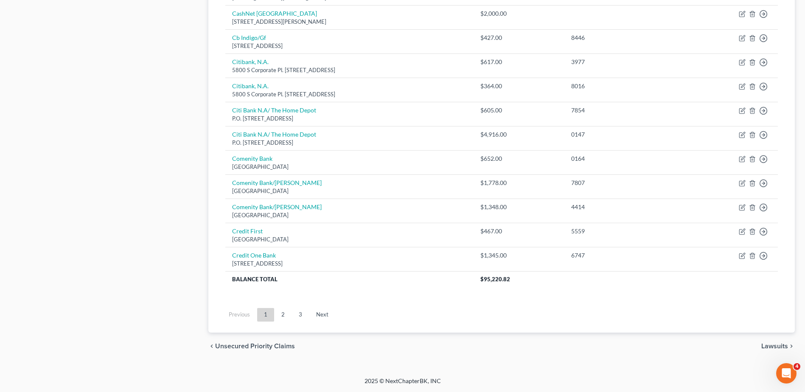
drag, startPoint x: 285, startPoint y: 317, endPoint x: 291, endPoint y: 317, distance: 6.4
click at [285, 317] on link "2" at bounding box center [283, 315] width 17 height 14
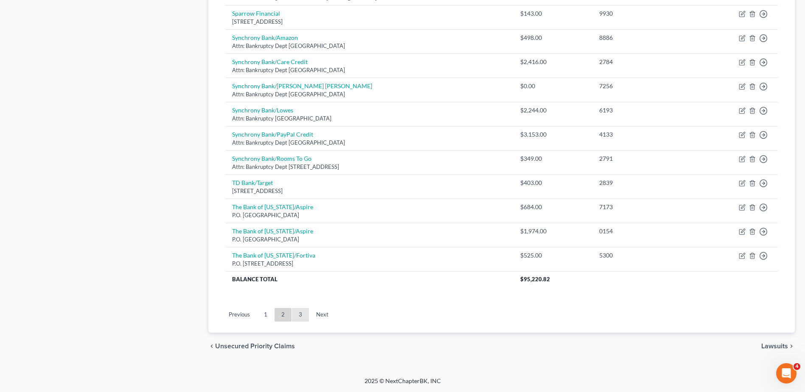
click at [305, 316] on link "3" at bounding box center [300, 315] width 17 height 14
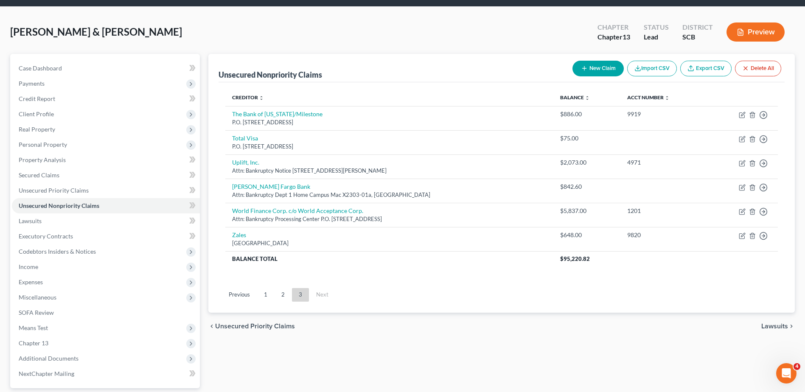
scroll to position [20, 0]
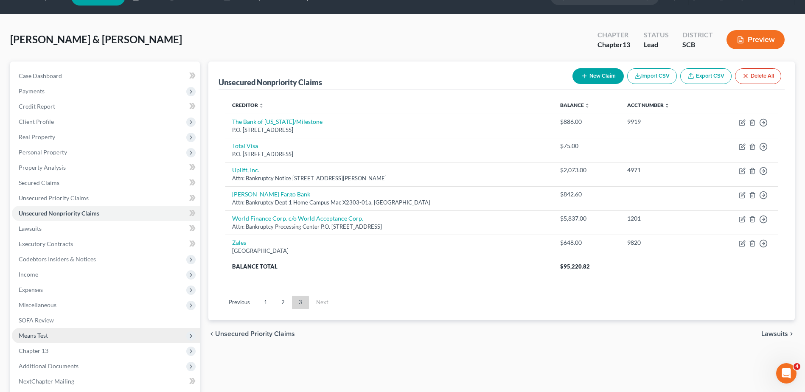
click at [39, 335] on span "Means Test" at bounding box center [33, 335] width 29 height 7
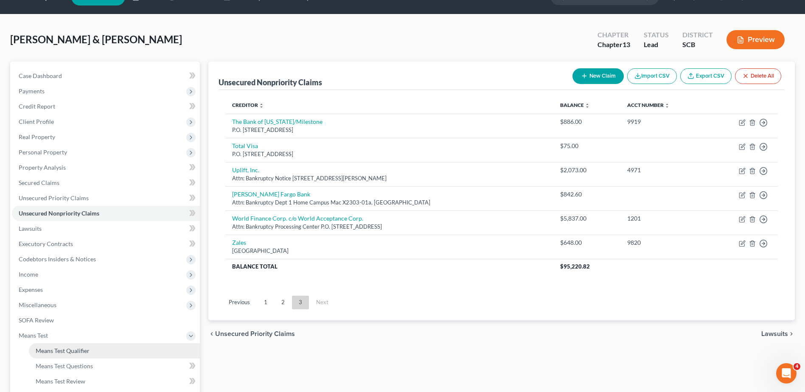
click at [49, 352] on span "Means Test Qualifier" at bounding box center [63, 350] width 54 height 7
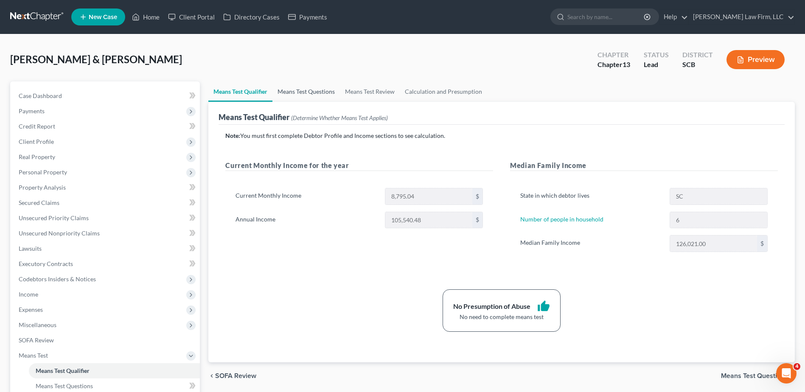
click at [317, 88] on link "Means Test Questions" at bounding box center [306, 91] width 67 height 20
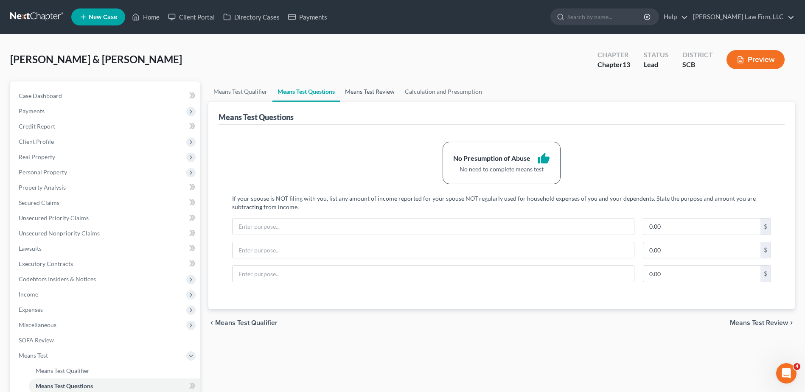
click at [369, 90] on link "Means Test Review" at bounding box center [370, 91] width 60 height 20
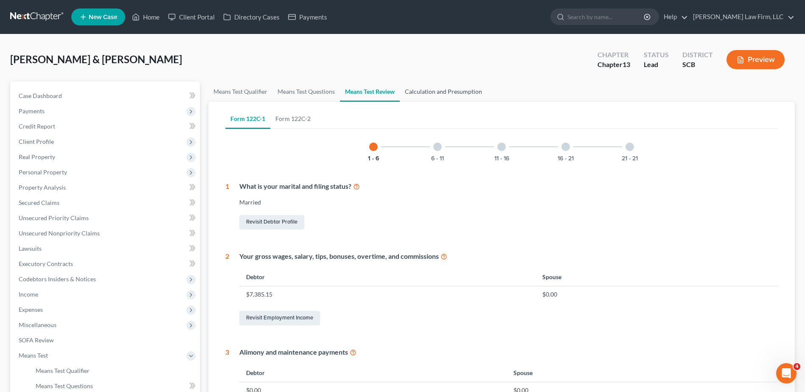
click at [448, 90] on link "Calculation and Presumption" at bounding box center [443, 91] width 87 height 20
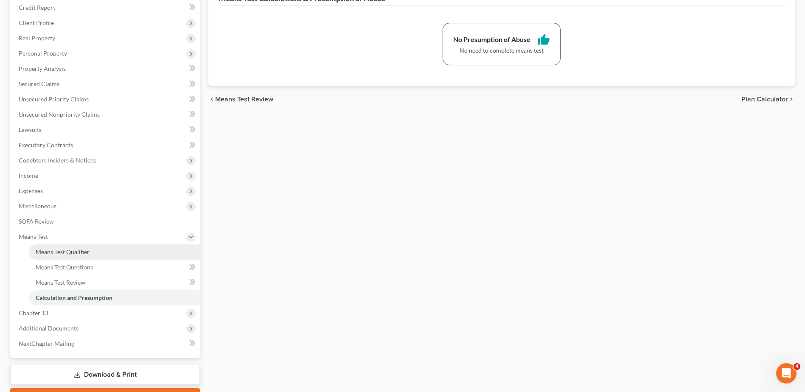
scroll to position [127, 0]
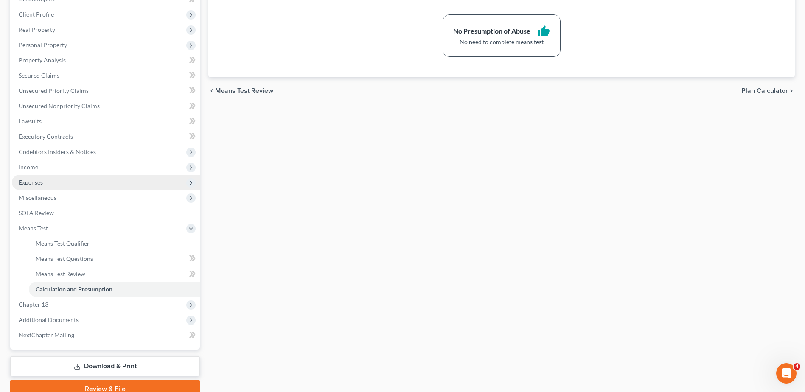
click at [43, 183] on span "Expenses" at bounding box center [106, 182] width 188 height 15
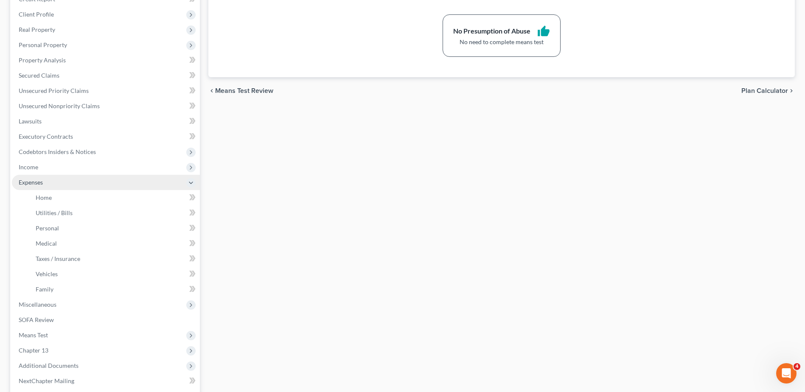
click at [55, 183] on span "Expenses" at bounding box center [106, 182] width 188 height 15
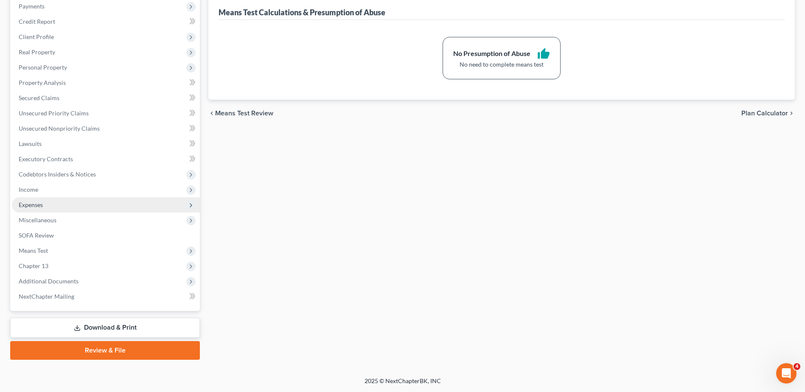
scroll to position [105, 0]
click at [96, 329] on link "Download & Print" at bounding box center [105, 328] width 190 height 20
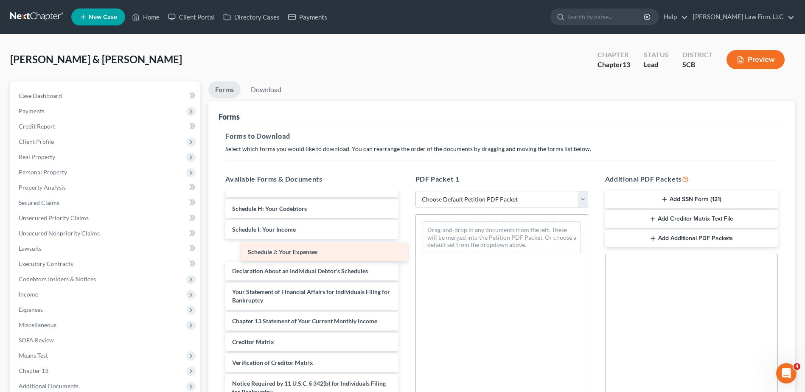
scroll to position [127, 0]
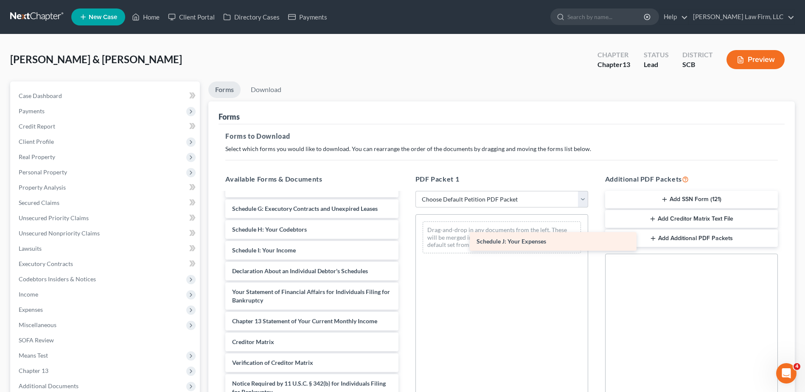
drag, startPoint x: 282, startPoint y: 249, endPoint x: 523, endPoint y: 240, distance: 241.3
click at [405, 240] on div "Schedule J: Your Expenses Voluntary Petition for Individuals Filing for Bankrup…" at bounding box center [312, 244] width 186 height 356
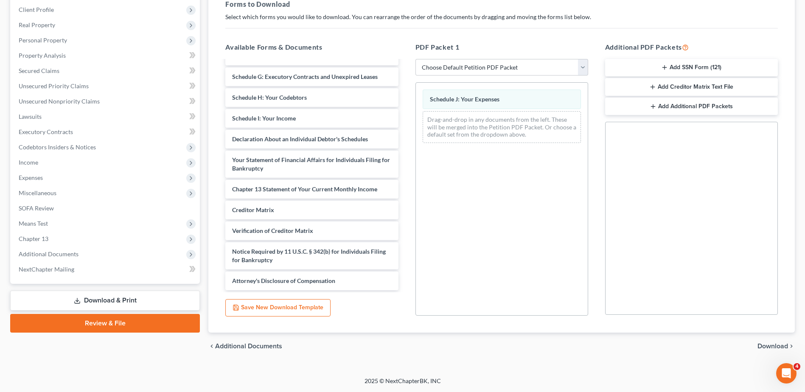
click at [781, 347] on span "Download" at bounding box center [773, 346] width 31 height 7
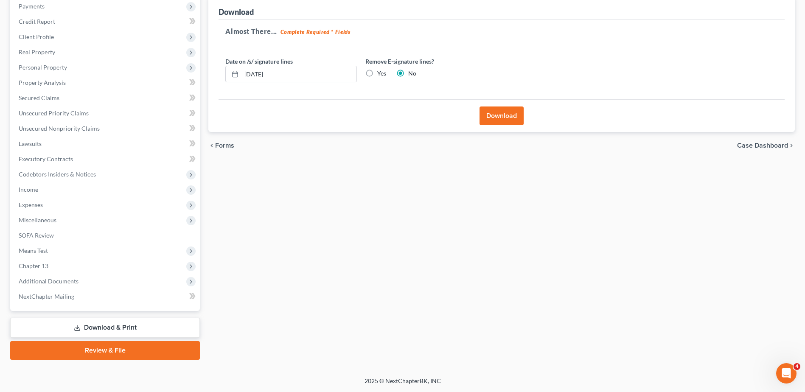
scroll to position [105, 0]
click at [326, 73] on input "10/13/2025" at bounding box center [299, 74] width 115 height 16
click at [377, 73] on label "Yes" at bounding box center [381, 73] width 9 height 8
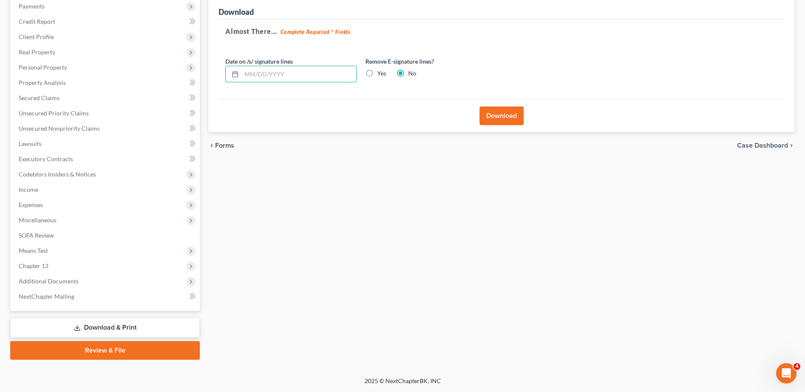
click at [381, 73] on input "Yes" at bounding box center [384, 72] width 6 height 6
radio input "true"
radio input "false"
click at [495, 118] on button "Download" at bounding box center [502, 116] width 44 height 19
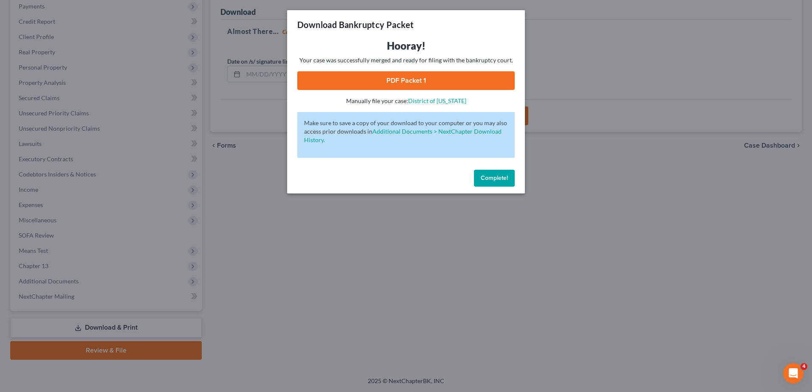
click at [439, 84] on link "PDF Packet 1" at bounding box center [405, 80] width 217 height 19
drag, startPoint x: 499, startPoint y: 177, endPoint x: 474, endPoint y: 185, distance: 25.8
click at [499, 177] on span "Complete!" at bounding box center [493, 177] width 27 height 7
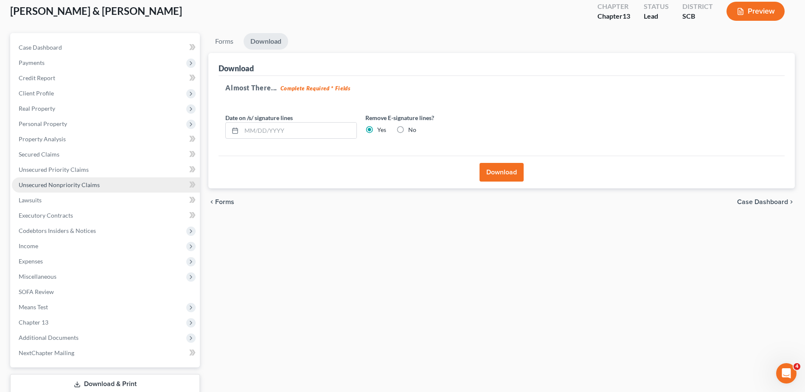
scroll to position [0, 0]
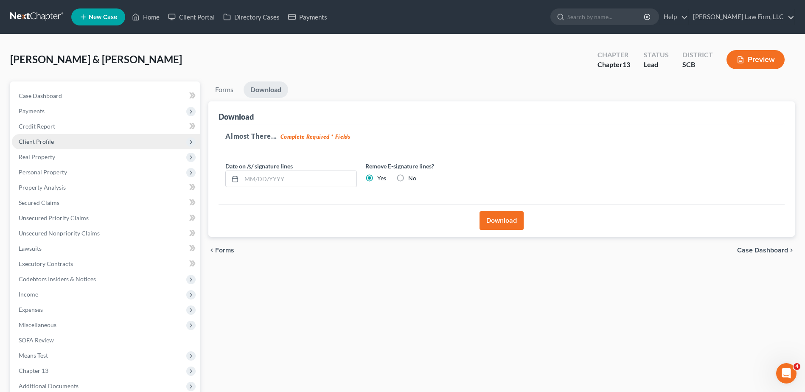
click at [51, 143] on span "Client Profile" at bounding box center [36, 141] width 35 height 7
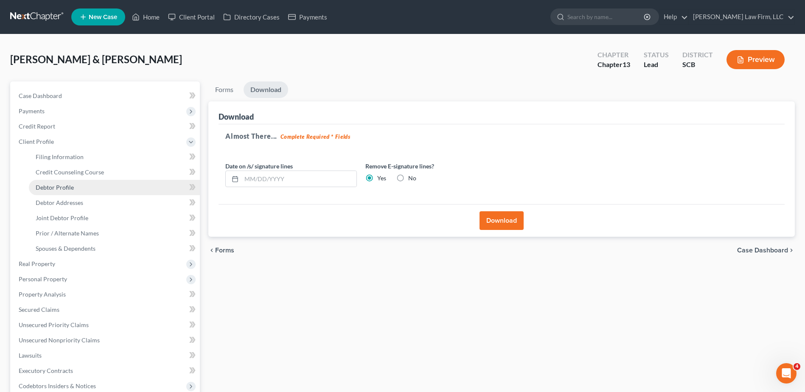
click at [57, 191] on span "Debtor Profile" at bounding box center [55, 187] width 38 height 7
select select "1"
select select "5"
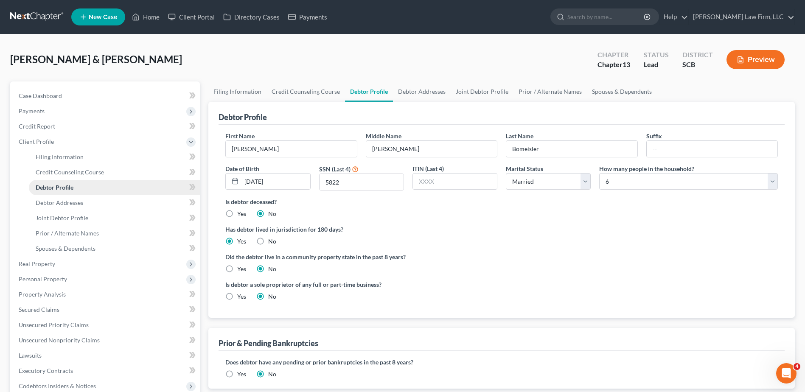
radio input "true"
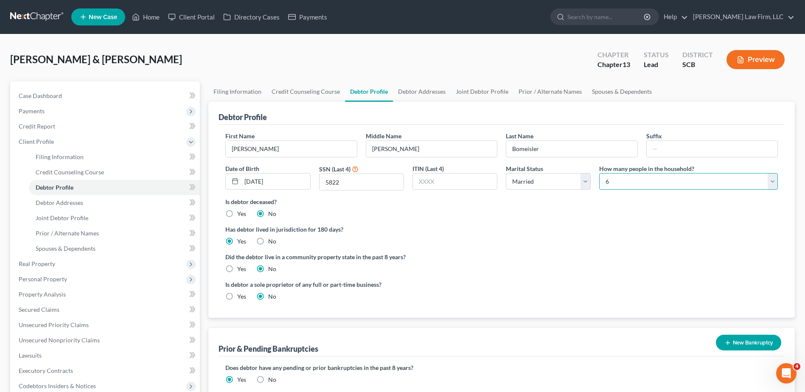
click at [647, 186] on select "Select 1 2 3 4 5 6 7 8 9 10 11 12 13 14 15 16 17 18 19 20" at bounding box center [688, 181] width 179 height 17
select select "6"
click at [599, 173] on select "Select 1 2 3 4 5 6 7 8 9 10 11 12 13 14 15 16 17 18 19 20" at bounding box center [688, 181] width 179 height 17
click at [551, 52] on div "Bomeisler, Darrell & Gina Upgraded Chapter Chapter 13 Status Lead District SCB …" at bounding box center [402, 63] width 785 height 37
click at [68, 96] on link "Case Dashboard" at bounding box center [106, 95] width 188 height 15
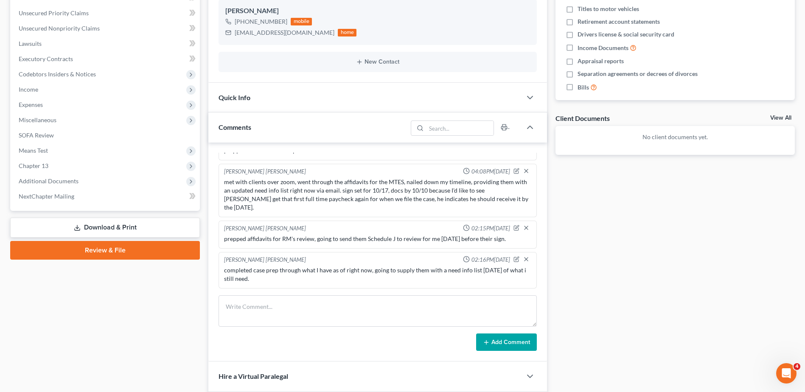
scroll to position [212, 0]
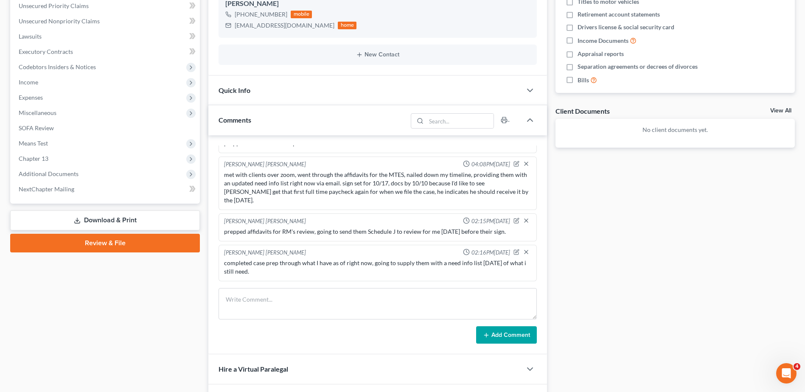
click at [116, 222] on link "Download & Print" at bounding box center [105, 221] width 190 height 20
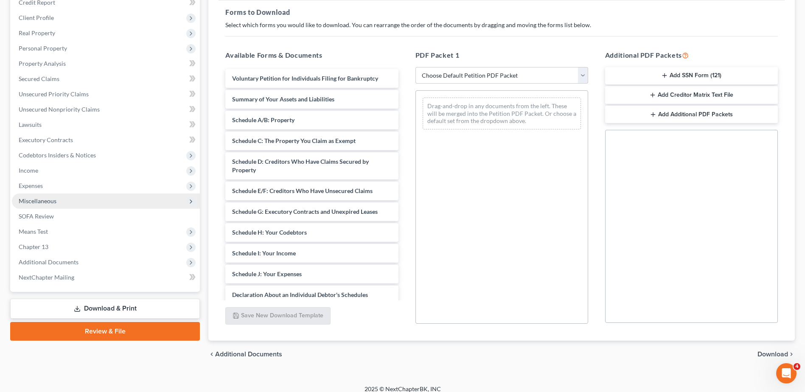
scroll to position [132, 0]
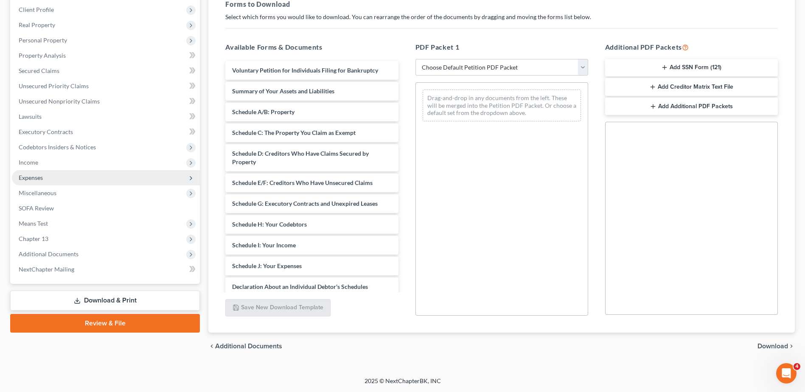
click at [45, 181] on span "Expenses" at bounding box center [106, 177] width 188 height 15
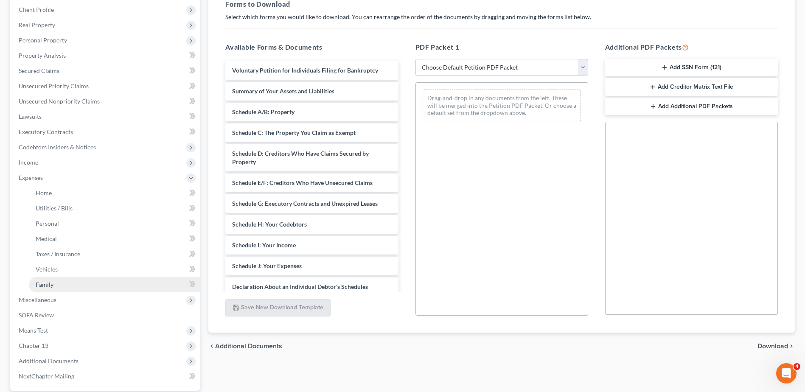
click at [40, 283] on span "Family" at bounding box center [45, 284] width 18 height 7
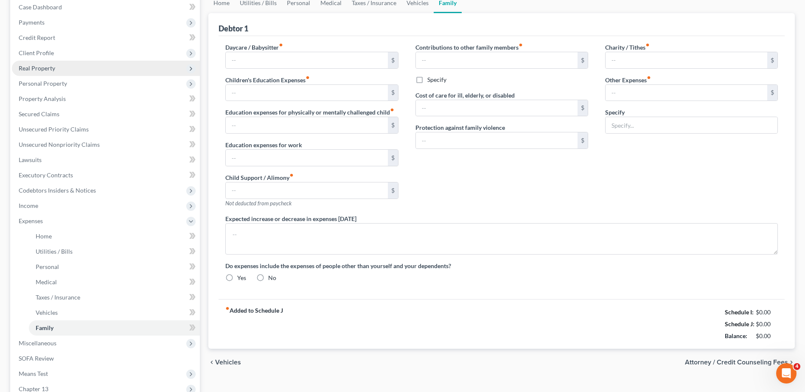
type input "193.00"
type input "0.00"
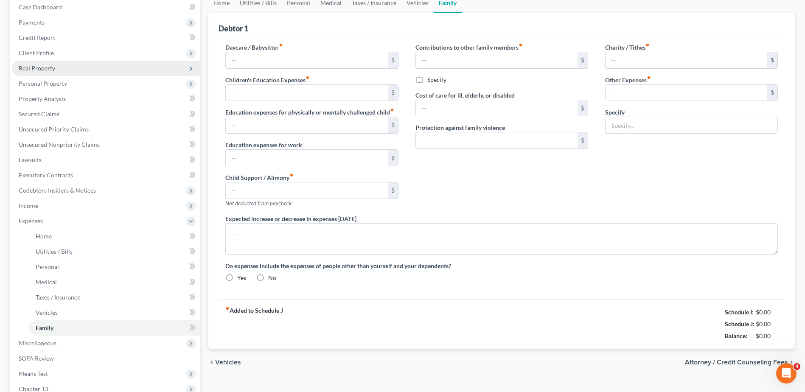
type input "0.00"
type input "269.59"
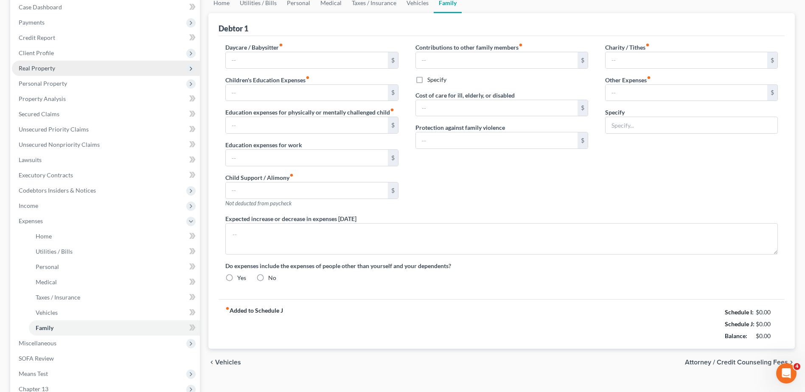
type input "Pet Expenses (Food, Treats, Flea and Tick Medicine)"
type textarea "The debtors do not anticipate an increase or decrease in their expenditures of …"
radio input "true"
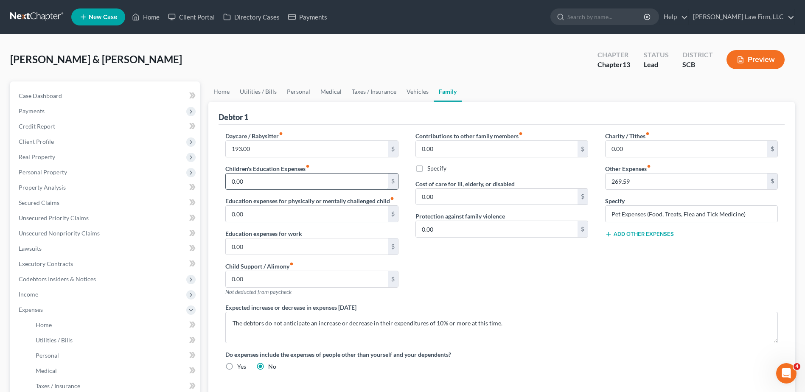
click at [263, 183] on input "0.00" at bounding box center [307, 182] width 162 height 16
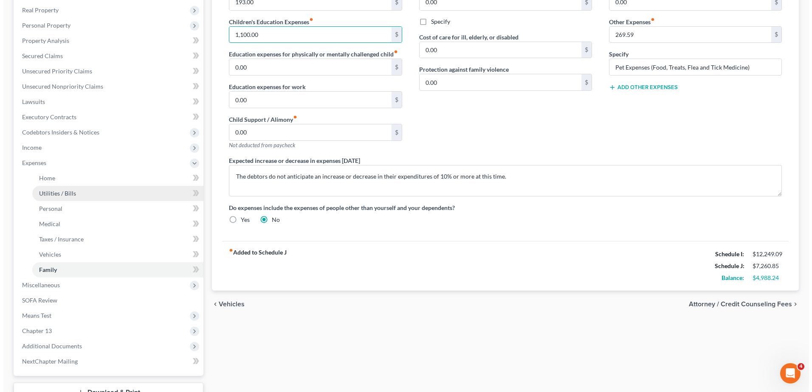
scroll to position [84, 0]
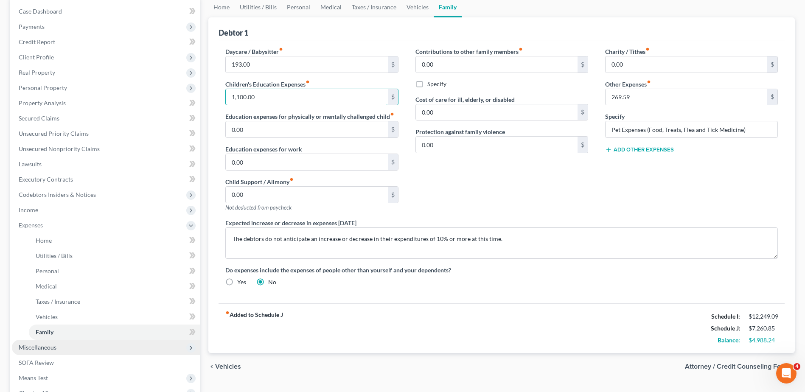
type input "1,100.00"
click at [43, 347] on span "Miscellaneous" at bounding box center [38, 347] width 38 height 7
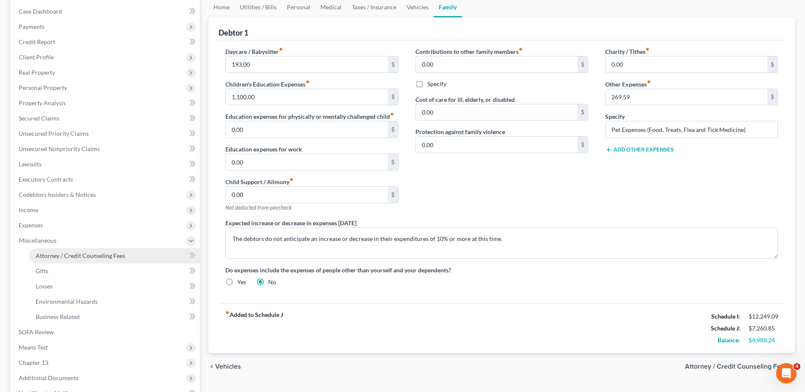
click at [52, 256] on span "Attorney / Credit Counseling Fees" at bounding box center [81, 255] width 90 height 7
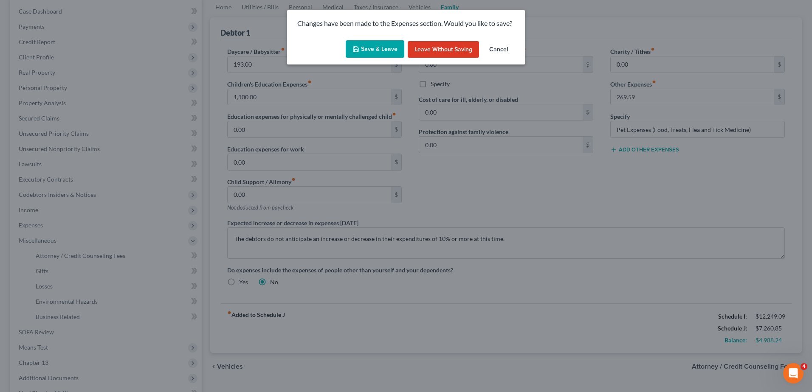
click at [367, 46] on button "Save & Leave" at bounding box center [375, 49] width 59 height 18
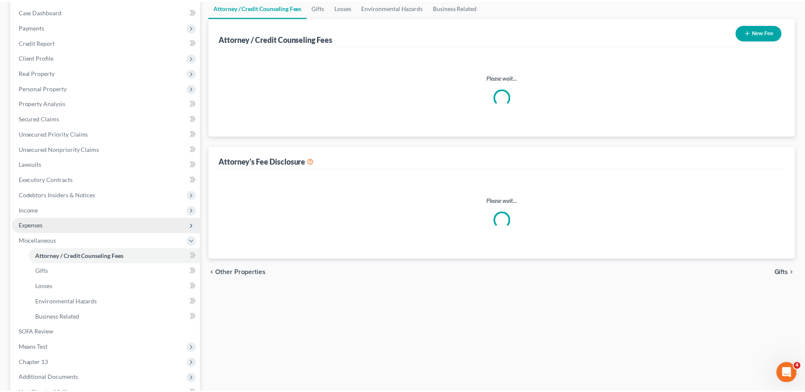
scroll to position [22, 0]
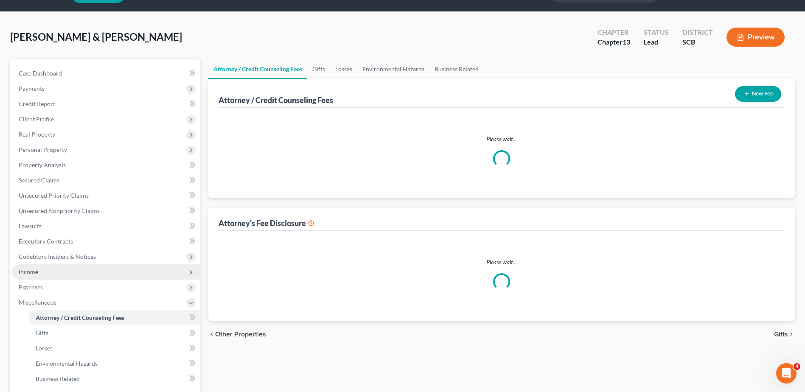
select select "0"
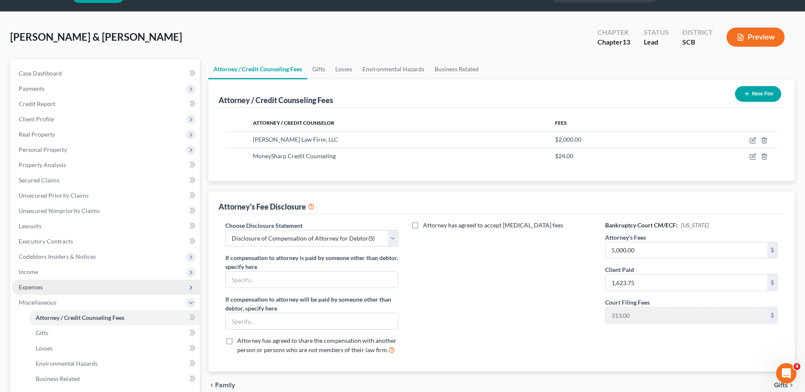
scroll to position [0, 0]
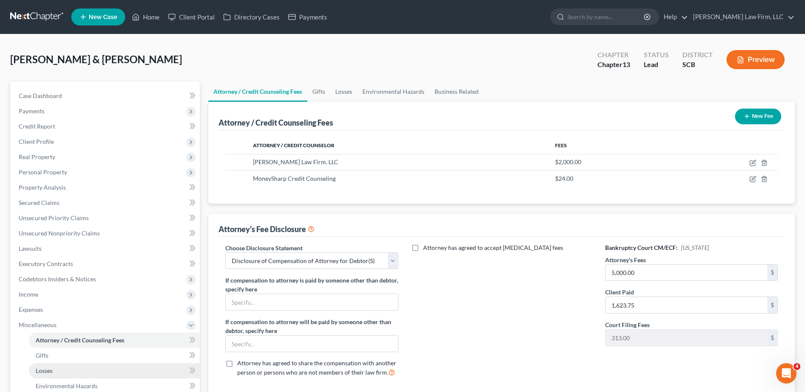
click at [50, 369] on span "Losses" at bounding box center [44, 370] width 17 height 7
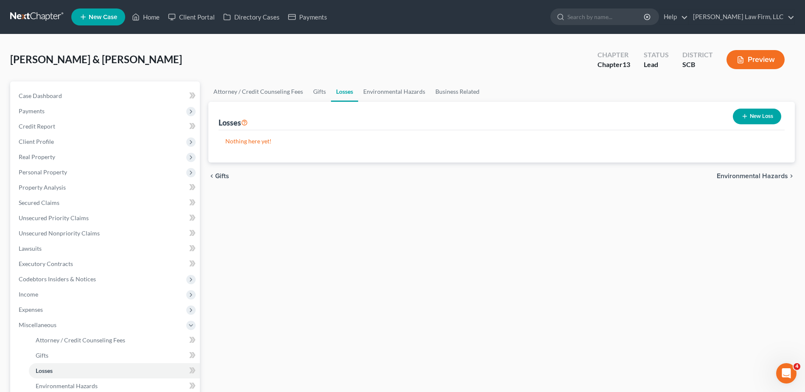
click at [302, 114] on div "Losses New Loss" at bounding box center [502, 116] width 566 height 28
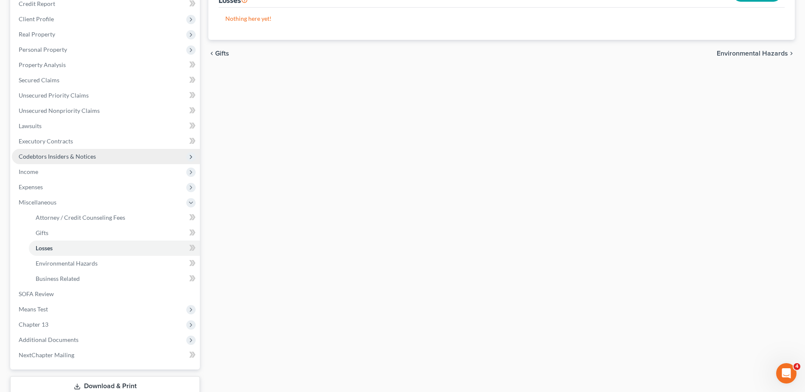
scroll to position [127, 0]
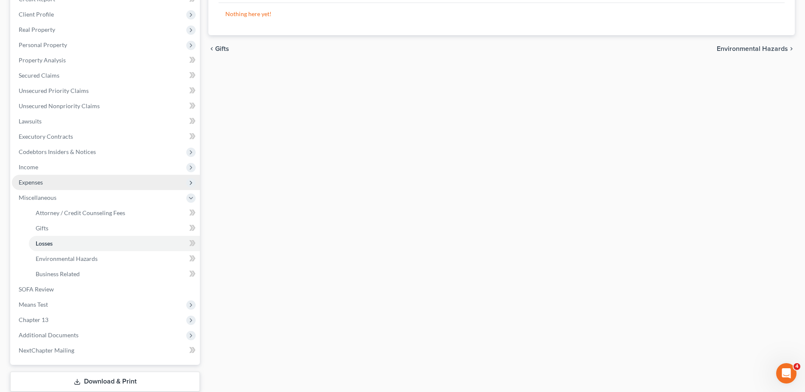
click at [61, 183] on span "Expenses" at bounding box center [106, 182] width 188 height 15
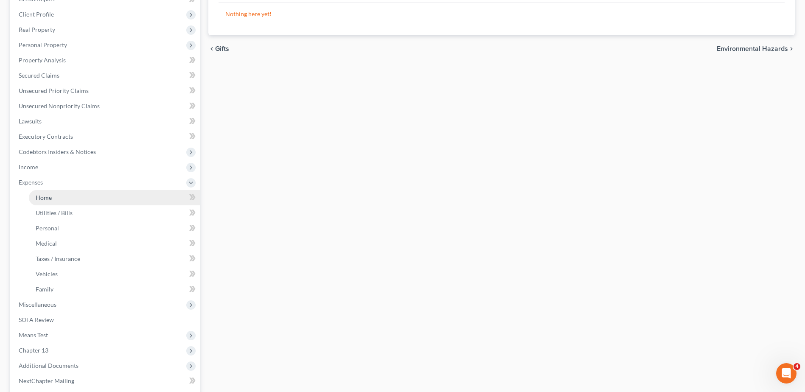
click at [50, 199] on span "Home" at bounding box center [44, 197] width 16 height 7
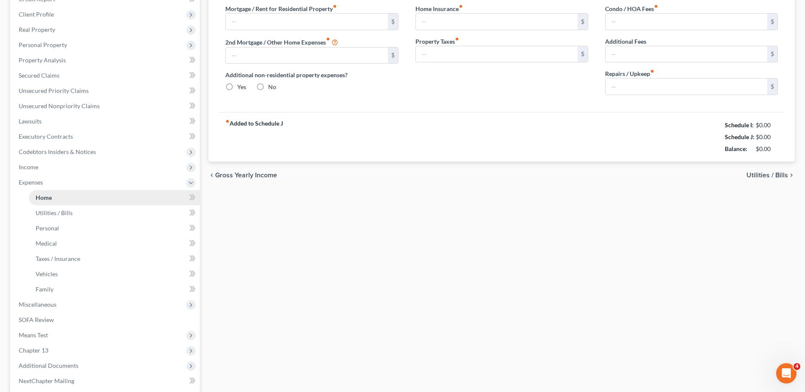
scroll to position [84, 0]
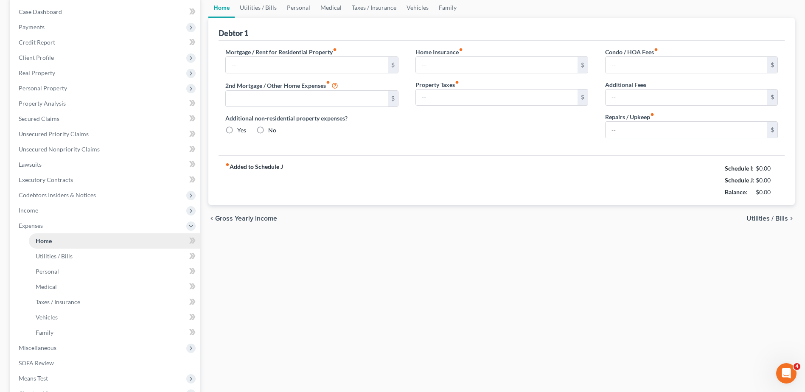
type input "0.00"
radio input "true"
type input "0.00"
type input "17.00"
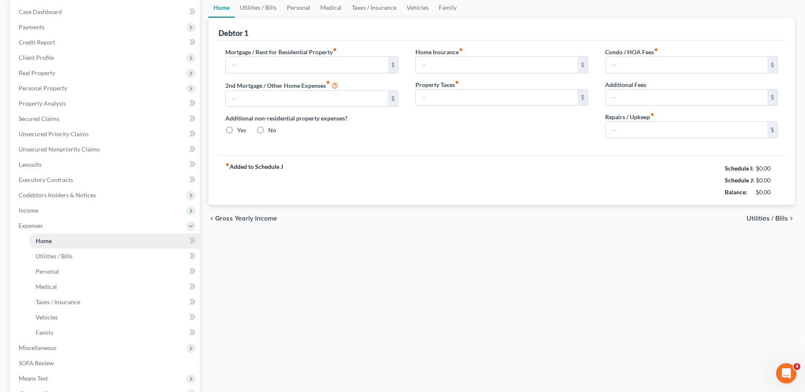
type input "0.00"
type input "150.00"
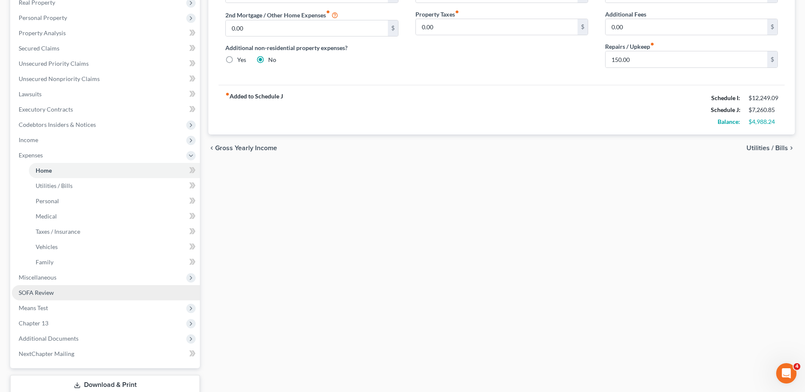
scroll to position [170, 0]
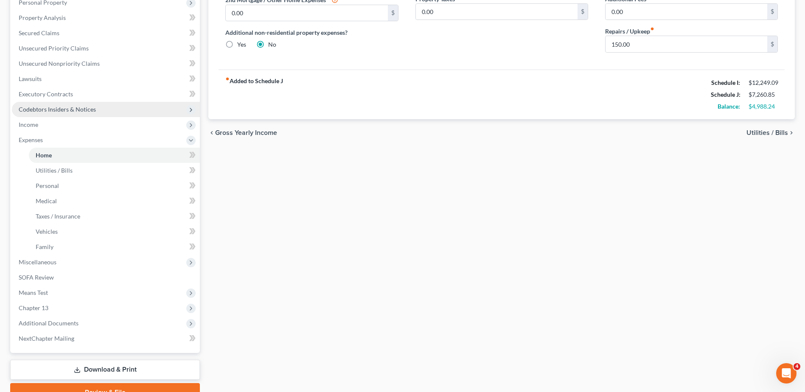
click at [49, 110] on span "Codebtors Insiders & Notices" at bounding box center [57, 109] width 77 height 7
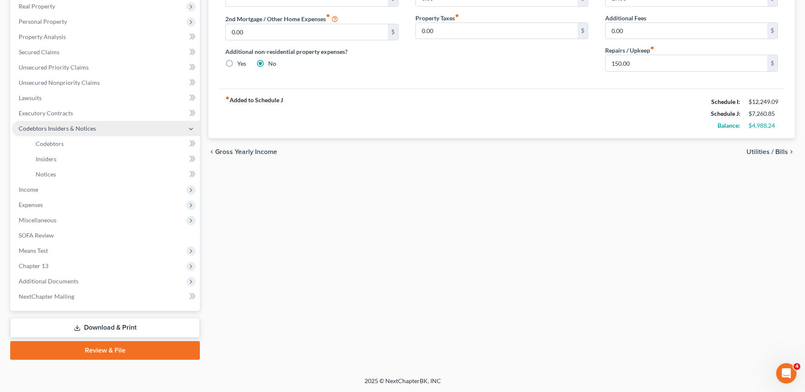
scroll to position [151, 0]
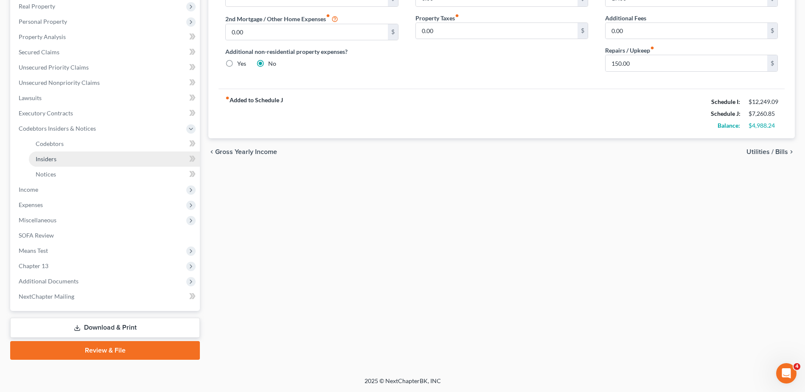
click at [46, 158] on span "Insiders" at bounding box center [46, 158] width 21 height 7
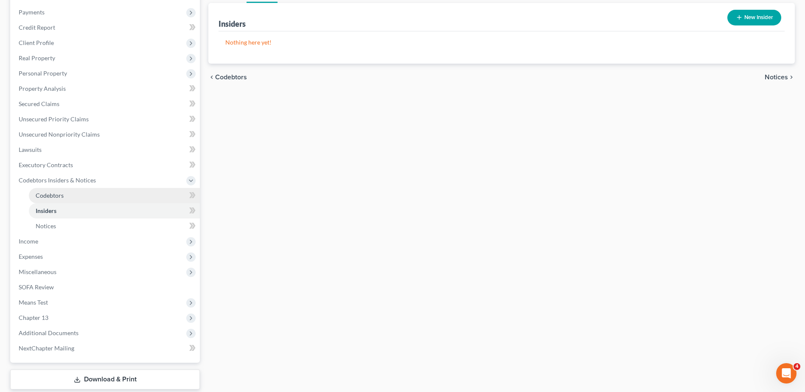
scroll to position [127, 0]
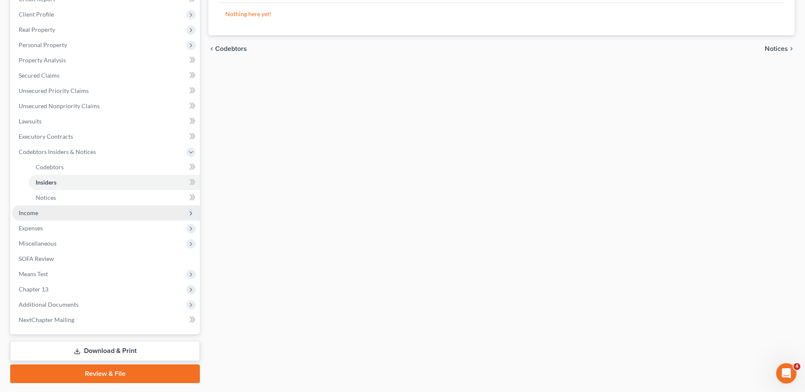
click at [47, 217] on span "Income" at bounding box center [106, 212] width 188 height 15
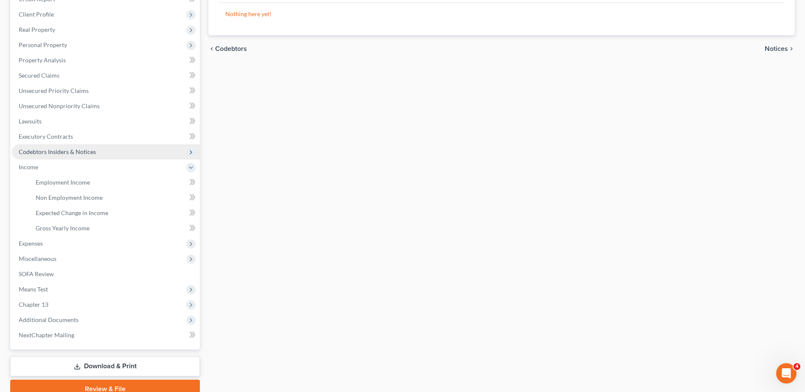
click at [52, 151] on span "Codebtors Insiders & Notices" at bounding box center [57, 151] width 77 height 7
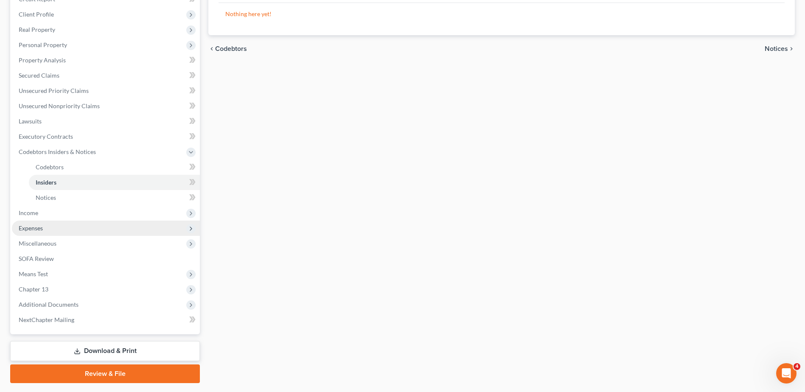
click at [38, 230] on span "Expenses" at bounding box center [31, 228] width 24 height 7
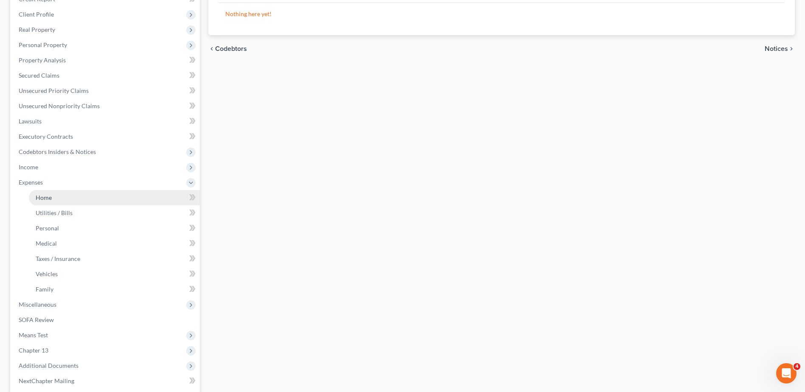
click at [47, 196] on span "Home" at bounding box center [44, 197] width 16 height 7
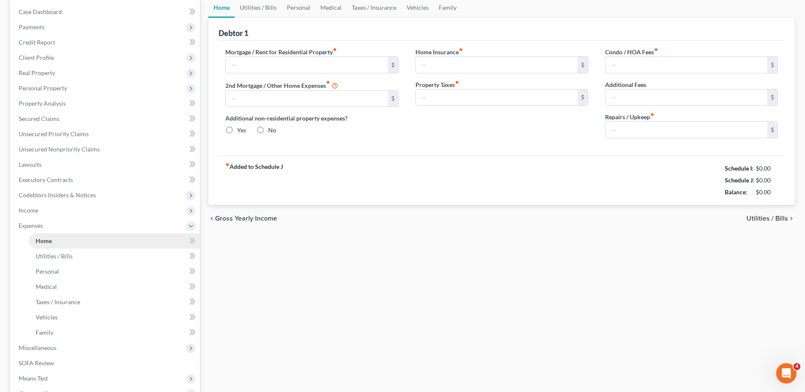
type input "0.00"
radio input "true"
type input "0.00"
type input "17.00"
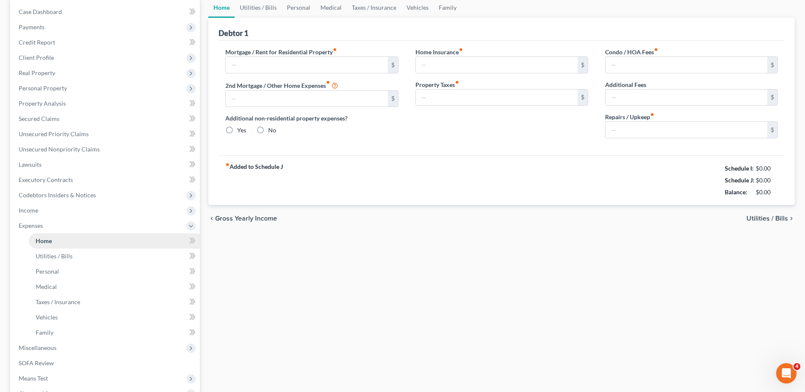
type input "0.00"
type input "150.00"
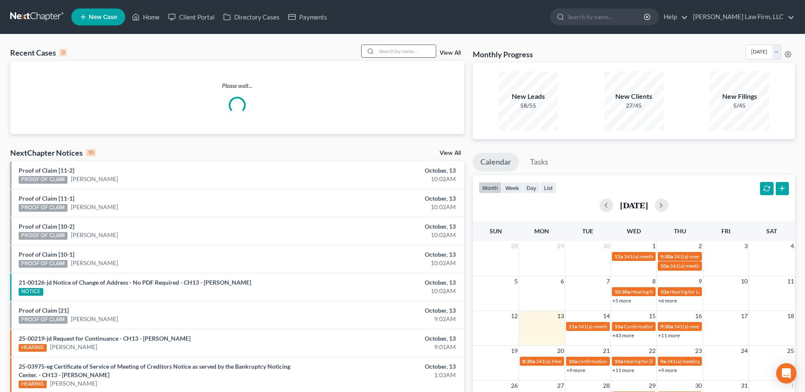
click at [396, 48] on input "search" at bounding box center [406, 51] width 59 height 12
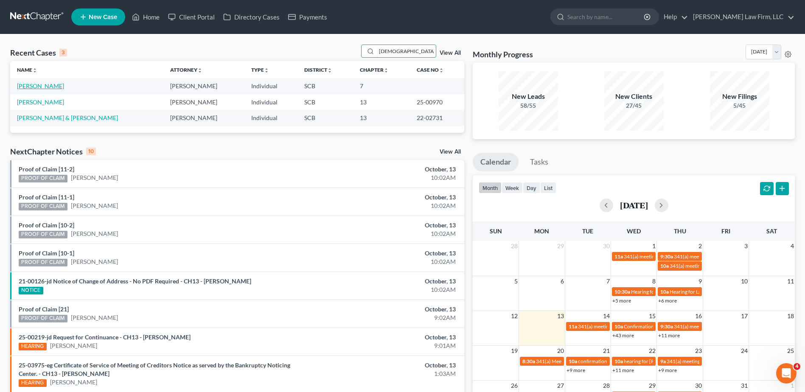
type input "chavis"
click at [45, 88] on link "[PERSON_NAME]" at bounding box center [40, 85] width 47 height 7
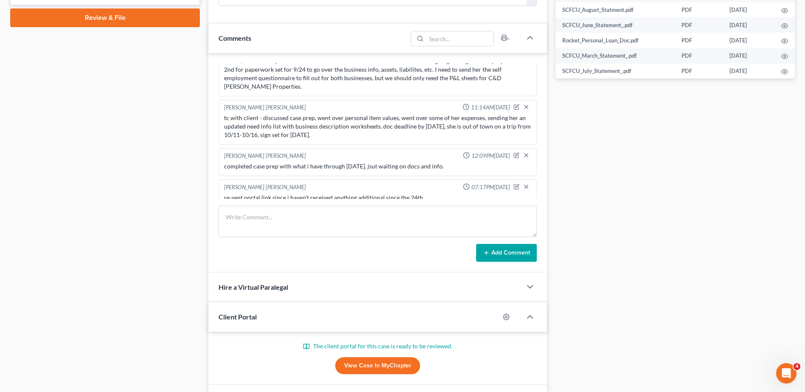
scroll to position [477, 0]
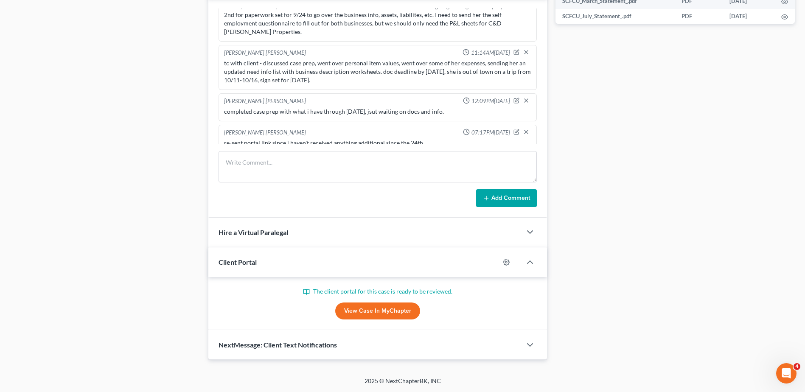
click at [375, 309] on link "View Case in MyChapter" at bounding box center [377, 311] width 85 height 17
click at [385, 314] on link "View Case in MyChapter" at bounding box center [377, 311] width 85 height 17
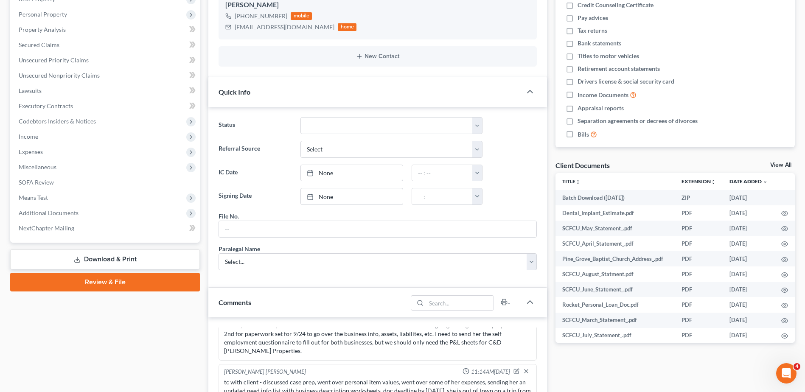
scroll to position [138, 0]
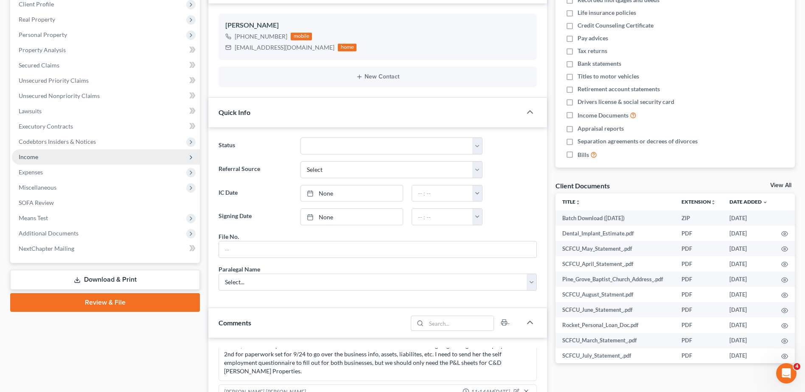
click at [48, 157] on span "Income" at bounding box center [106, 156] width 188 height 15
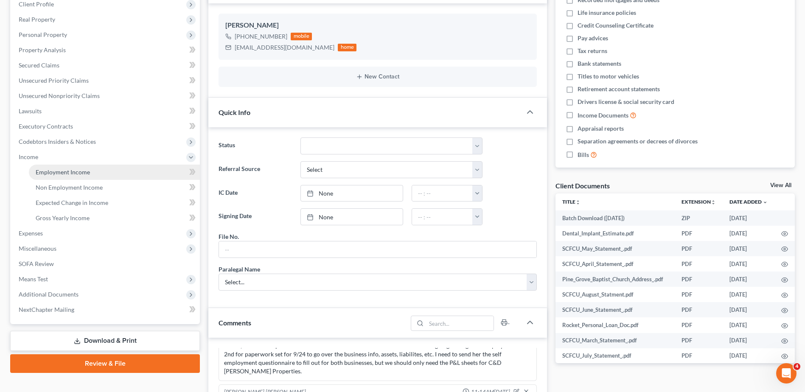
click at [54, 171] on span "Employment Income" at bounding box center [63, 172] width 54 height 7
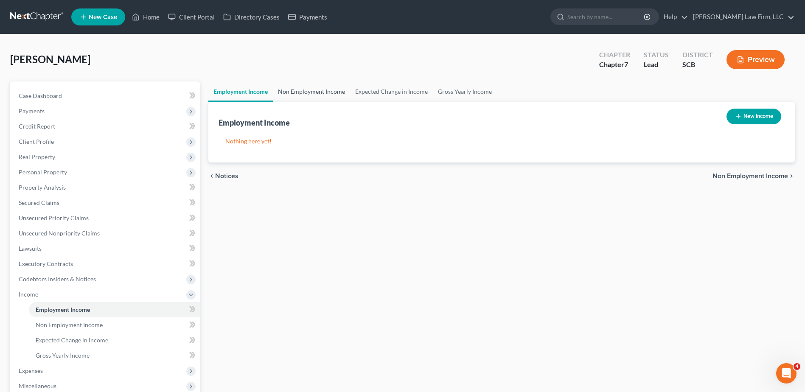
click at [293, 91] on link "Non Employment Income" at bounding box center [311, 91] width 77 height 20
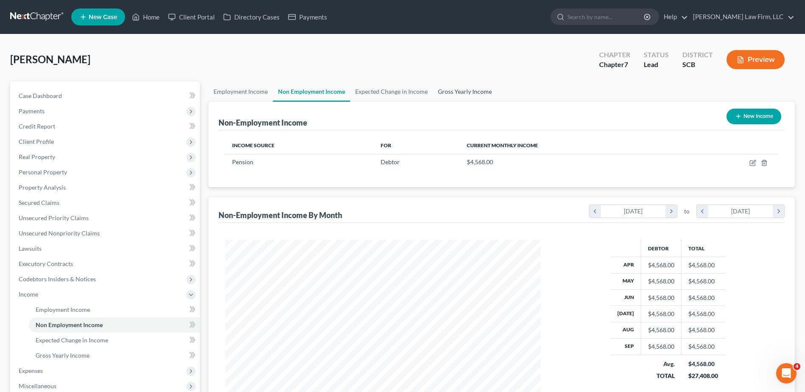
scroll to position [157, 332]
click at [464, 91] on link "Gross Yearly Income" at bounding box center [465, 91] width 64 height 20
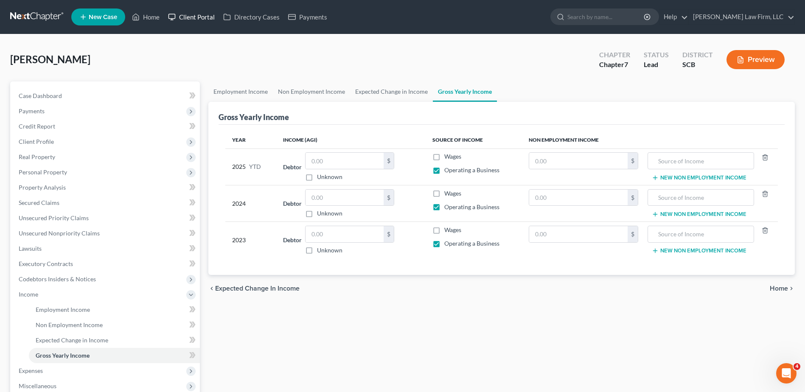
click at [199, 20] on link "Client Portal" at bounding box center [191, 16] width 55 height 15
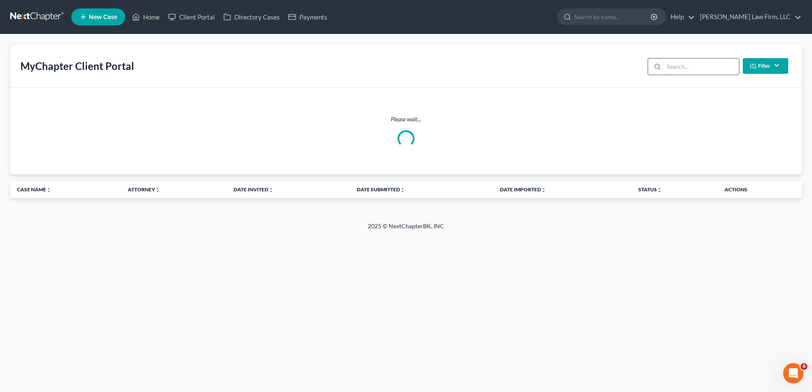
click at [698, 67] on input "search" at bounding box center [700, 67] width 75 height 16
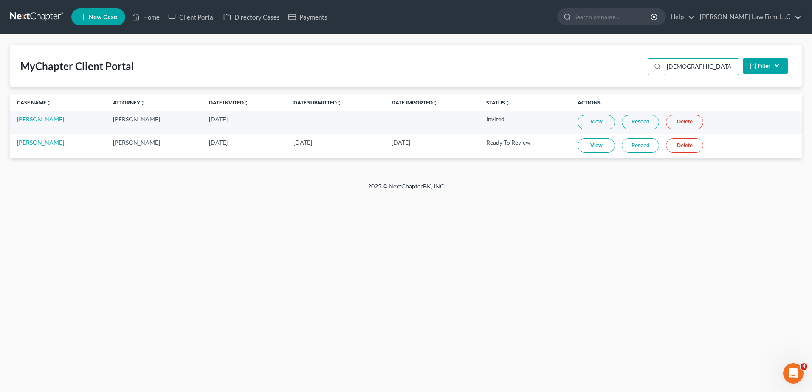
type input "chavis"
click at [597, 146] on link "View" at bounding box center [595, 145] width 37 height 14
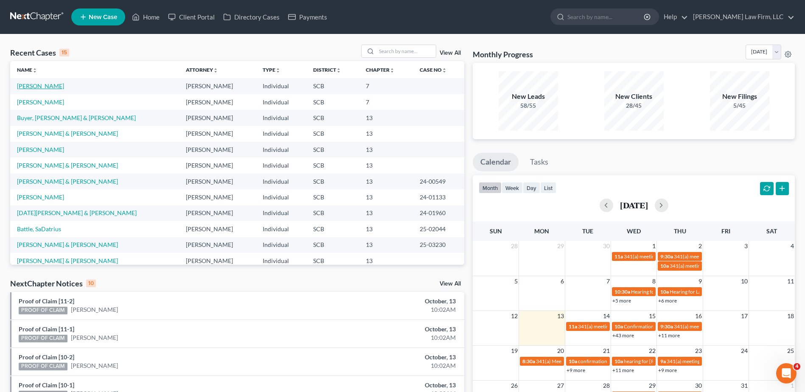
click at [41, 80] on td "[PERSON_NAME]" at bounding box center [94, 86] width 169 height 16
click at [40, 85] on link "[PERSON_NAME]" at bounding box center [40, 85] width 47 height 7
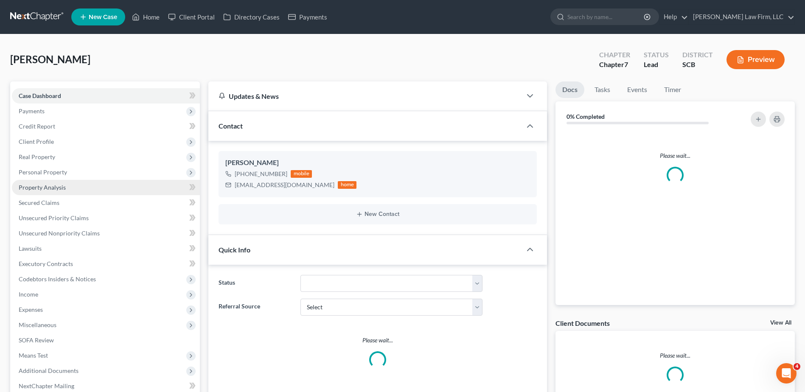
scroll to position [134, 0]
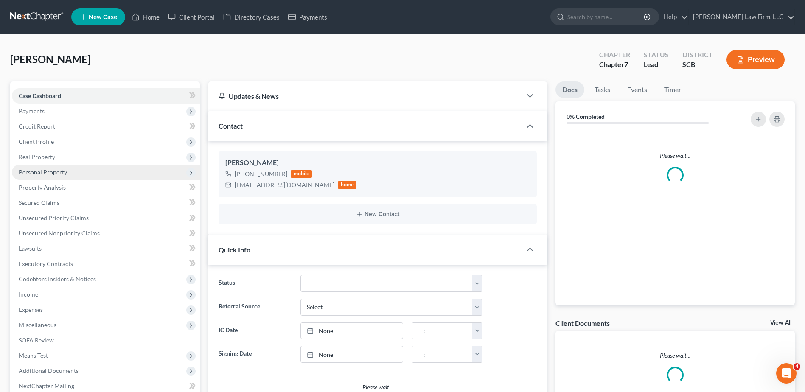
click at [53, 171] on span "Personal Property" at bounding box center [43, 172] width 48 height 7
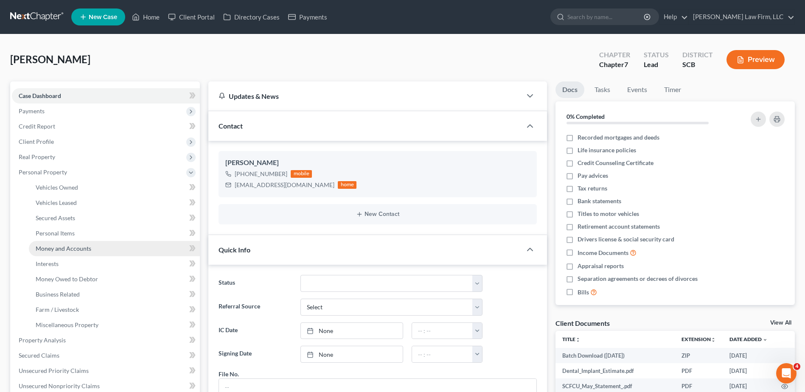
click at [62, 251] on span "Money and Accounts" at bounding box center [64, 248] width 56 height 7
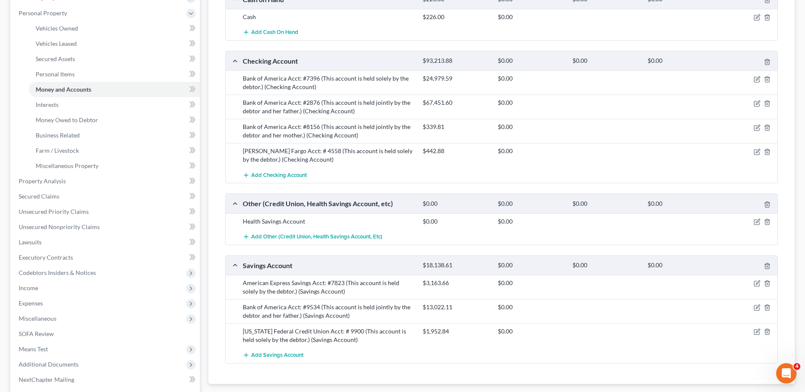
scroll to position [170, 0]
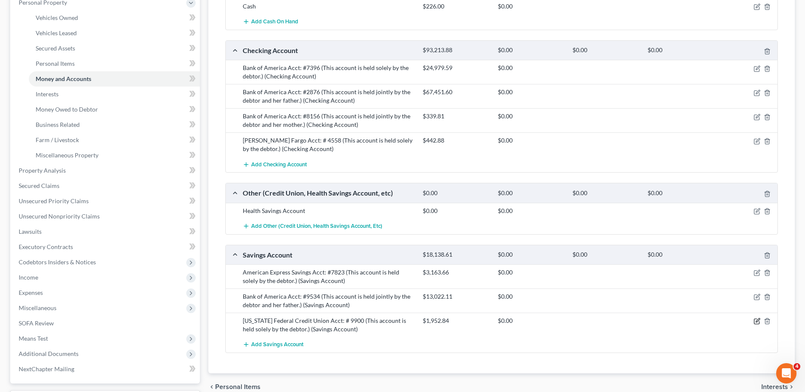
click at [756, 321] on icon "button" at bounding box center [757, 321] width 7 height 7
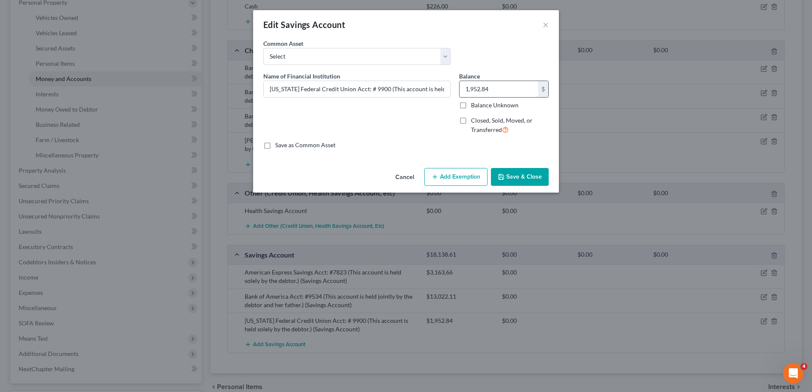
click at [495, 91] on input "1,952.84" at bounding box center [498, 89] width 79 height 16
type input "1,953.00"
click at [520, 174] on button "Save & Close" at bounding box center [520, 177] width 58 height 18
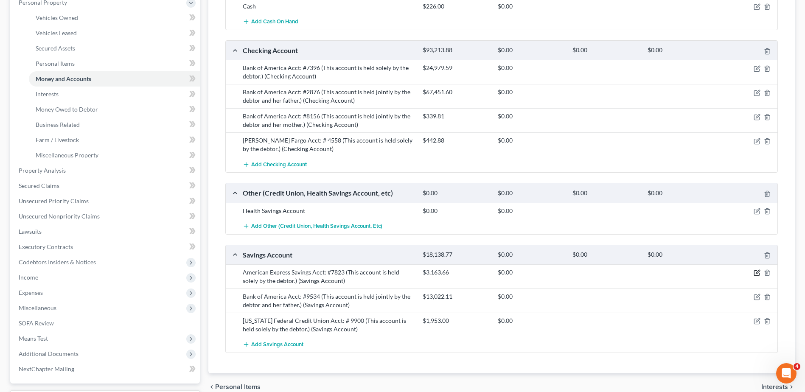
click at [755, 275] on icon "button" at bounding box center [757, 273] width 7 height 7
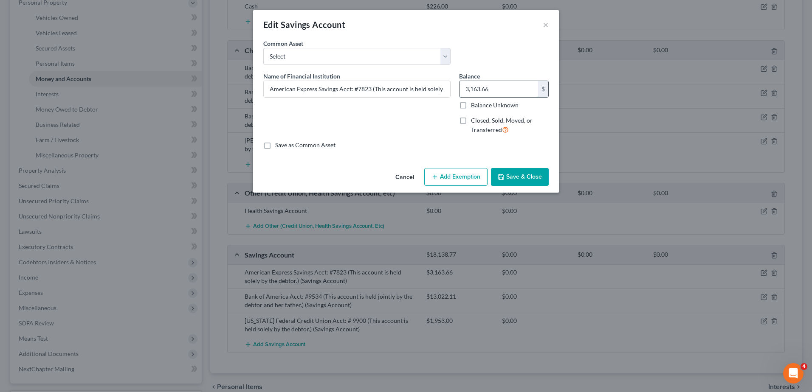
click at [489, 90] on input "3,163.66" at bounding box center [498, 89] width 79 height 16
type input "3,372.77"
click at [517, 178] on button "Save & Close" at bounding box center [520, 177] width 58 height 18
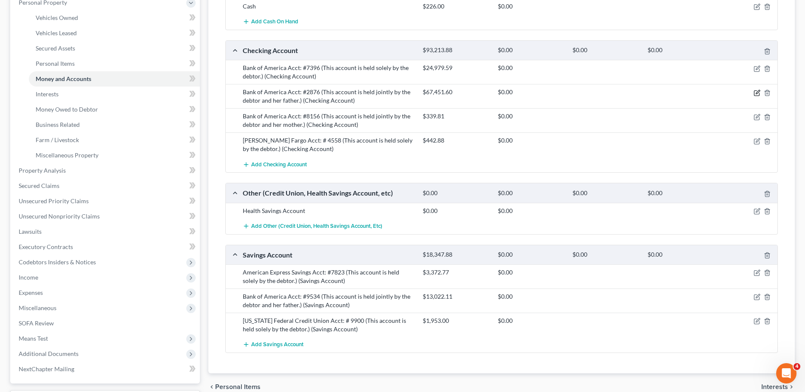
click at [756, 93] on icon "button" at bounding box center [757, 93] width 7 height 7
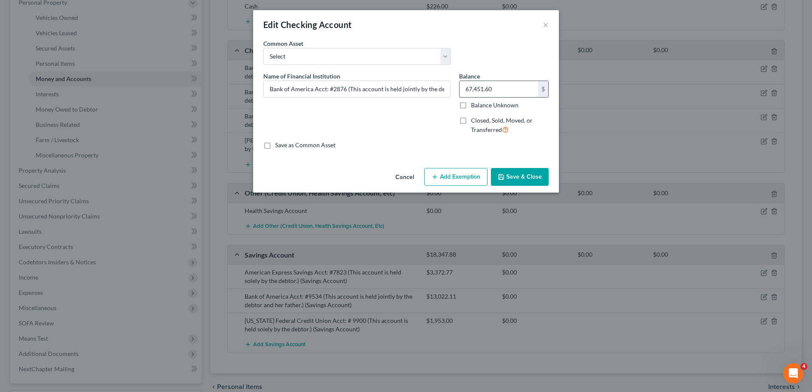
click at [504, 91] on input "67,451.60" at bounding box center [498, 89] width 79 height 16
type input "70,464.28"
click at [510, 176] on button "Save & Close" at bounding box center [520, 177] width 58 height 18
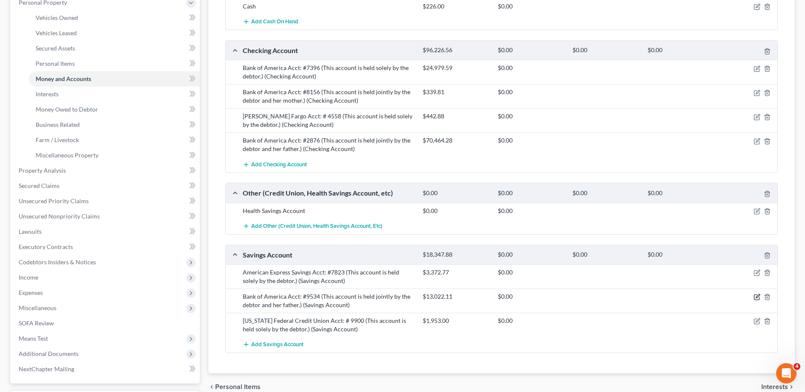
click at [756, 297] on icon "button" at bounding box center [757, 297] width 7 height 7
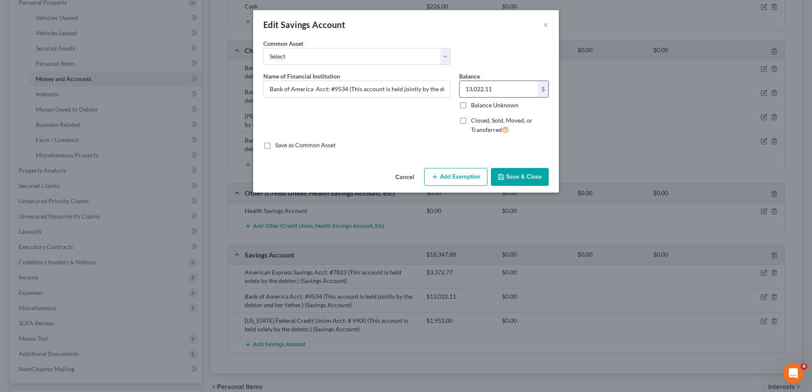
click at [503, 90] on input "13,022.11" at bounding box center [498, 89] width 79 height 16
type input "13,028.46"
click at [536, 179] on button "Save & Close" at bounding box center [520, 177] width 58 height 18
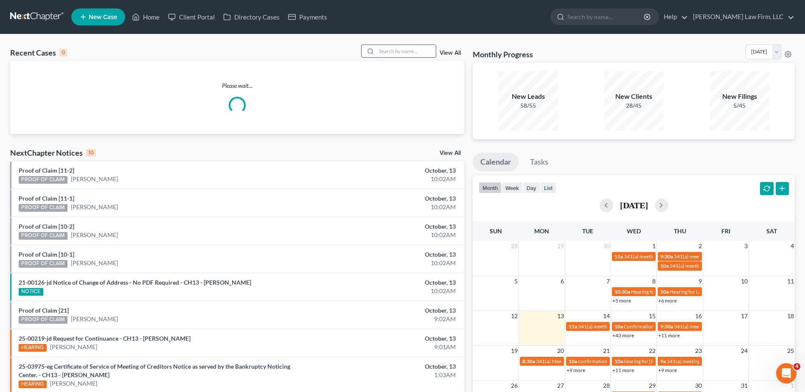
click at [393, 48] on input "search" at bounding box center [406, 51] width 59 height 12
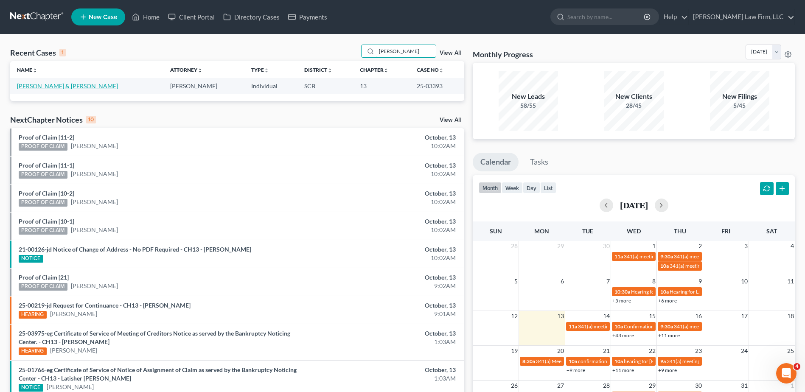
type input "[PERSON_NAME]"
click at [67, 87] on link "[PERSON_NAME] & [PERSON_NAME]" at bounding box center [67, 85] width 101 height 7
select select "1"
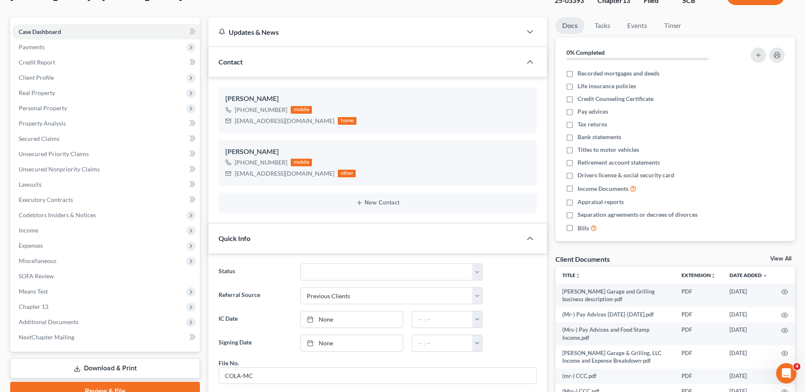
scroll to position [85, 0]
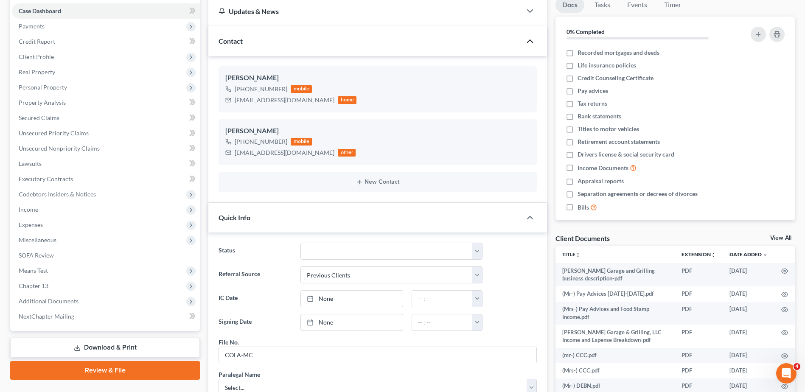
click at [529, 43] on icon "button" at bounding box center [530, 41] width 10 height 10
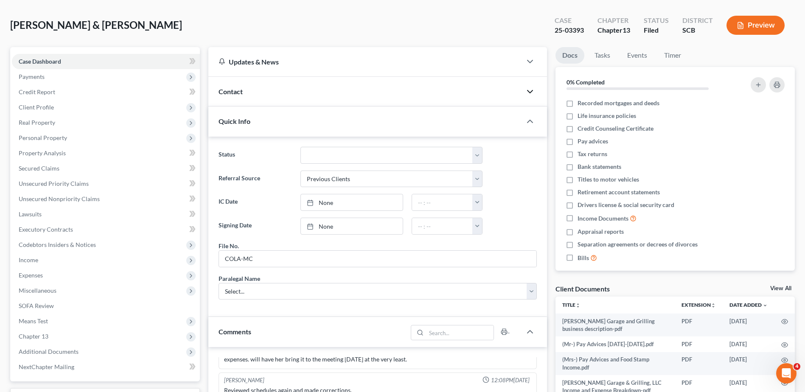
scroll to position [0, 0]
